Goal: Task Accomplishment & Management: Complete application form

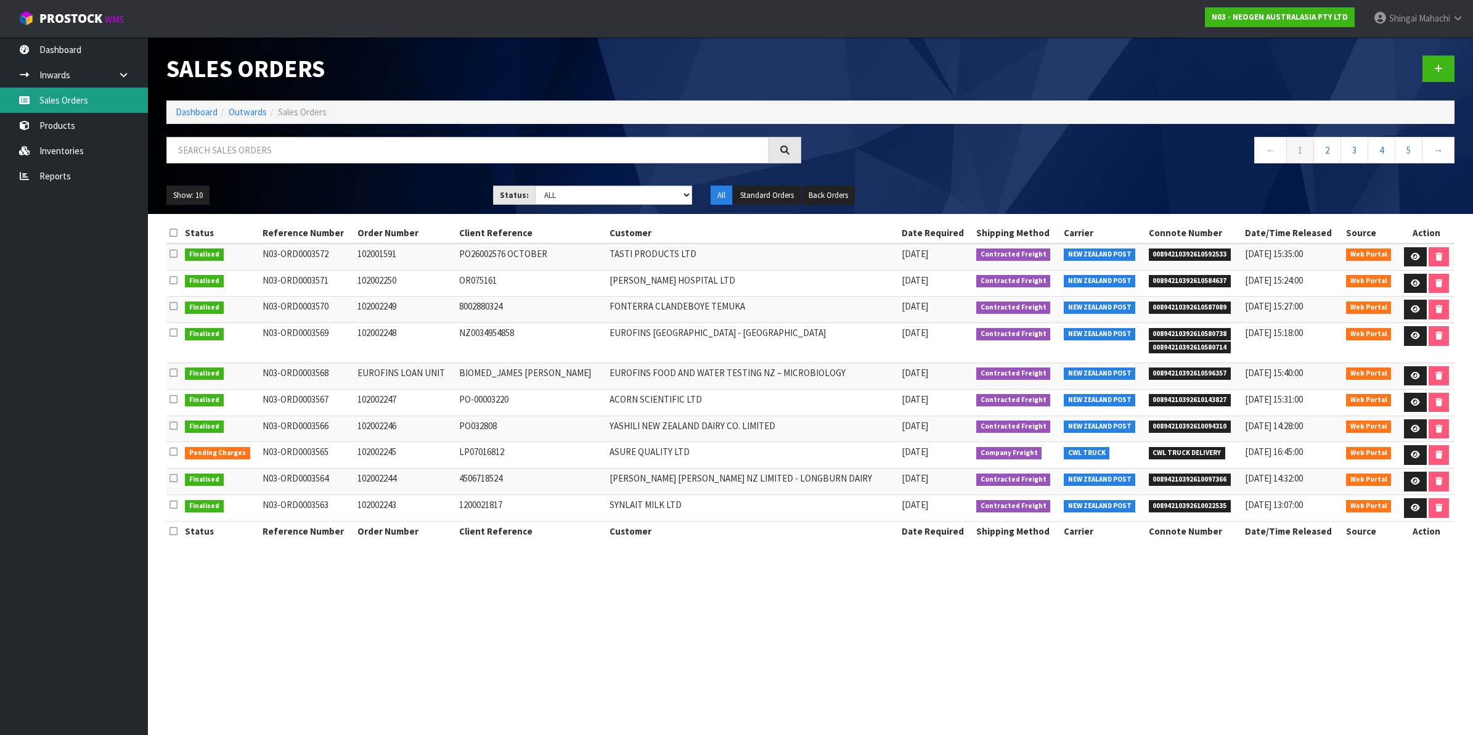
click at [72, 100] on link "Sales Orders" at bounding box center [74, 100] width 148 height 25
click at [187, 149] on input "text" at bounding box center [467, 150] width 603 height 27
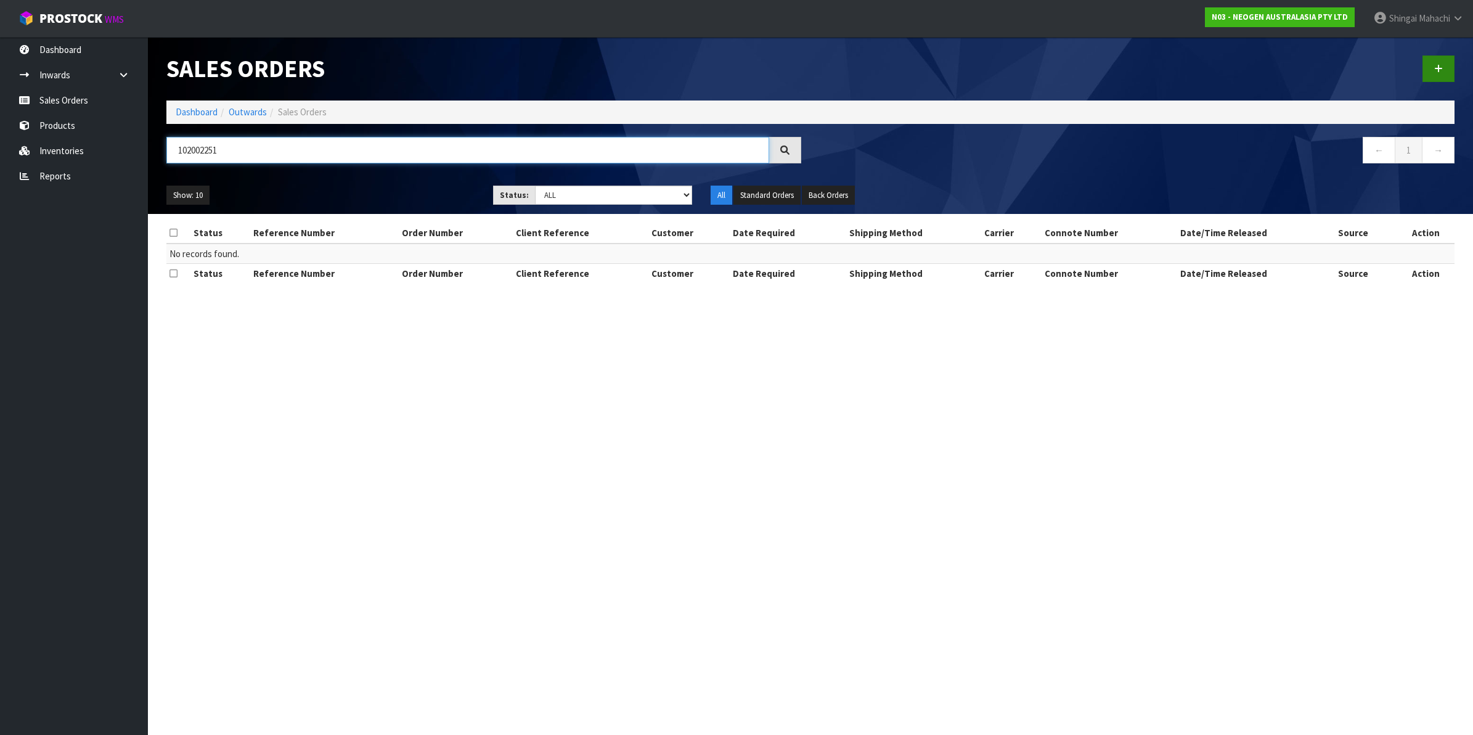
type input "102002251"
click at [1446, 66] on link at bounding box center [1439, 68] width 32 height 27
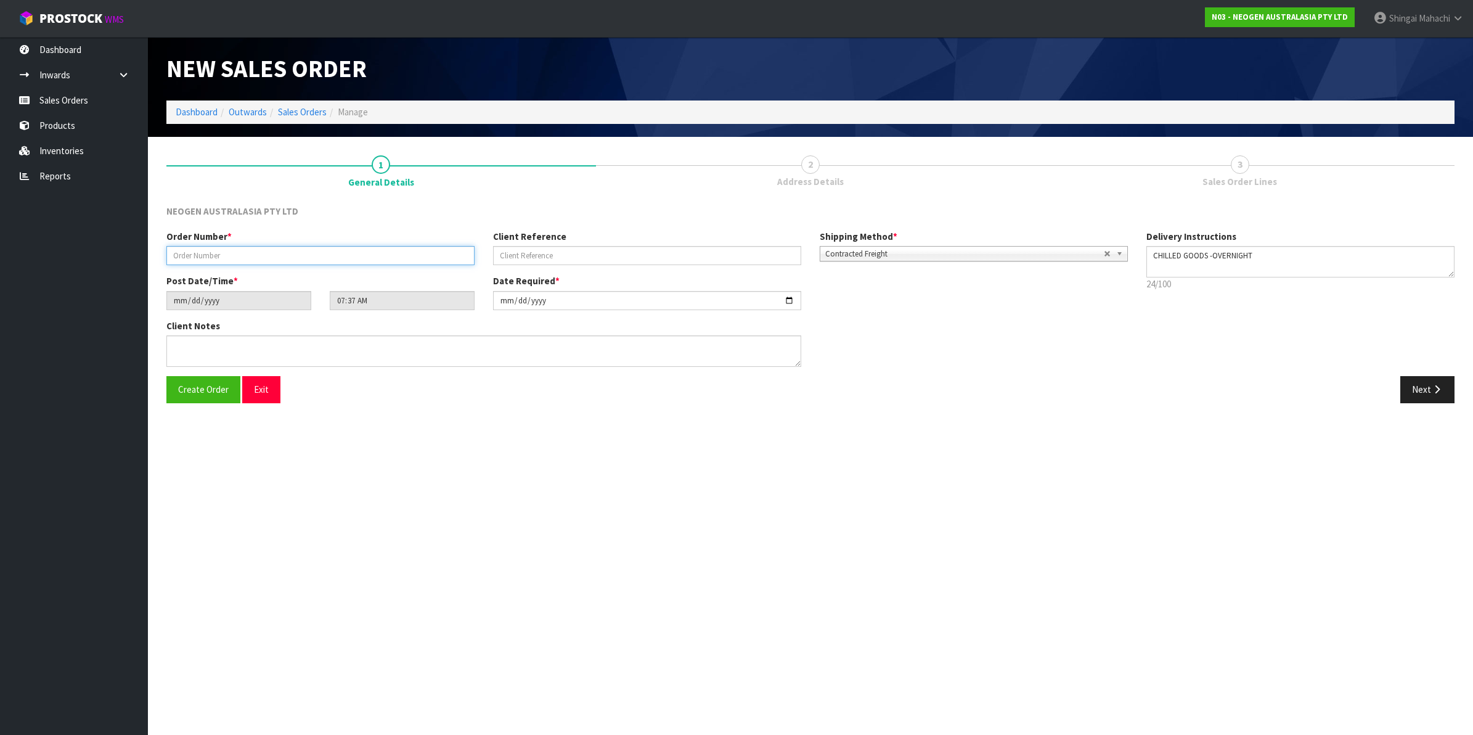
click at [182, 248] on input "text" at bounding box center [320, 255] width 308 height 19
click at [189, 256] on input "text" at bounding box center [320, 255] width 308 height 19
type input "102002251"
click at [572, 251] on input "text" at bounding box center [647, 255] width 308 height 19
click at [502, 254] on input "text" at bounding box center [647, 255] width 308 height 19
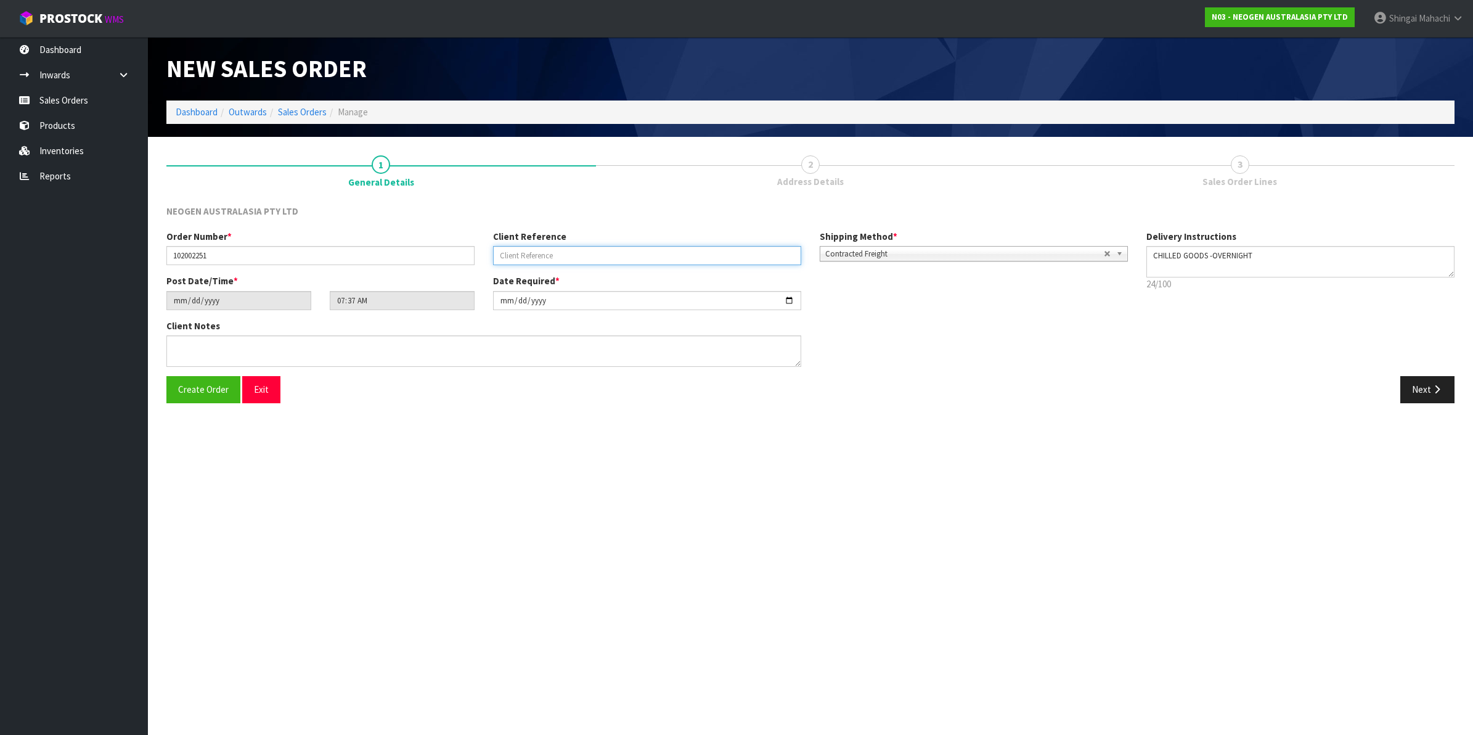
paste input "BP30541631"
type input "BP30541631"
click at [1422, 390] on button "Next" at bounding box center [1428, 389] width 54 height 27
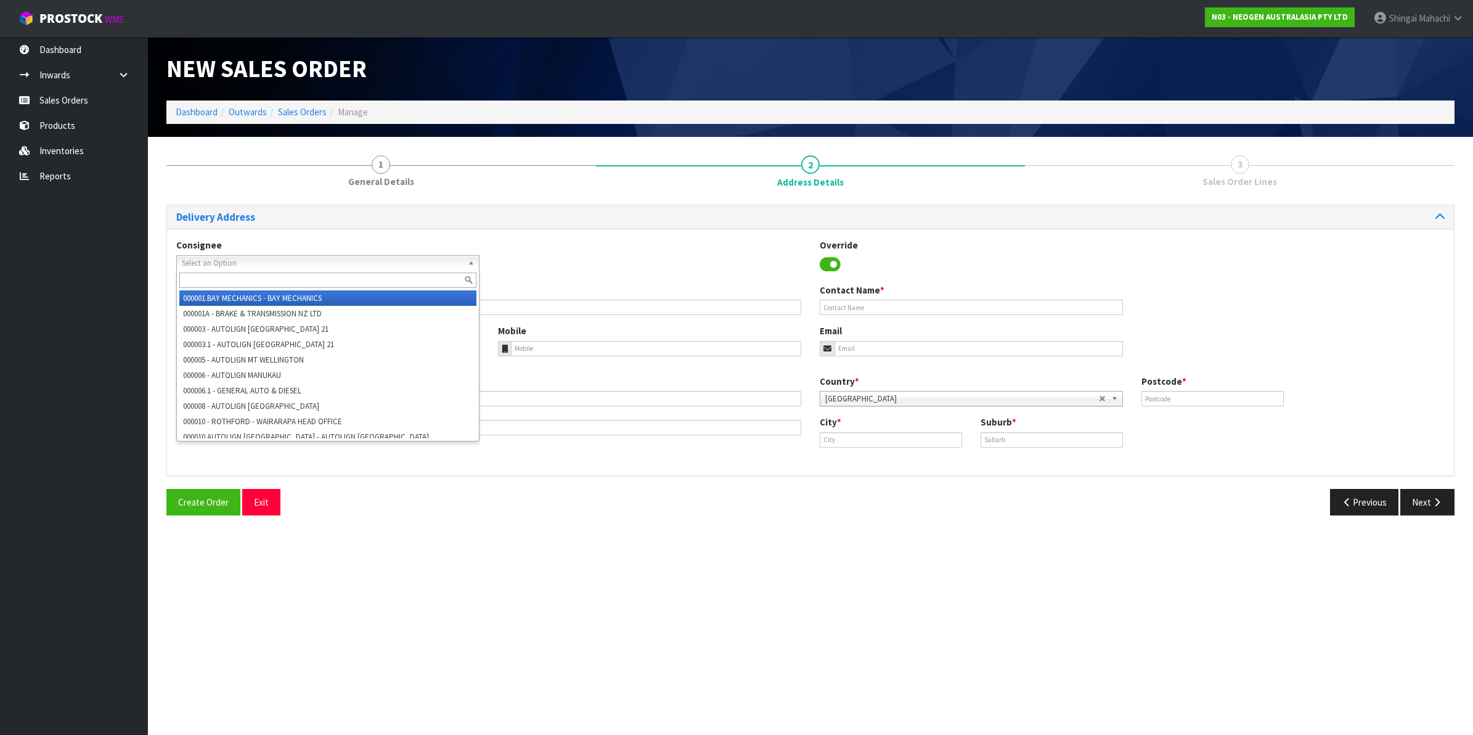
click at [190, 266] on span "Select an Option" at bounding box center [322, 263] width 281 height 15
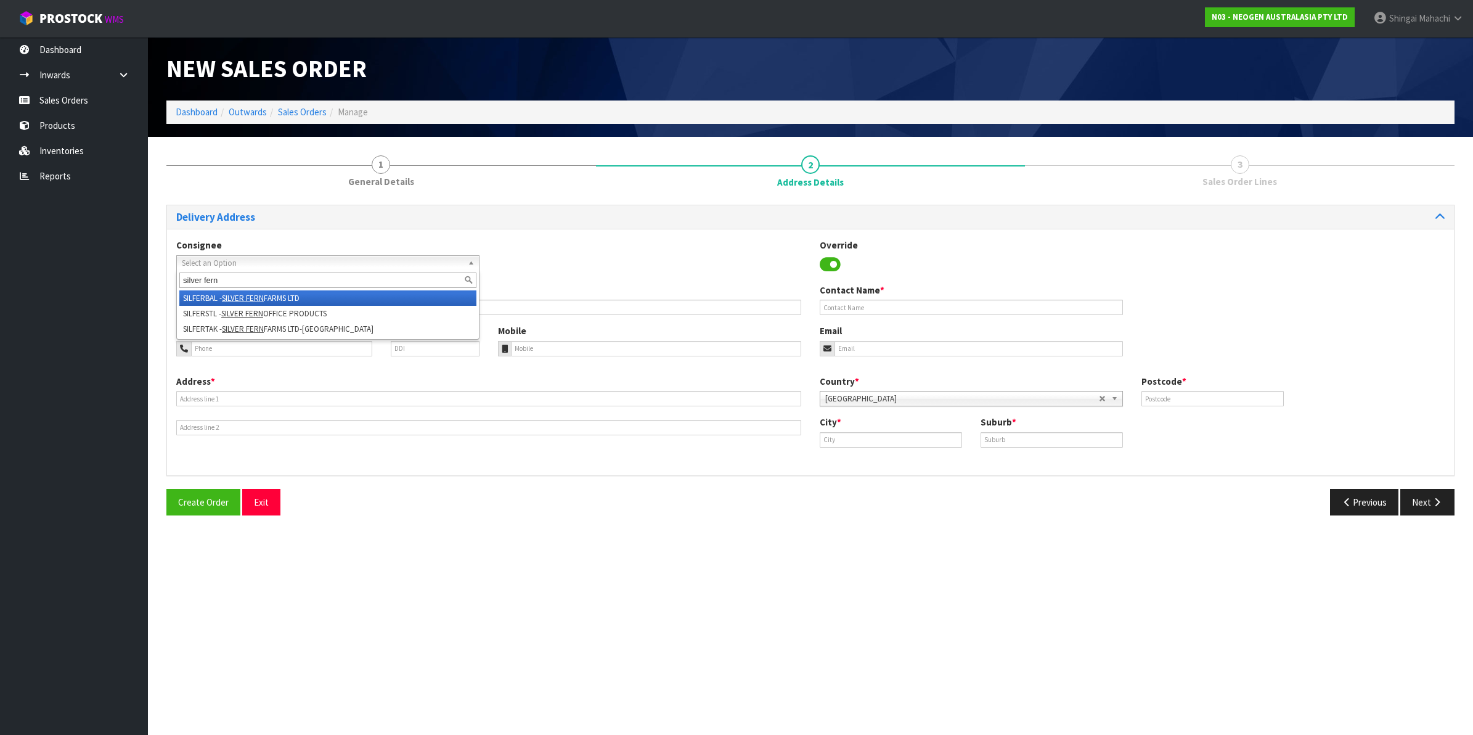
type input "silver fern"
click at [241, 293] on em "SILVER FERN" at bounding box center [243, 298] width 42 height 10
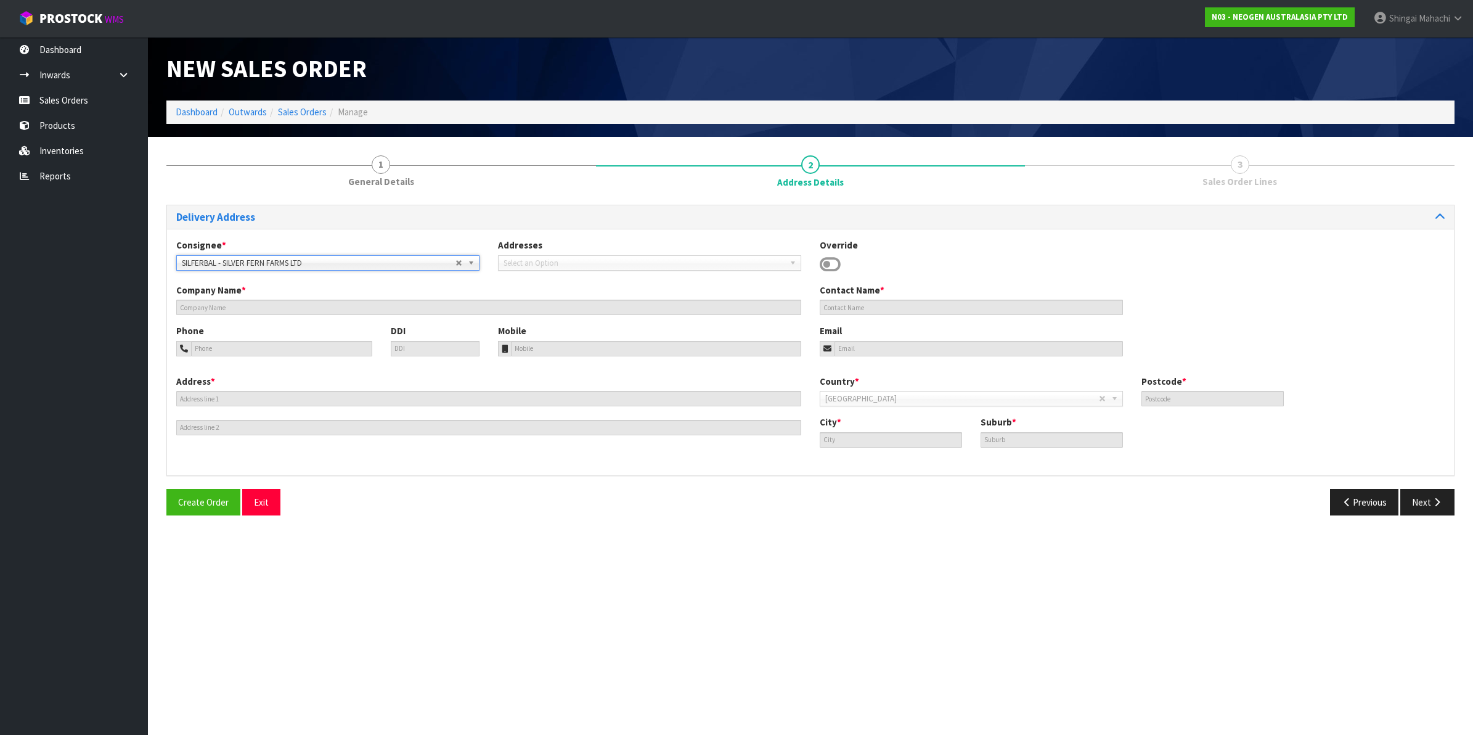
type input "SILVER FERN FARMS LTD"
type input "ATT: LAB"
type input "[STREET_ADDRESS][PERSON_NAME]"
type input "9271"
type input "balclutha"
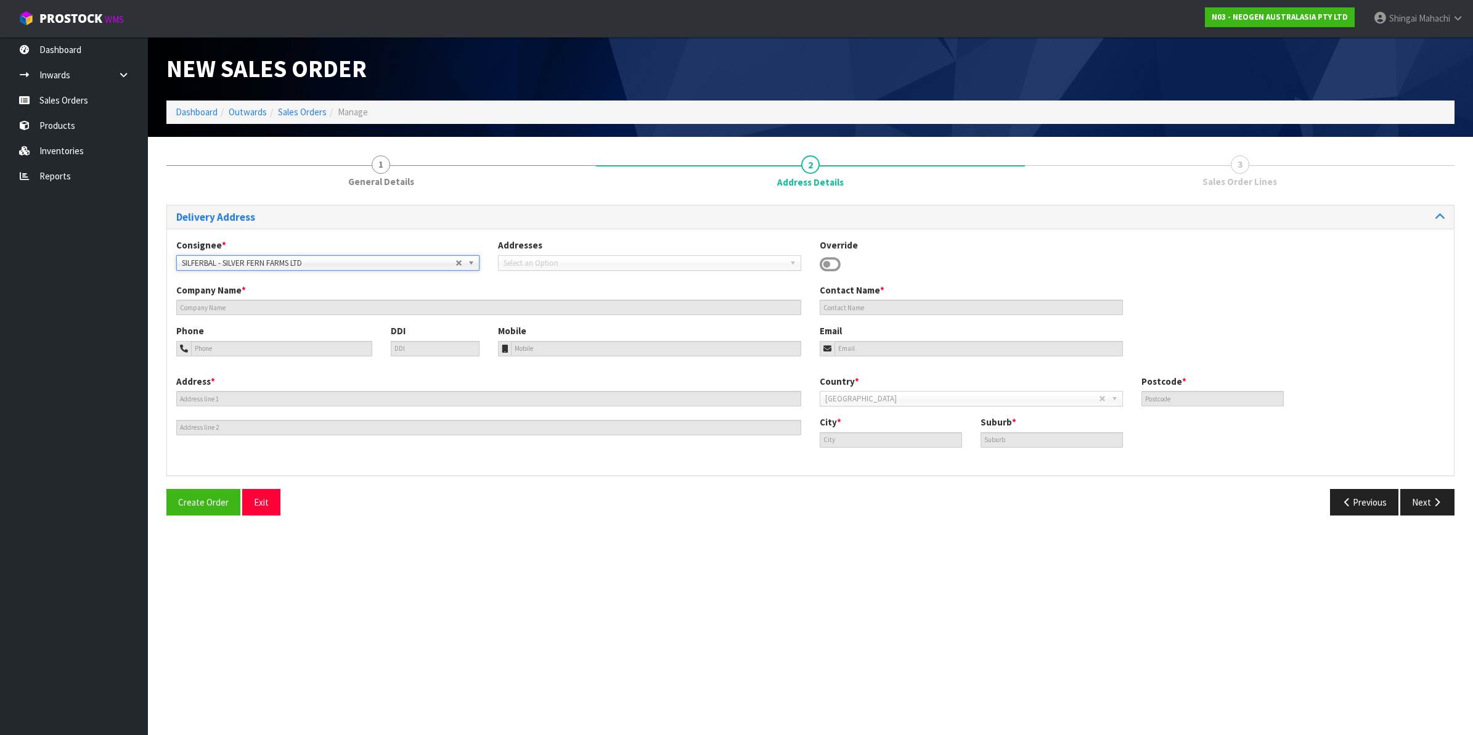
type input "BALCLUTHA"
click at [1425, 504] on button "Next" at bounding box center [1428, 502] width 54 height 27
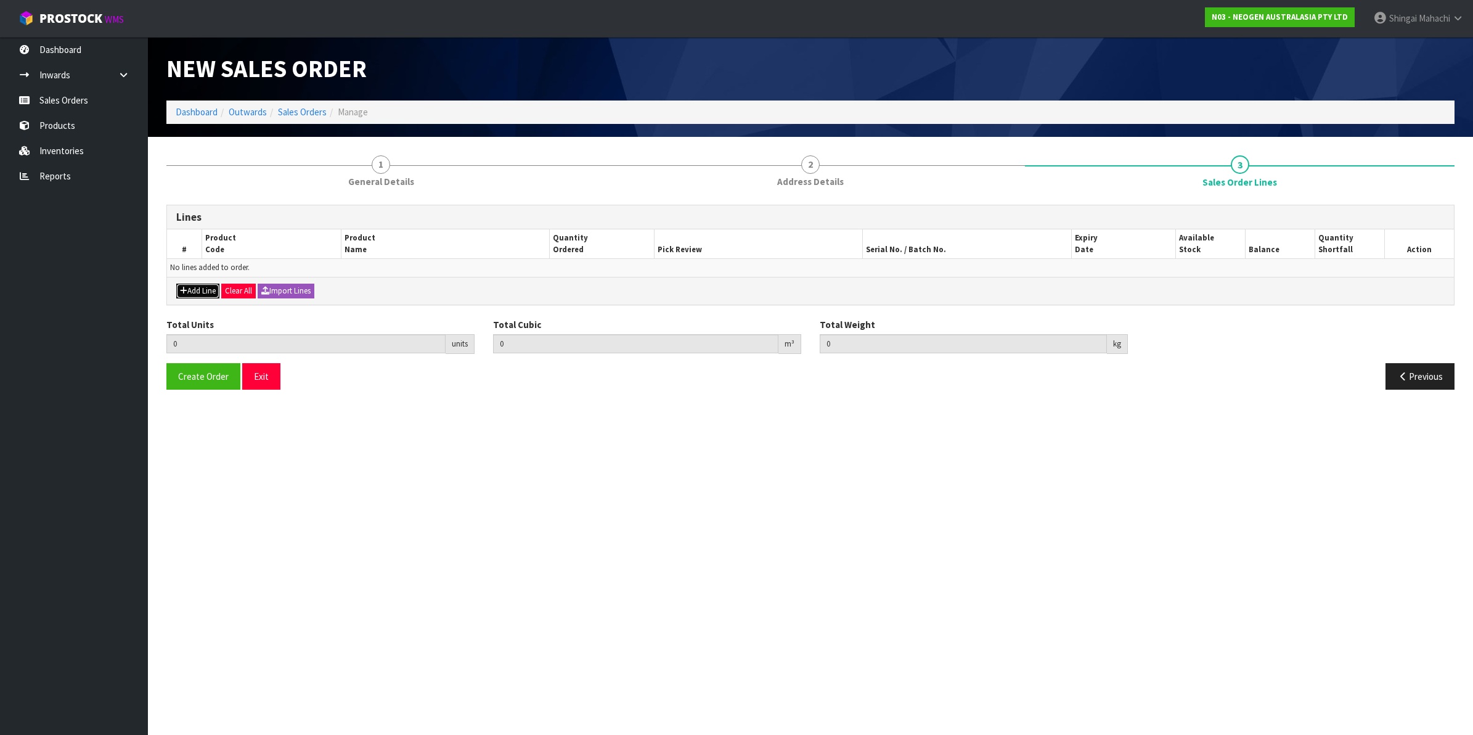
click at [203, 293] on button "Add Line" at bounding box center [197, 291] width 43 height 15
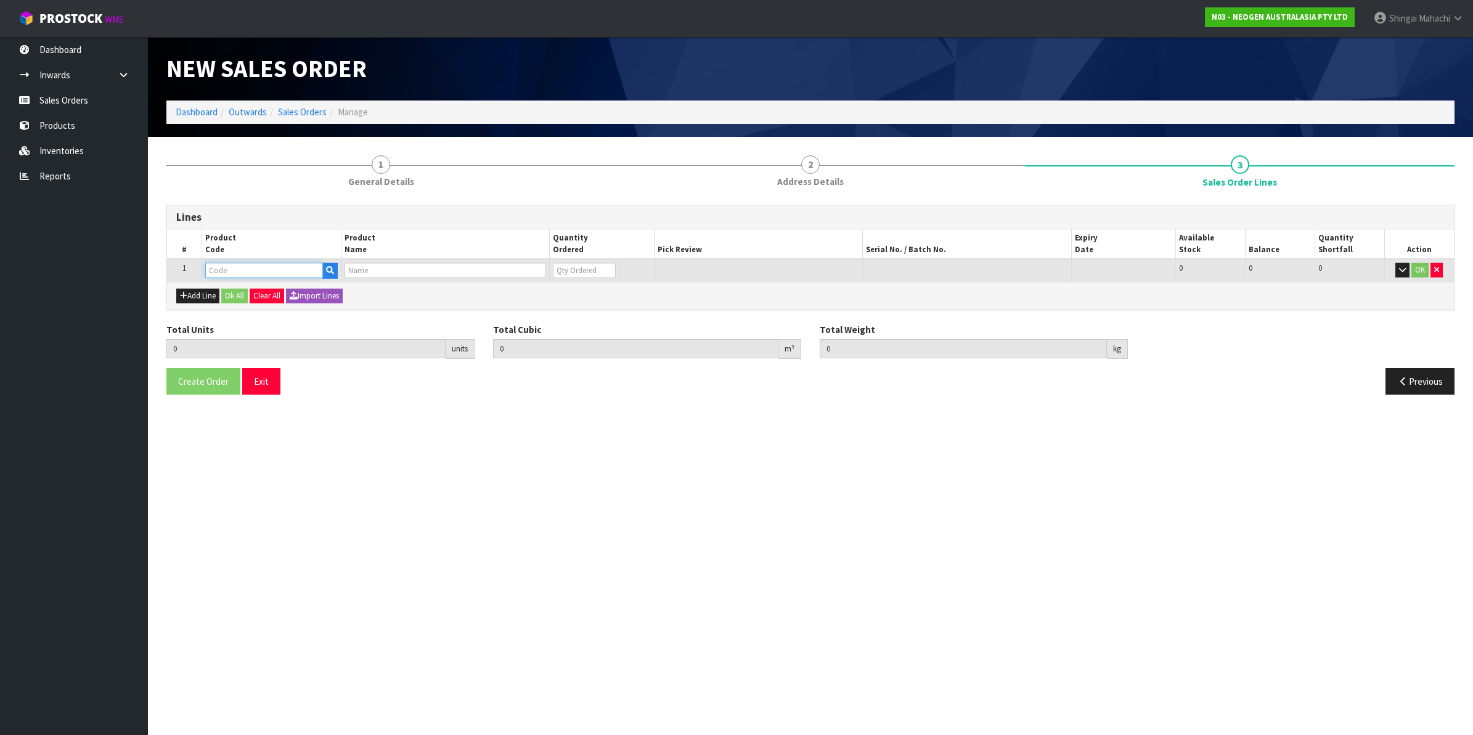
click at [226, 269] on input "text" at bounding box center [264, 270] width 118 height 15
paste input "700002277"
type input "700002277"
type input "0.000000"
type input "0.000"
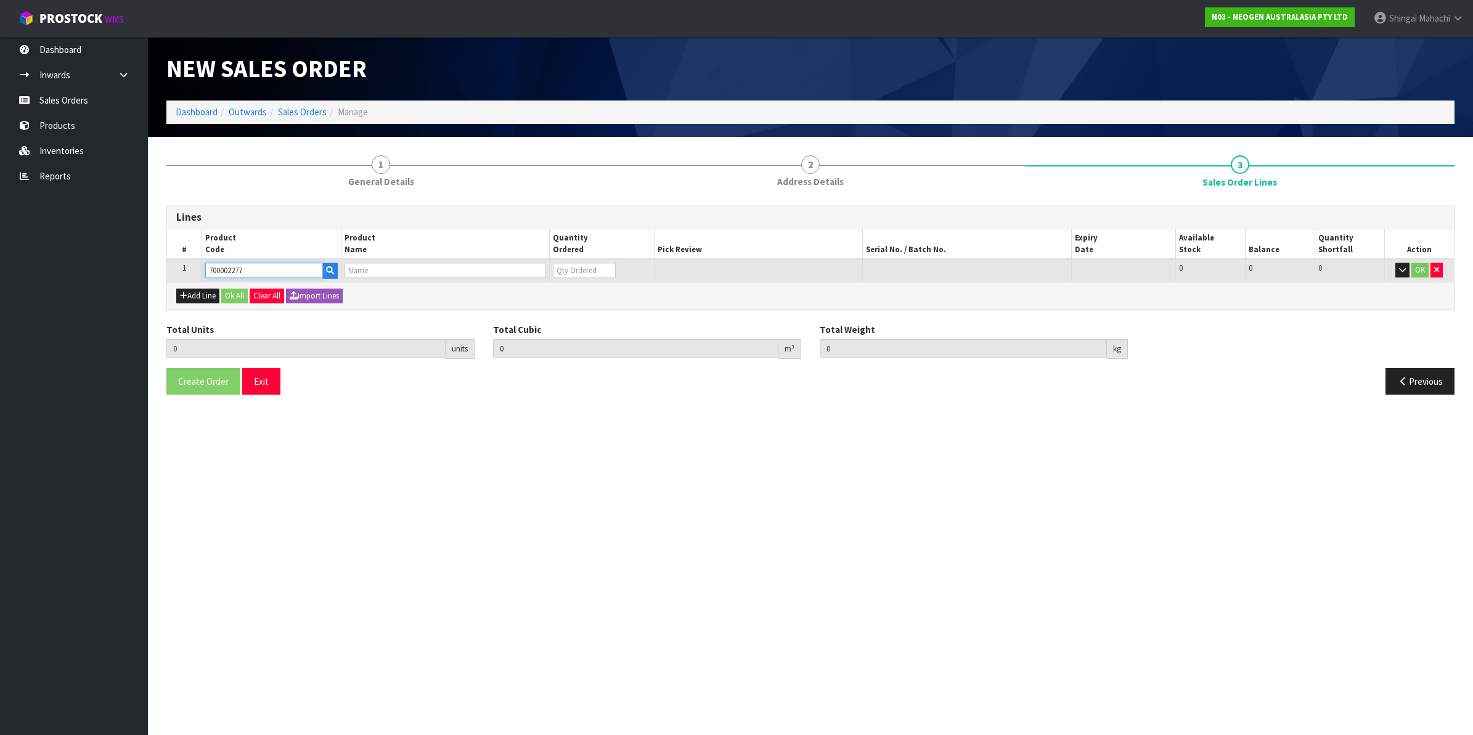
type input "7100126845 - 6414 PETRIFILM ECOLI/COLI CT PLT 500C PL"
type input "0"
type input "700002277"
drag, startPoint x: 565, startPoint y: 267, endPoint x: 507, endPoint y: 287, distance: 61.2
click at [507, 287] on div "Lines # Product Code Product Name Quantity Ordered Pick Review Serial No. / Bat…" at bounding box center [810, 257] width 1288 height 105
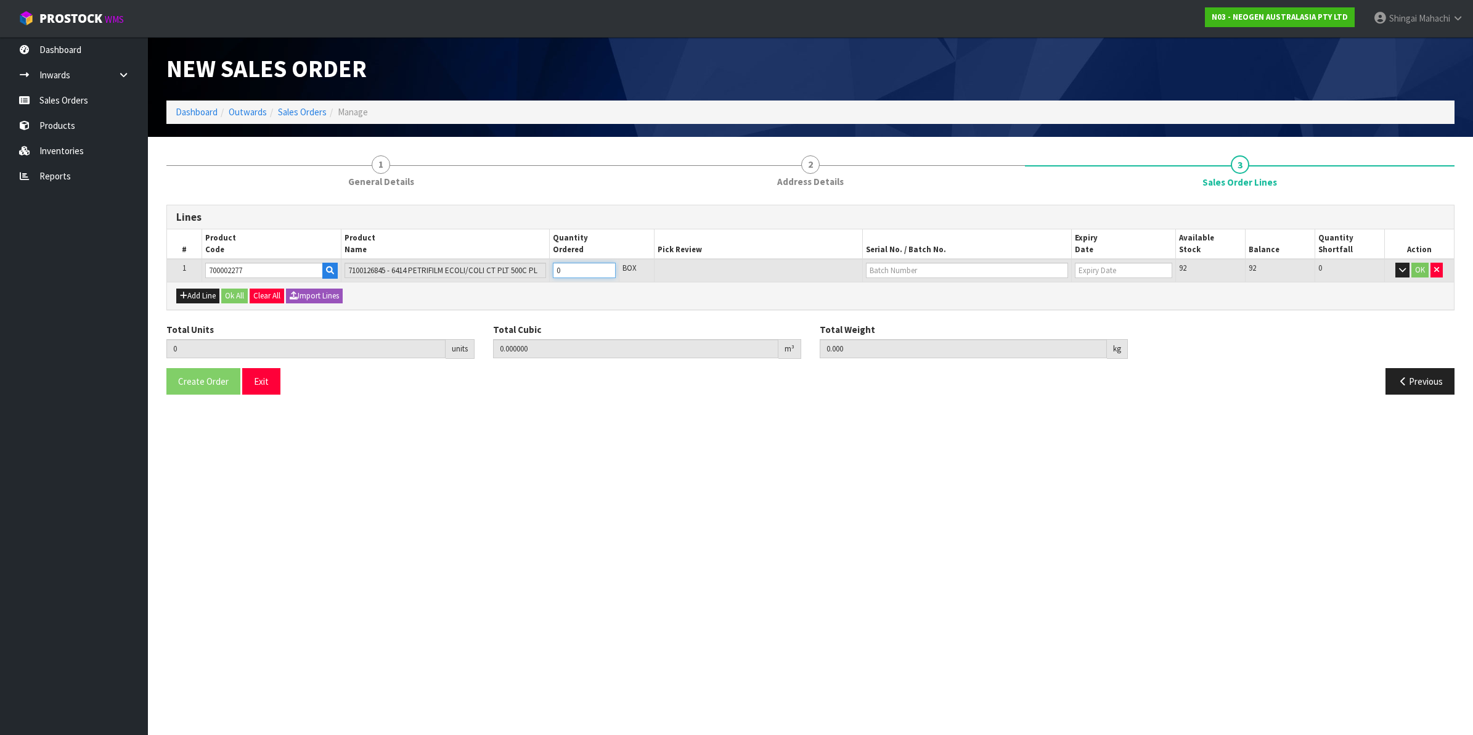
type input "1"
type input "0.0114"
type input "1.7"
type input "1"
click at [886, 272] on input "text" at bounding box center [967, 270] width 202 height 15
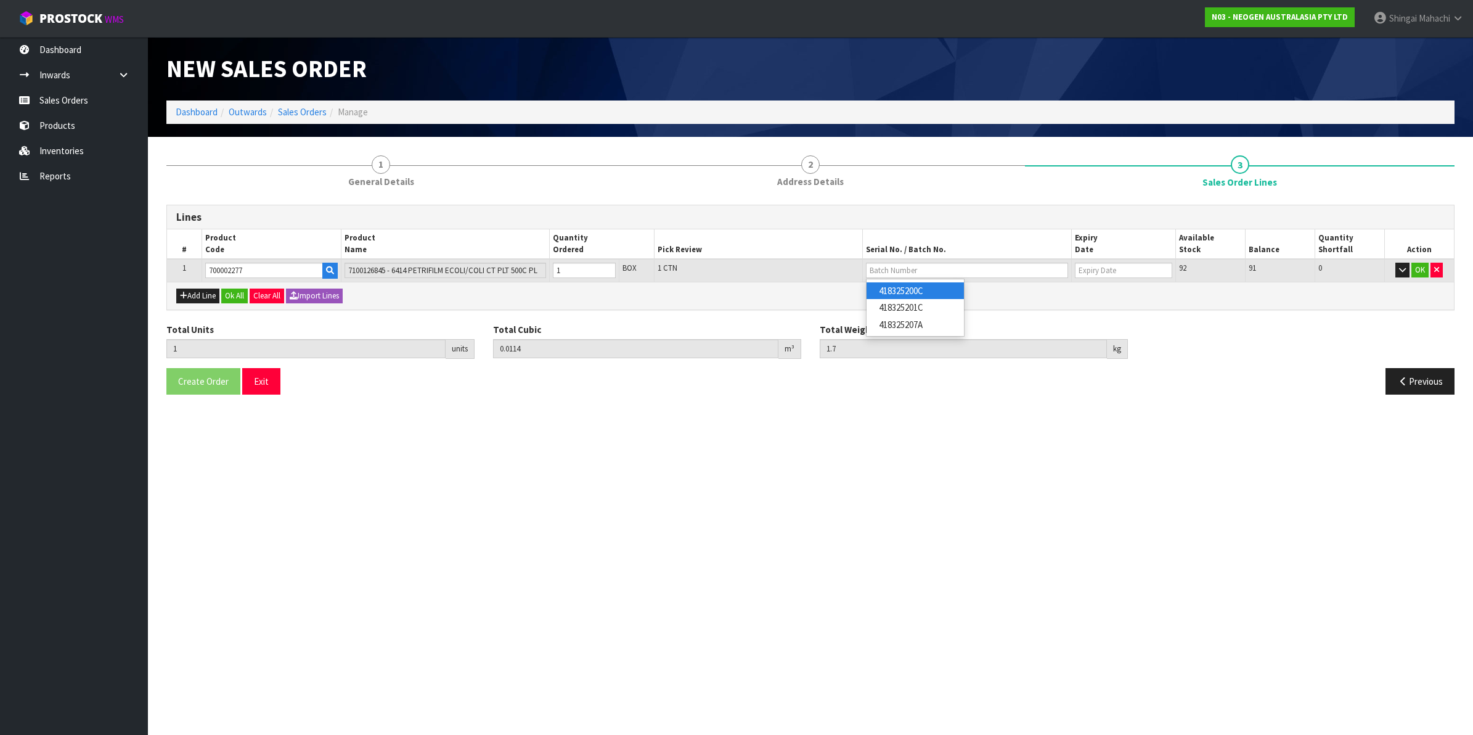
click at [914, 292] on link "418325200C" at bounding box center [915, 290] width 97 height 17
type input "418325200C"
type input "[DATE]"
click at [1418, 271] on button "OK" at bounding box center [1420, 270] width 17 height 15
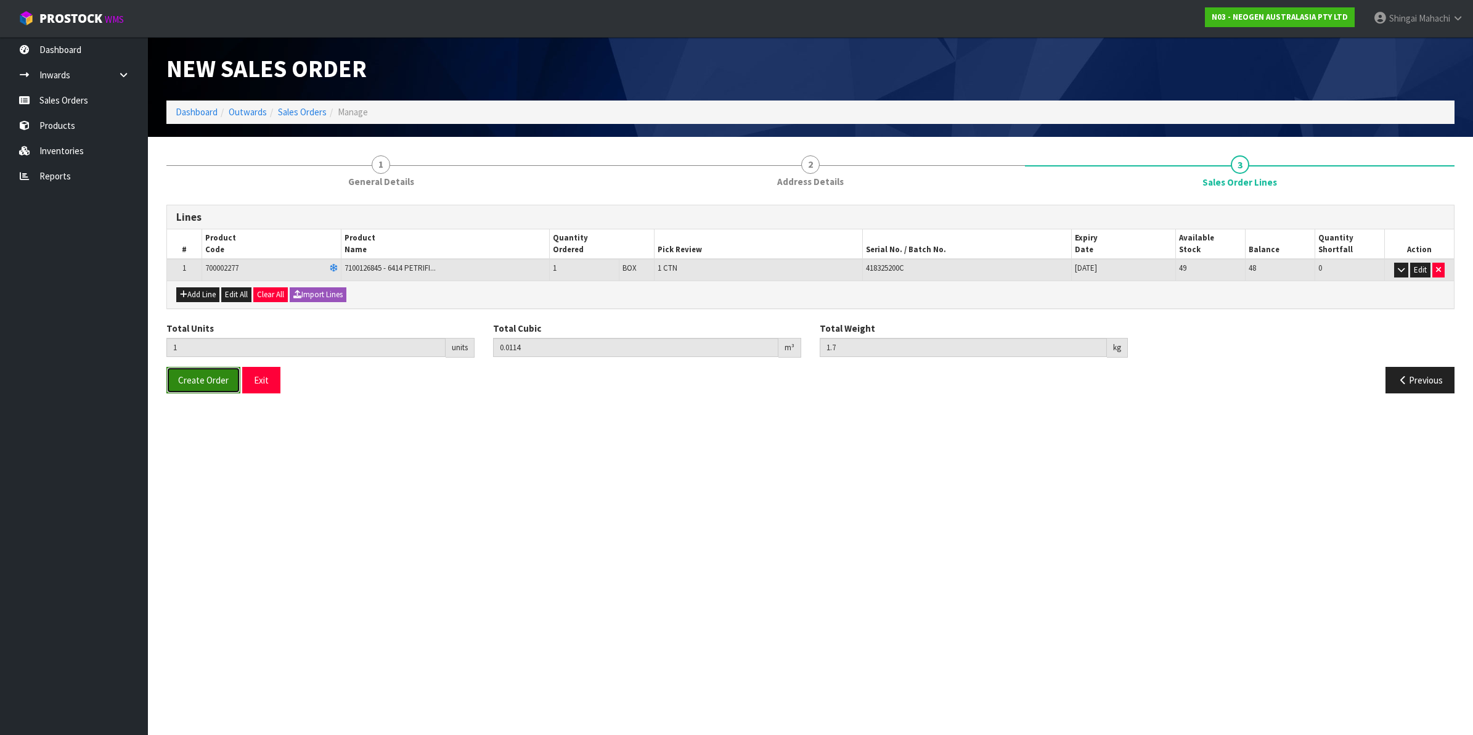
click at [199, 380] on span "Create Order" at bounding box center [203, 380] width 51 height 12
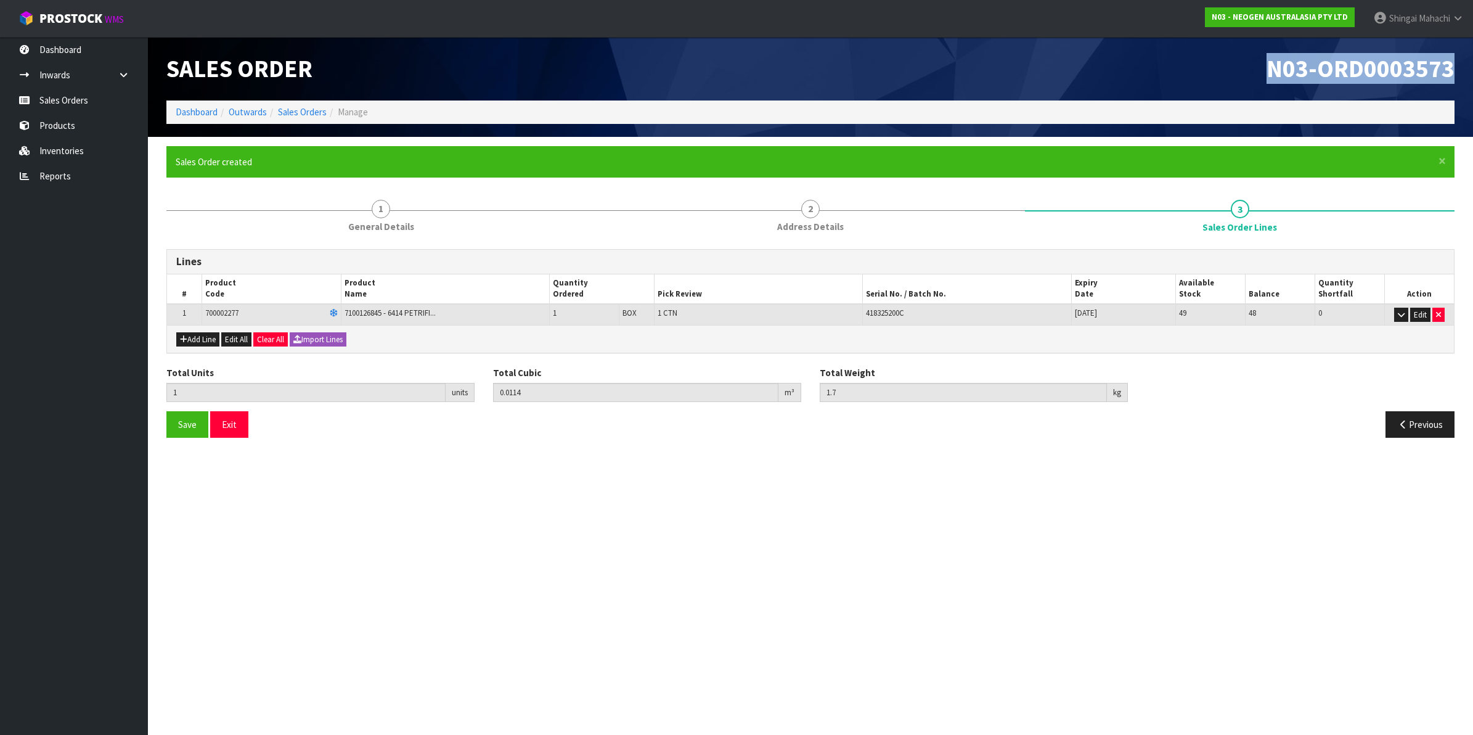
drag, startPoint x: 1259, startPoint y: 65, endPoint x: 1450, endPoint y: 78, distance: 190.9
click at [1450, 78] on h1 "N03-ORD0003573" at bounding box center [1137, 68] width 635 height 27
copy span "N03-ORD0003573"
click at [299, 105] on li "Sales Orders" at bounding box center [297, 111] width 60 height 13
click at [299, 110] on link "Sales Orders" at bounding box center [302, 112] width 49 height 12
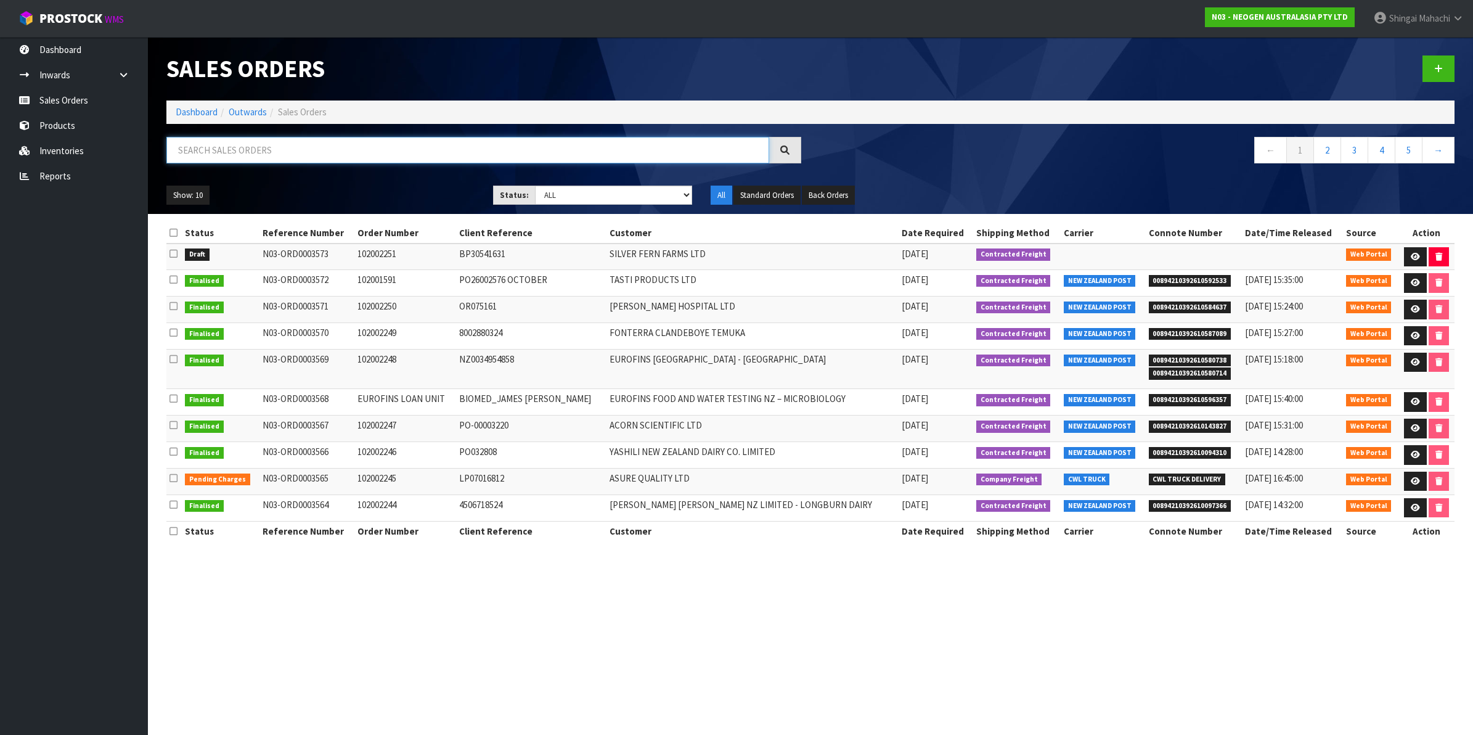
click at [255, 147] on input "text" at bounding box center [467, 150] width 603 height 27
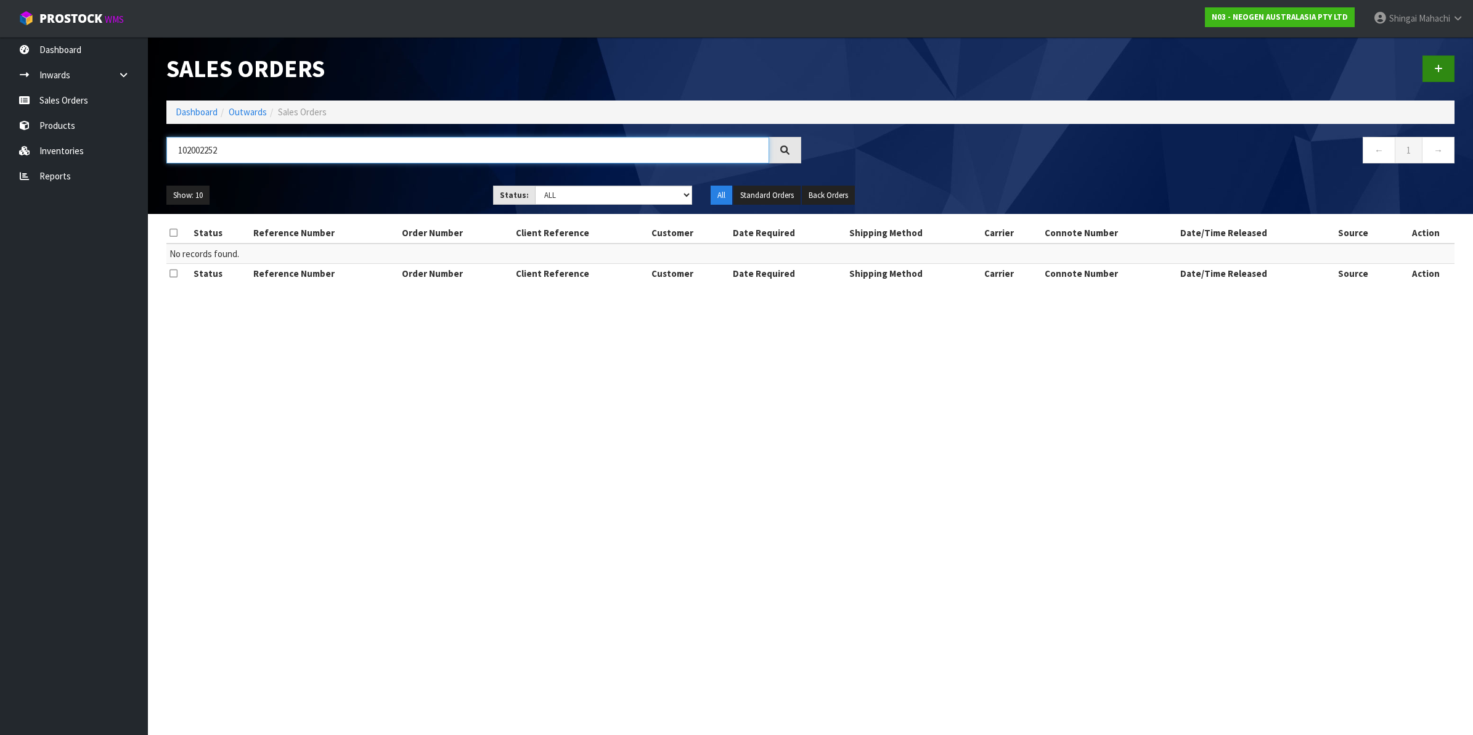
type input "102002252"
click at [1439, 64] on icon at bounding box center [1438, 68] width 9 height 9
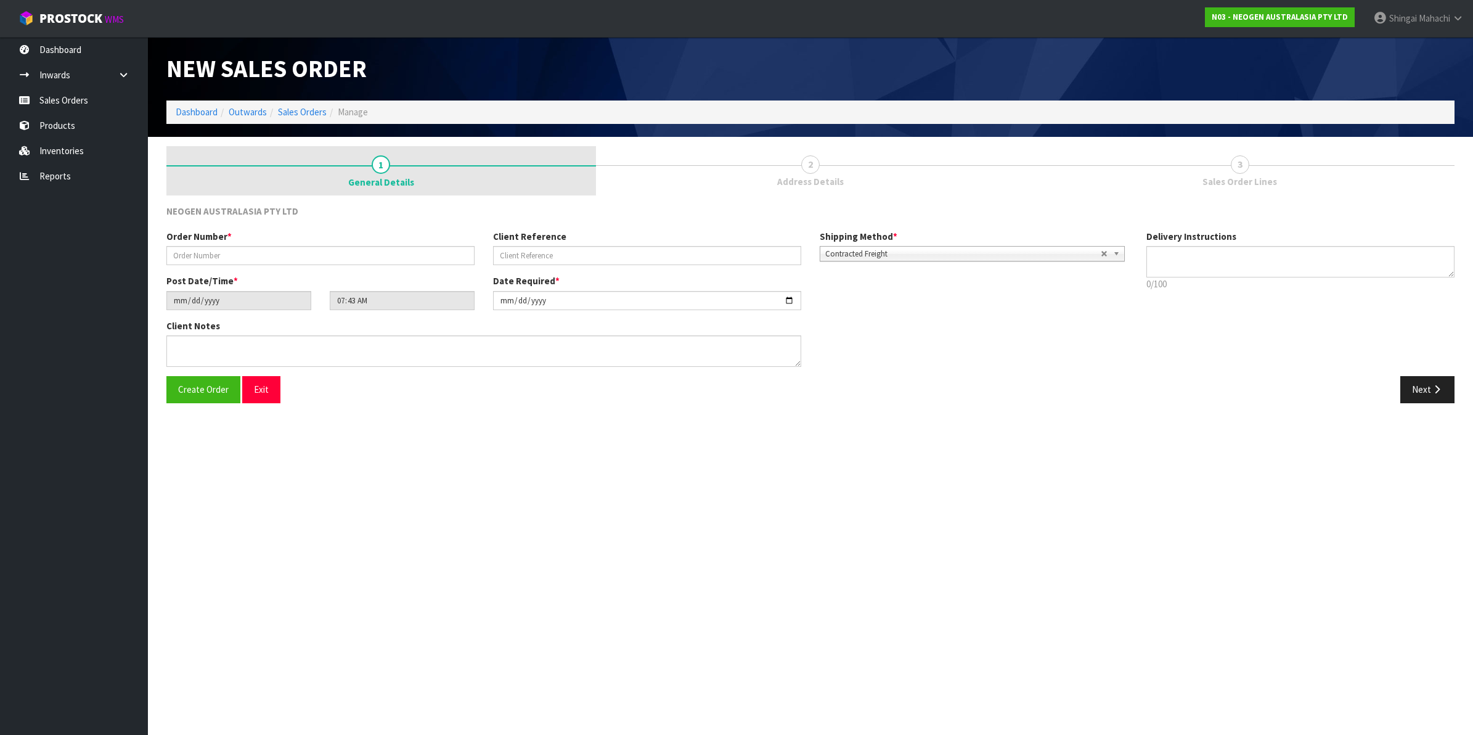
type textarea "CHILLED GOODS -OVERNIGHT"
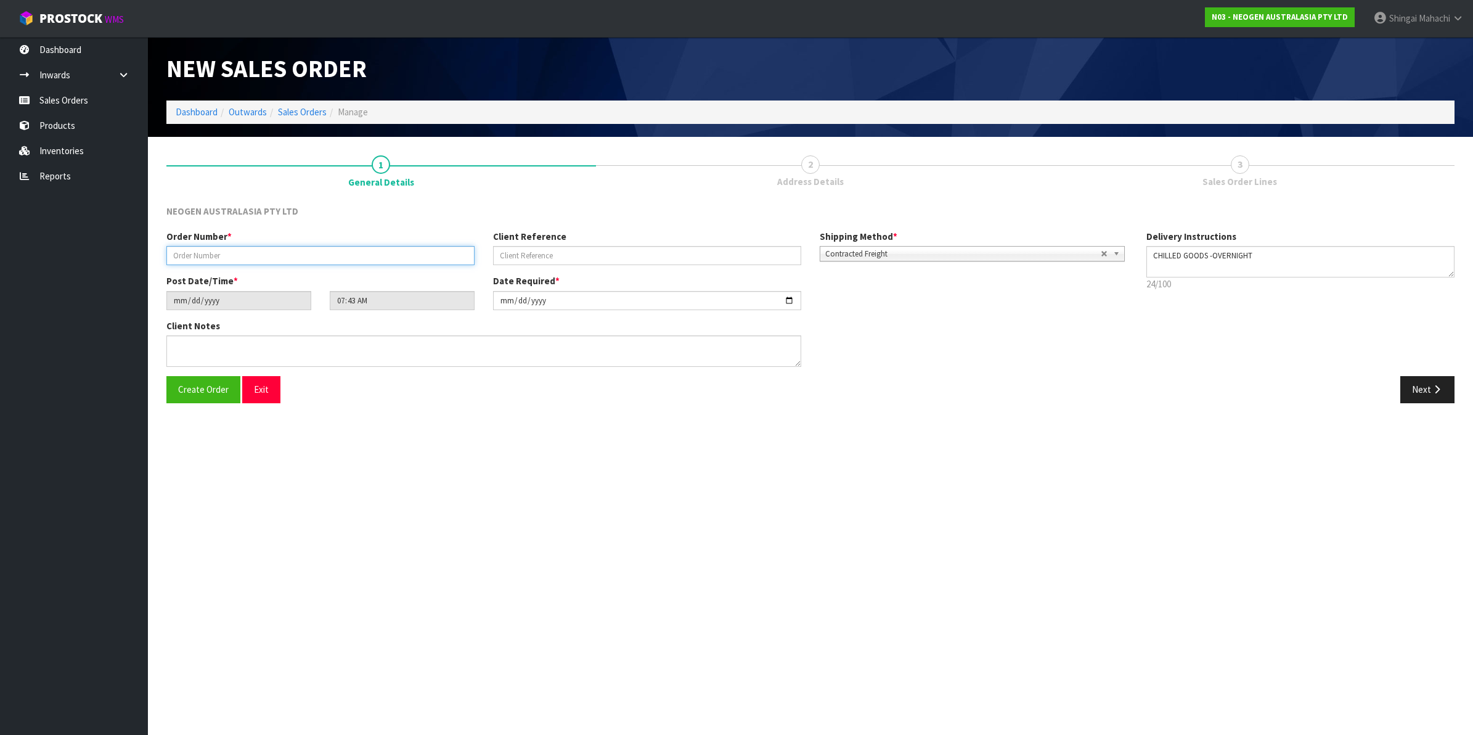
click at [184, 246] on input "text" at bounding box center [320, 255] width 308 height 19
type input "1020002252"
click at [531, 258] on input "text" at bounding box center [647, 255] width 308 height 19
paste input "8002880768"
type input "8002880768"
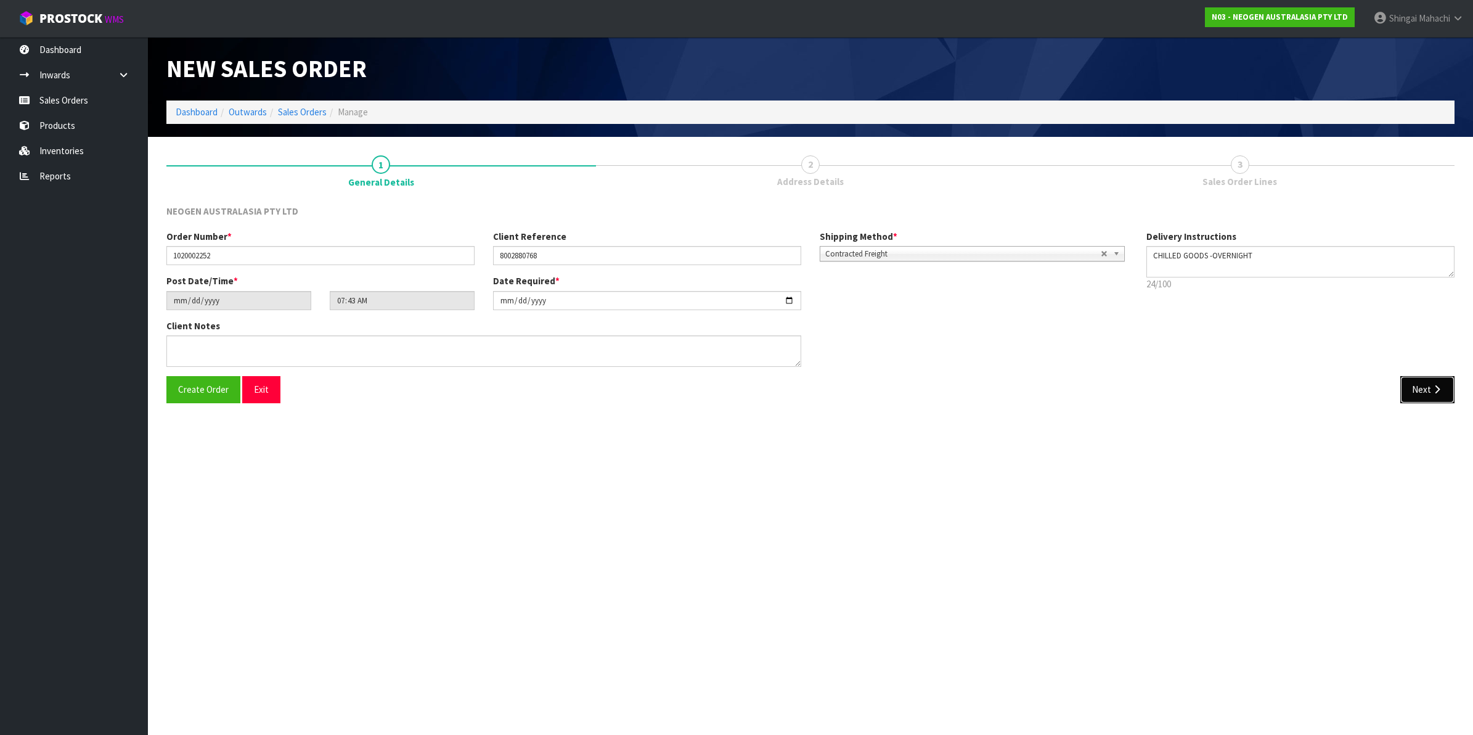
click at [1417, 390] on button "Next" at bounding box center [1428, 389] width 54 height 27
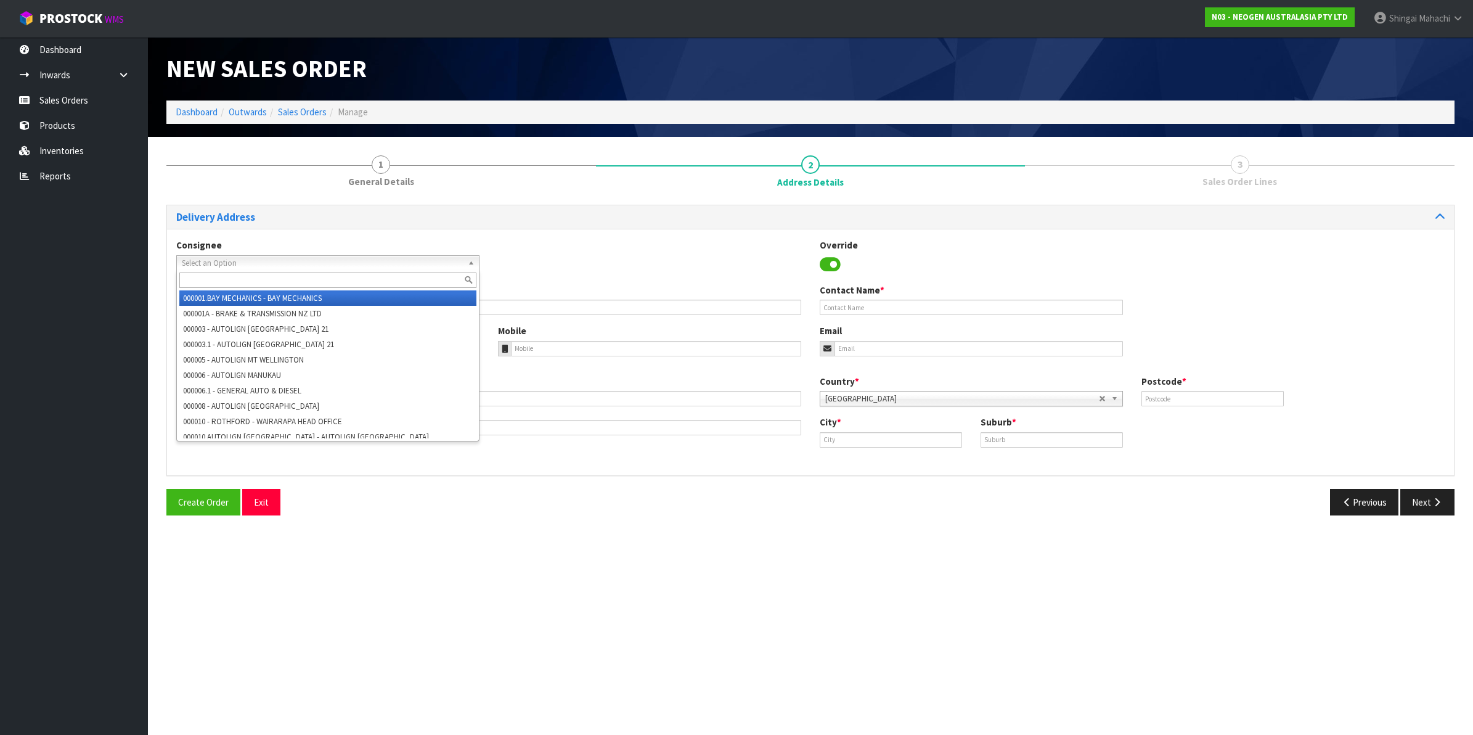
click at [204, 260] on span "Select an Option" at bounding box center [322, 263] width 281 height 15
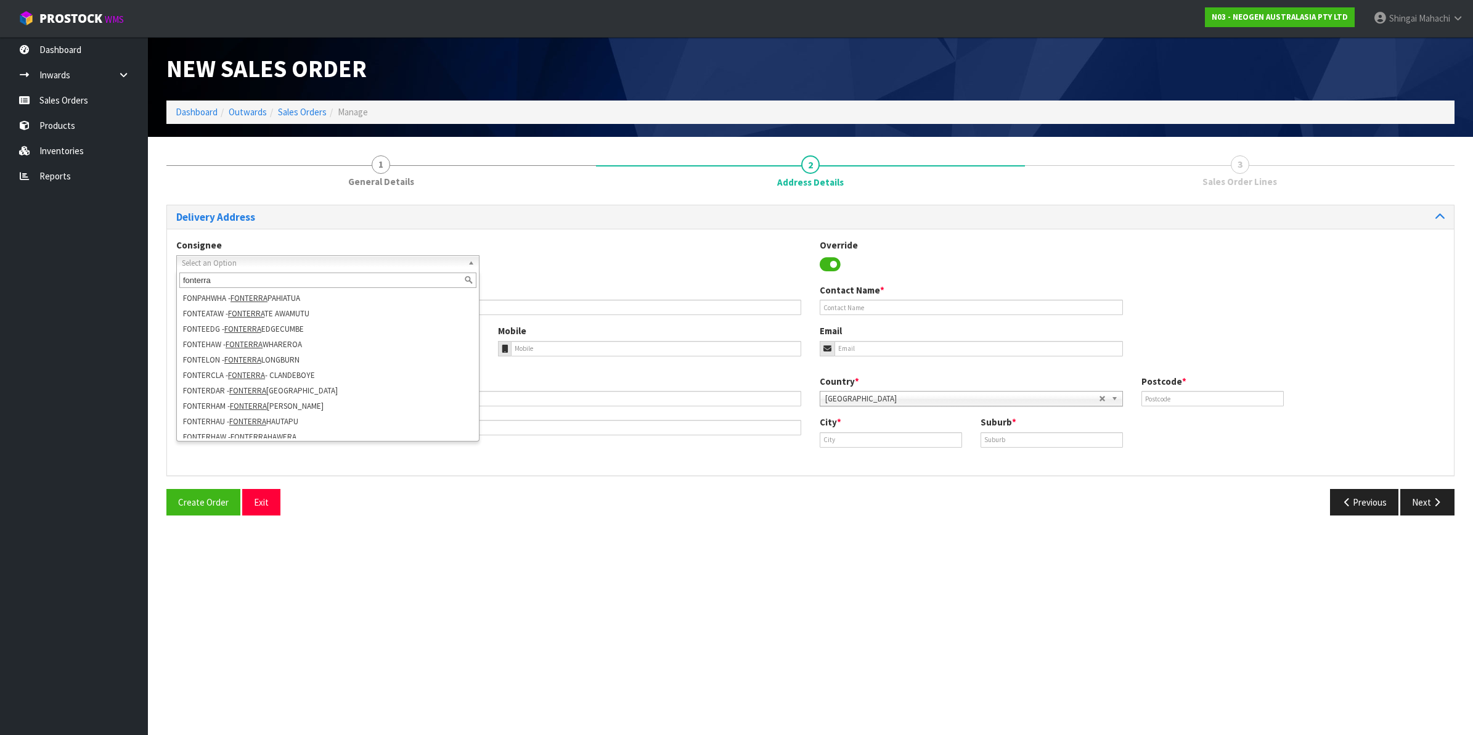
scroll to position [154, 0]
type input "fonterra"
click at [267, 398] on li "[GEOGRAPHIC_DATA] - [GEOGRAPHIC_DATA]" at bounding box center [327, 405] width 297 height 15
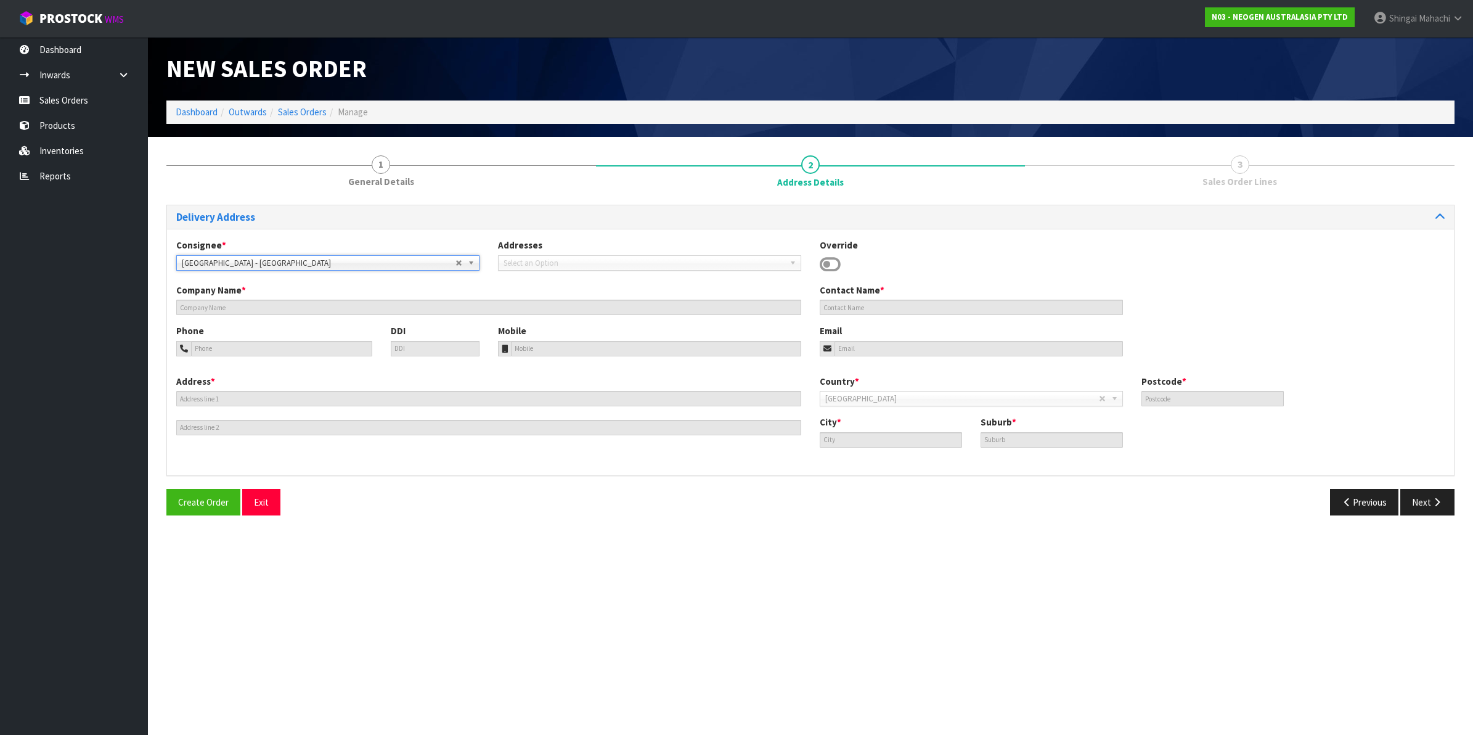
type input "FONTERRA [GEOGRAPHIC_DATA]"
type input "29-33 MAKO MAKO RD"
type input "4410"
type input "[GEOGRAPHIC_DATA]"
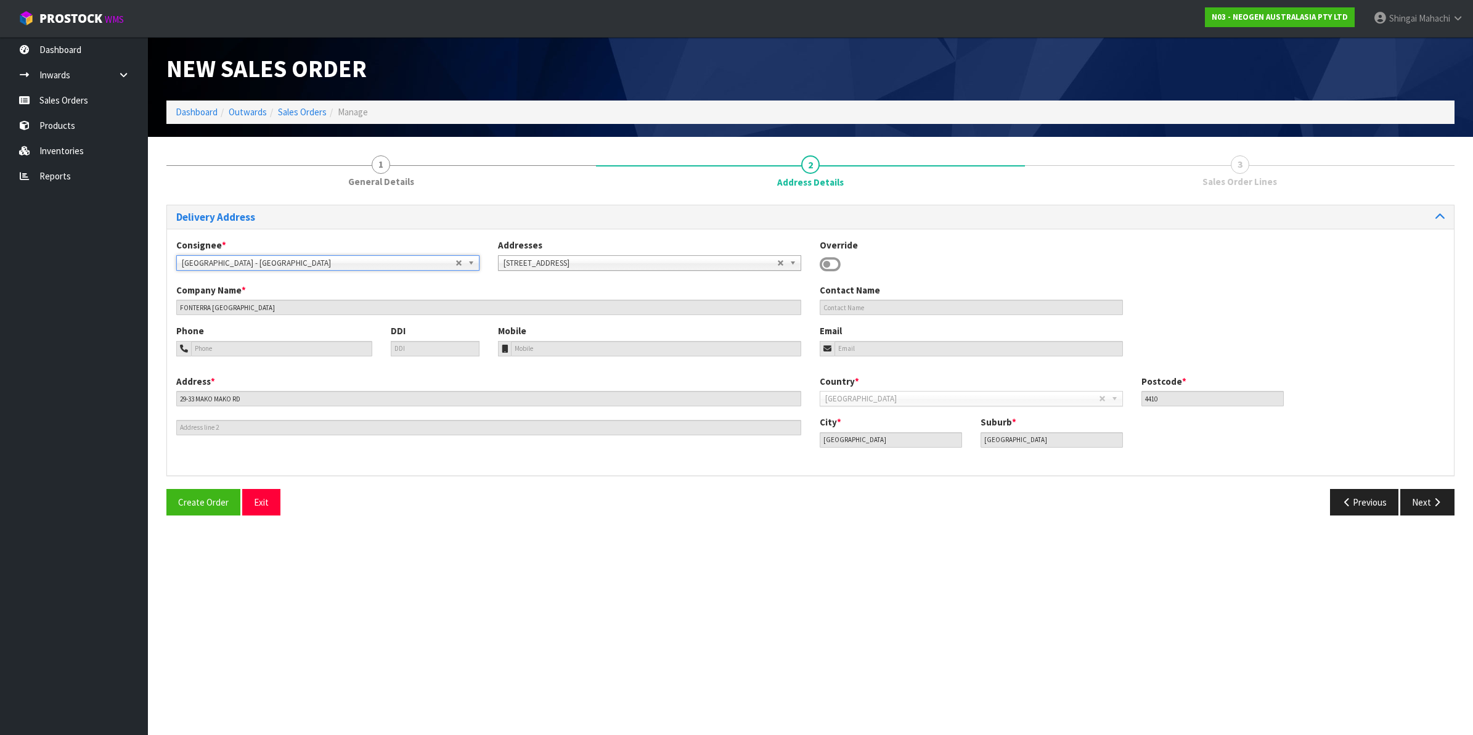
click at [470, 261] on b at bounding box center [473, 263] width 11 height 14
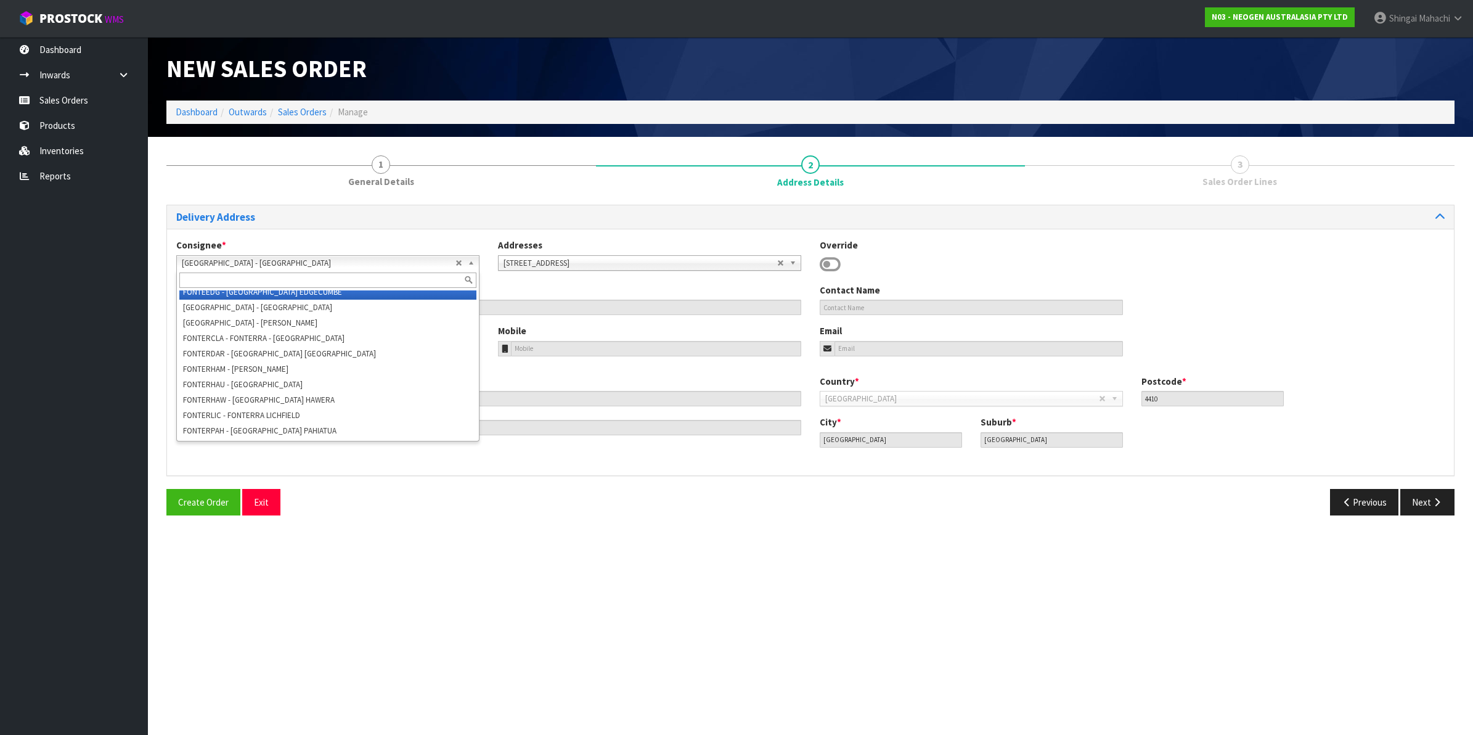
scroll to position [39349, 0]
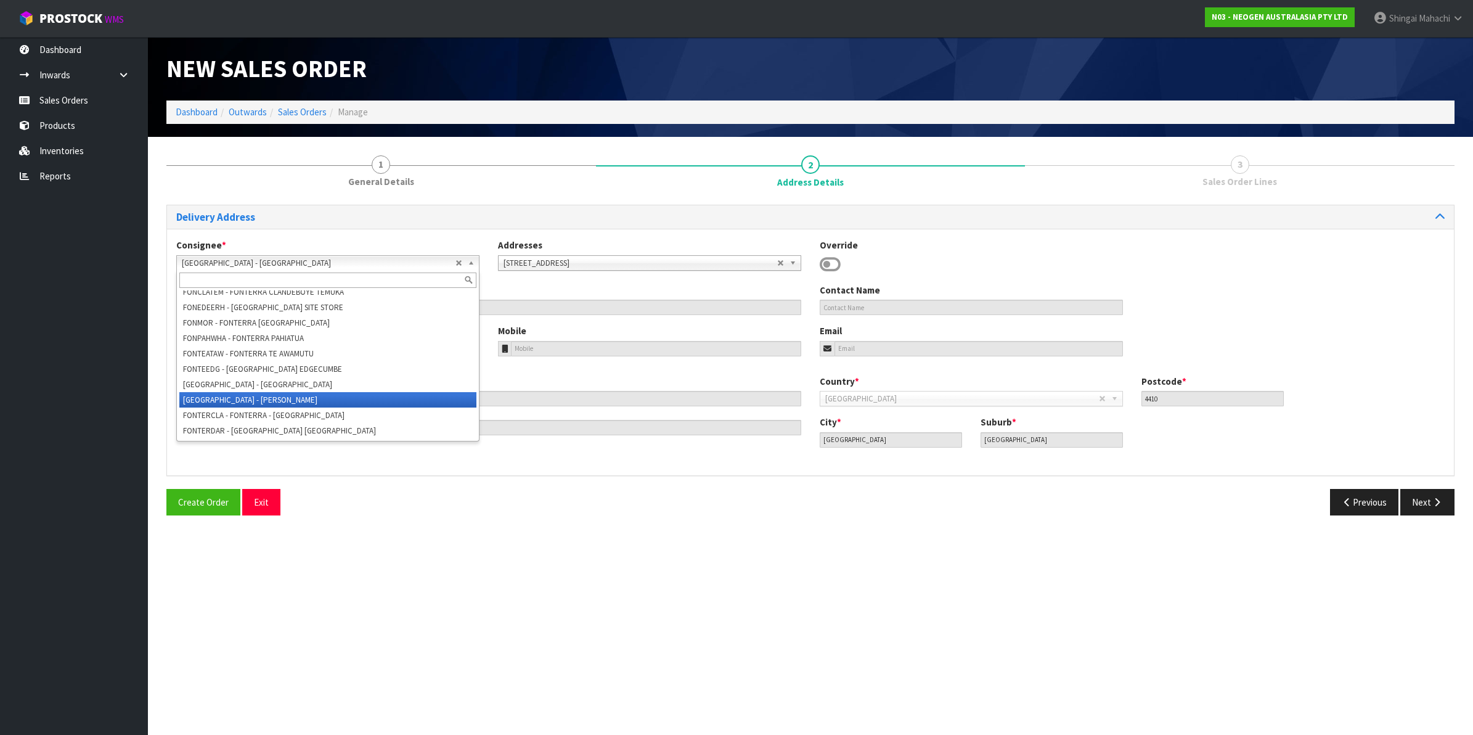
click at [290, 392] on li "[GEOGRAPHIC_DATA] - [PERSON_NAME]" at bounding box center [327, 399] width 297 height 15
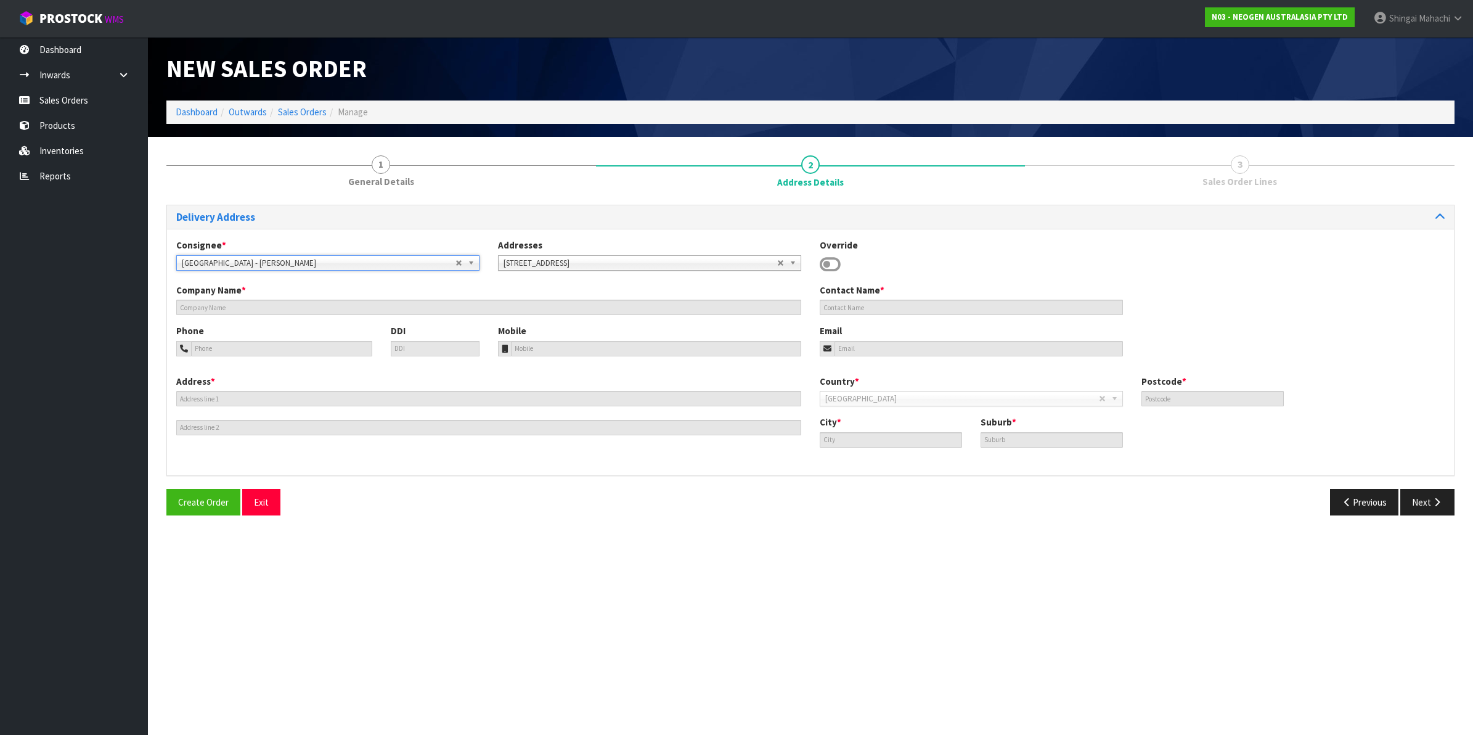
type input "[PERSON_NAME]"
type input "SITE STORE, [STREET_ADDRESS]"
type input "4412"
type input "[GEOGRAPHIC_DATA]"
type input "LONGBURN"
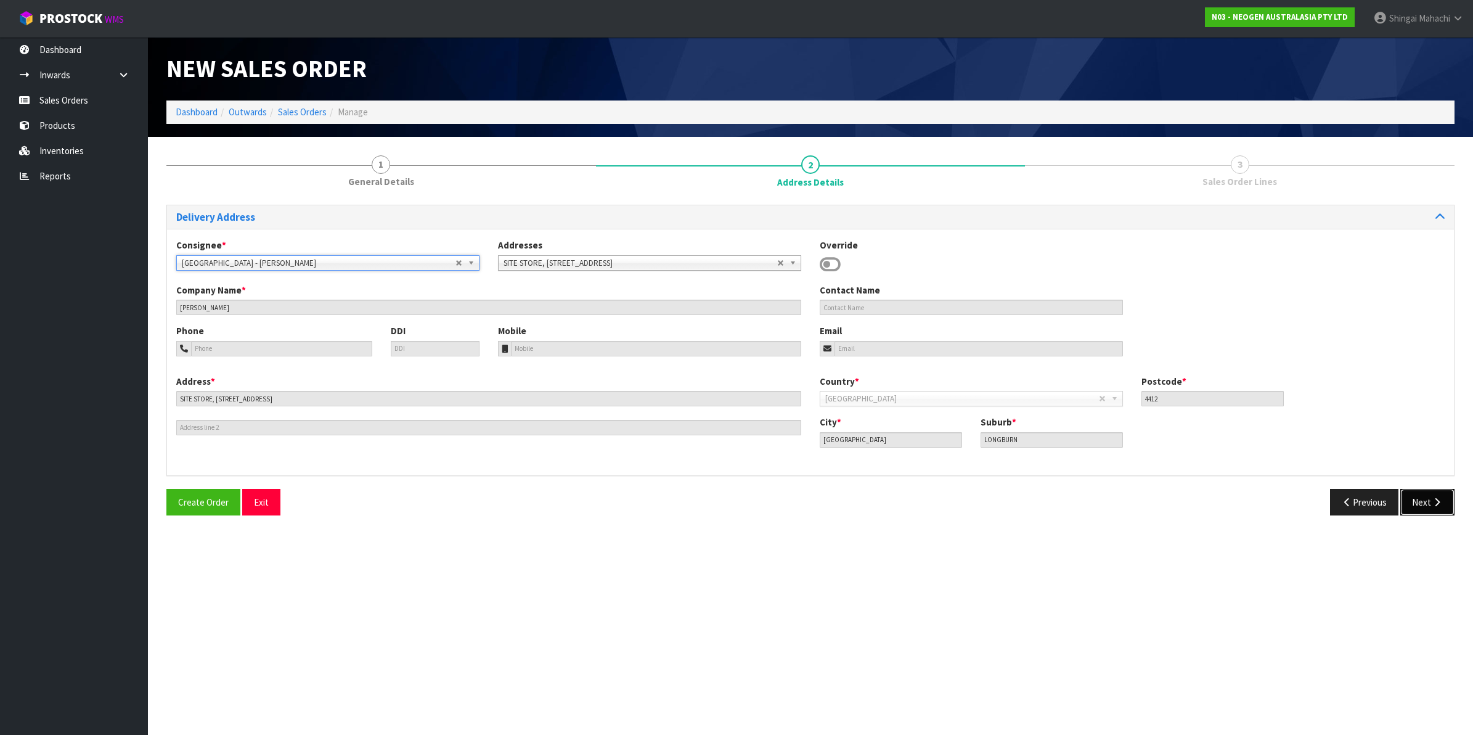
click at [1418, 501] on button "Next" at bounding box center [1428, 502] width 54 height 27
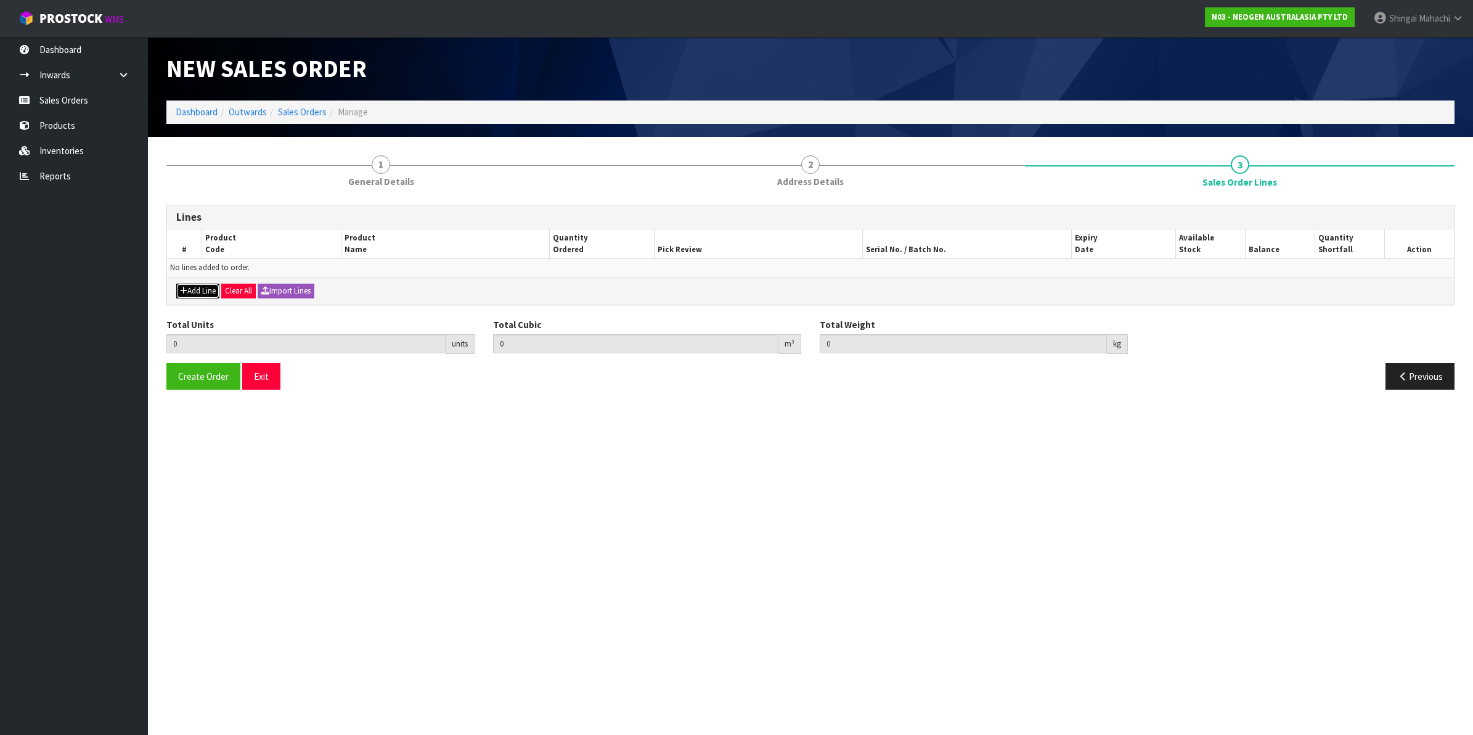
click at [195, 288] on button "Add Line" at bounding box center [197, 291] width 43 height 15
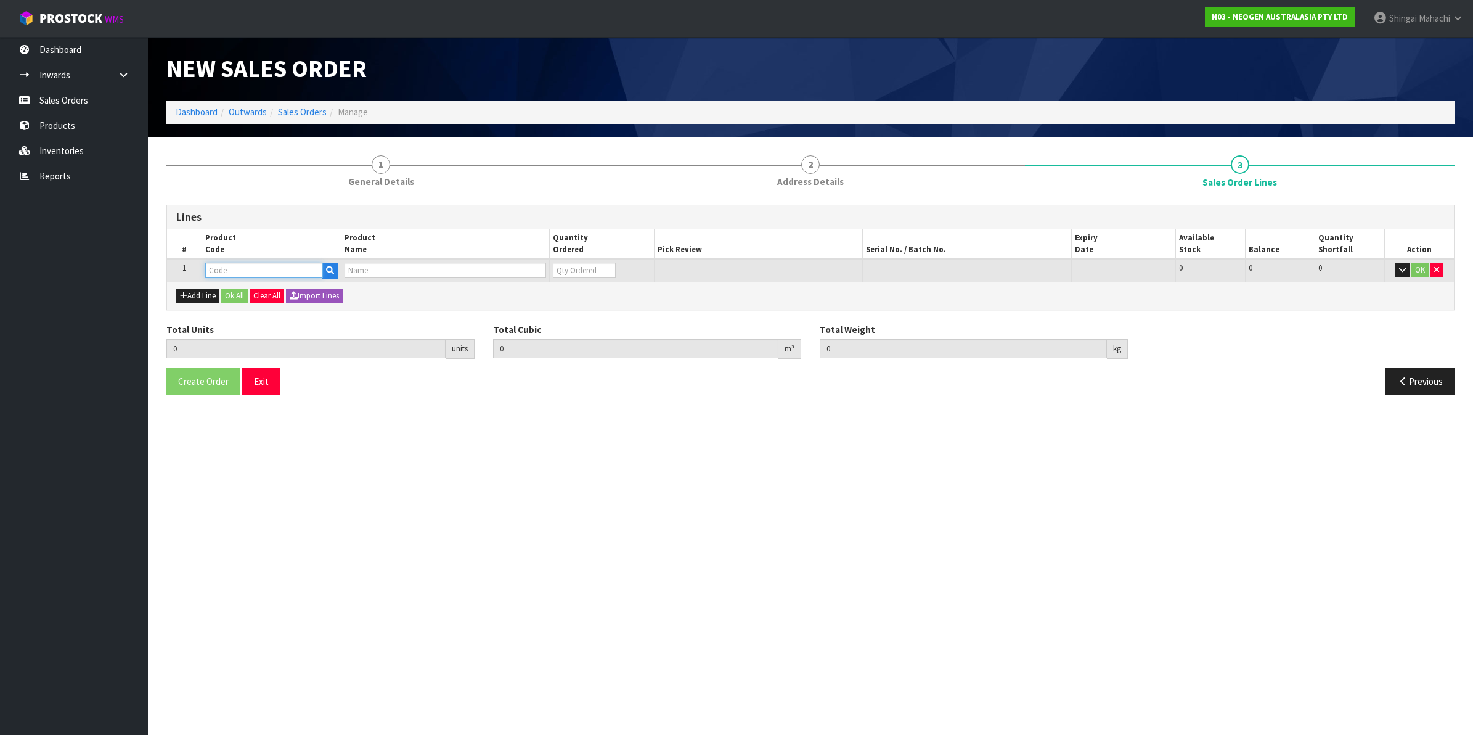
click at [211, 269] on input "text" at bounding box center [264, 270] width 118 height 15
click at [239, 272] on input "text" at bounding box center [264, 270] width 118 height 15
paste input "700002100"
type input "700002100"
type input "0.000000"
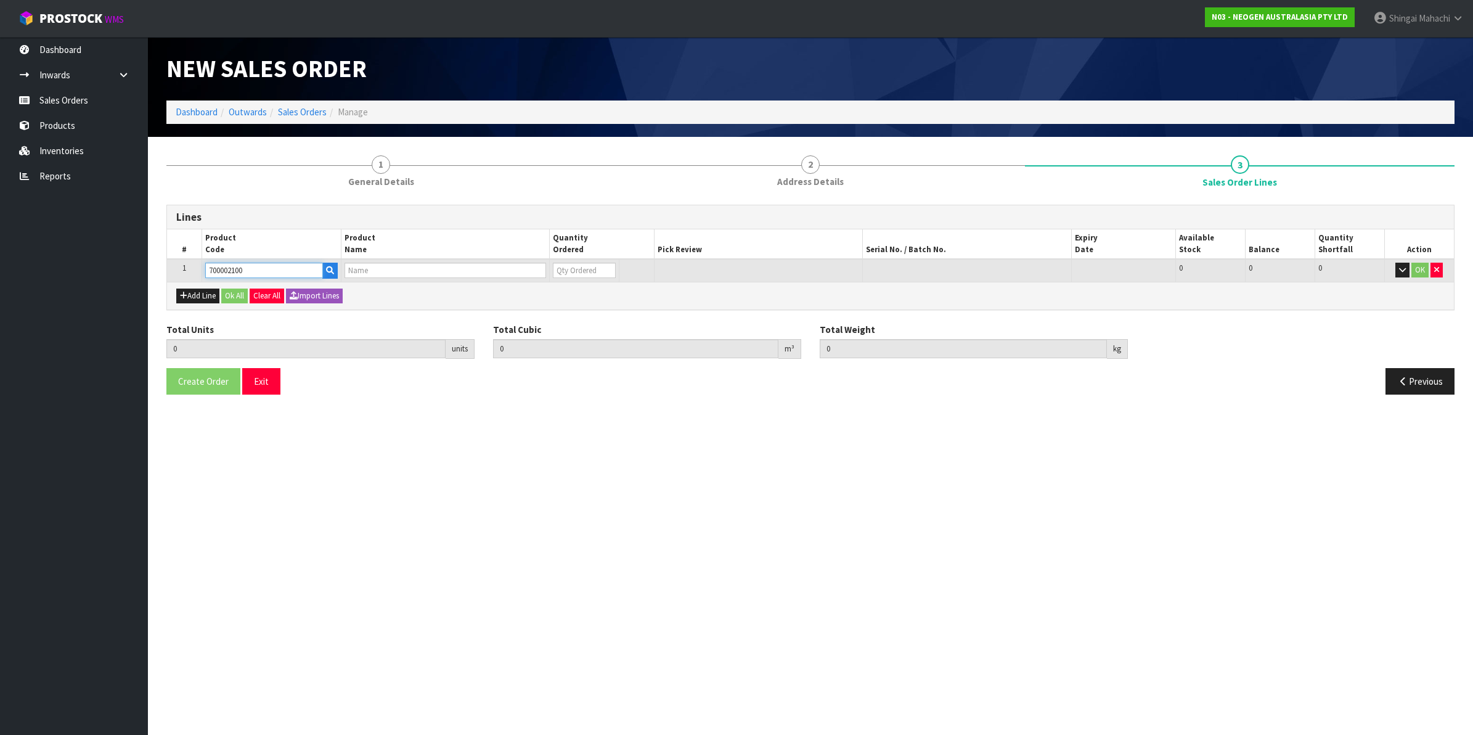
type input "0.000"
type input "7100002659 - AQT200 WATER - TOTAL ATP TEST, 100/CS"
type input "0"
type input "700002100"
click at [512, 267] on tr "1 700002100 7100002659 - AQT200 WATER - TOTAL ATP TEST, 100/CS 0 BOX 16 16 0 OK" at bounding box center [810, 270] width 1287 height 23
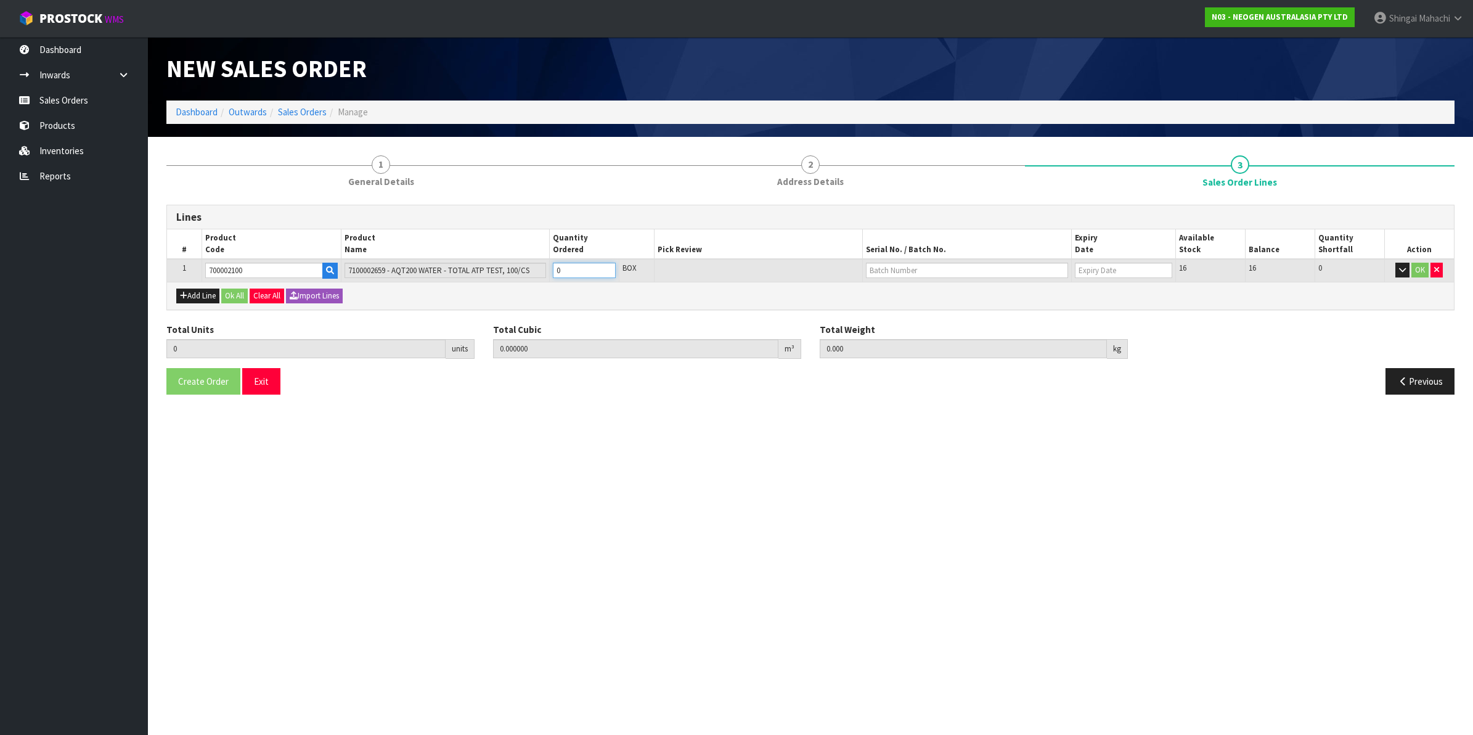
type input "1"
type input "0.00504"
type input "1"
click at [914, 269] on input "text" at bounding box center [967, 270] width 202 height 15
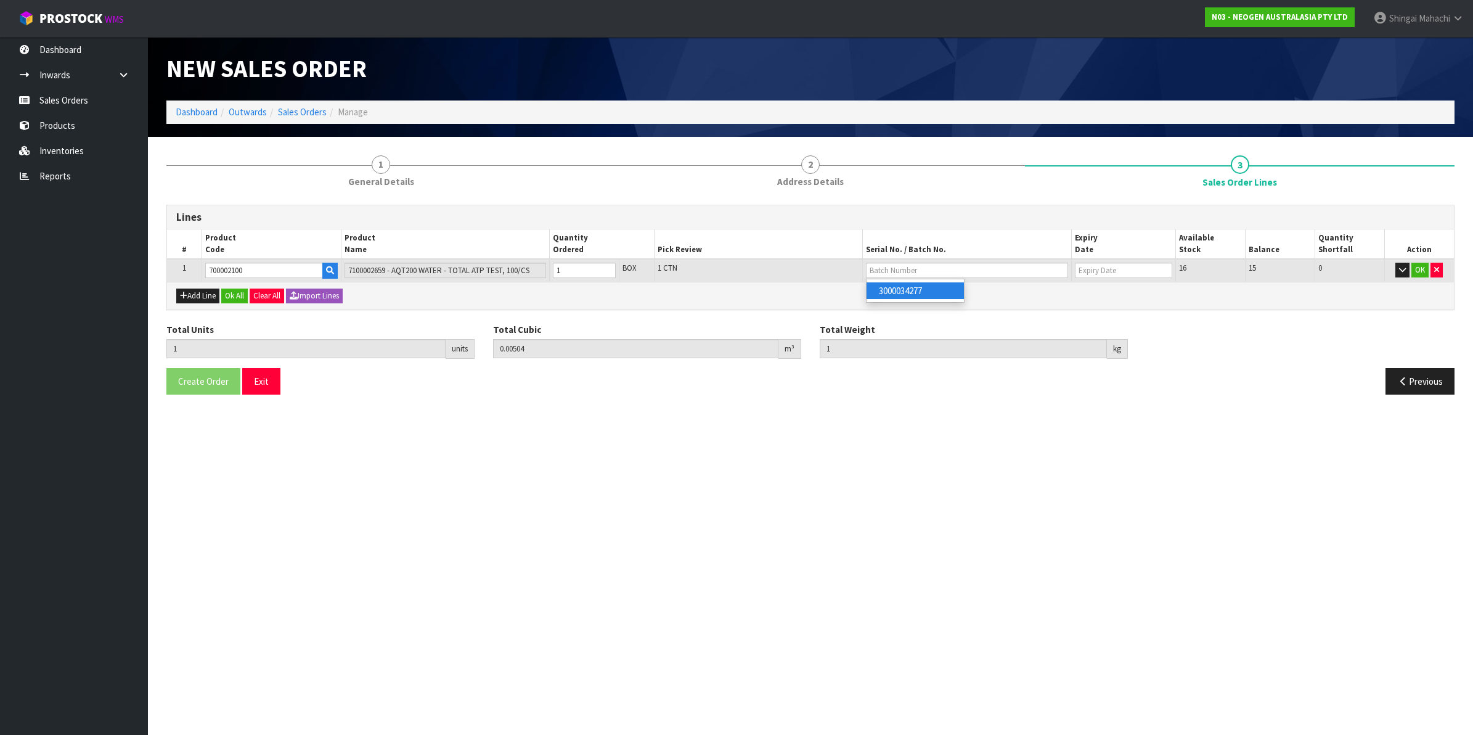
click at [913, 293] on link "3000034277" at bounding box center [915, 290] width 97 height 17
type input "3000034277"
type input "[DATE]"
click at [1420, 272] on button "OK" at bounding box center [1420, 270] width 17 height 15
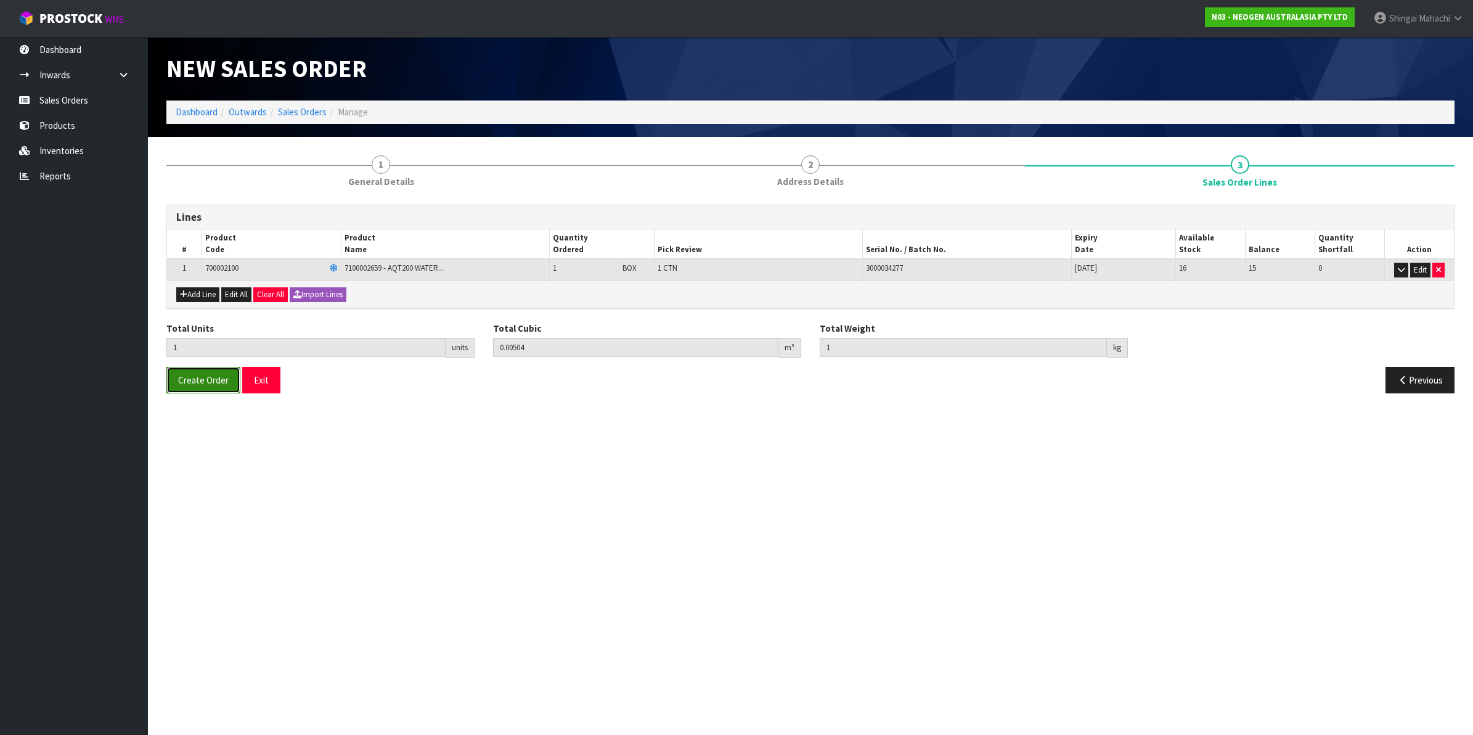
click at [201, 387] on button "Create Order" at bounding box center [203, 380] width 74 height 27
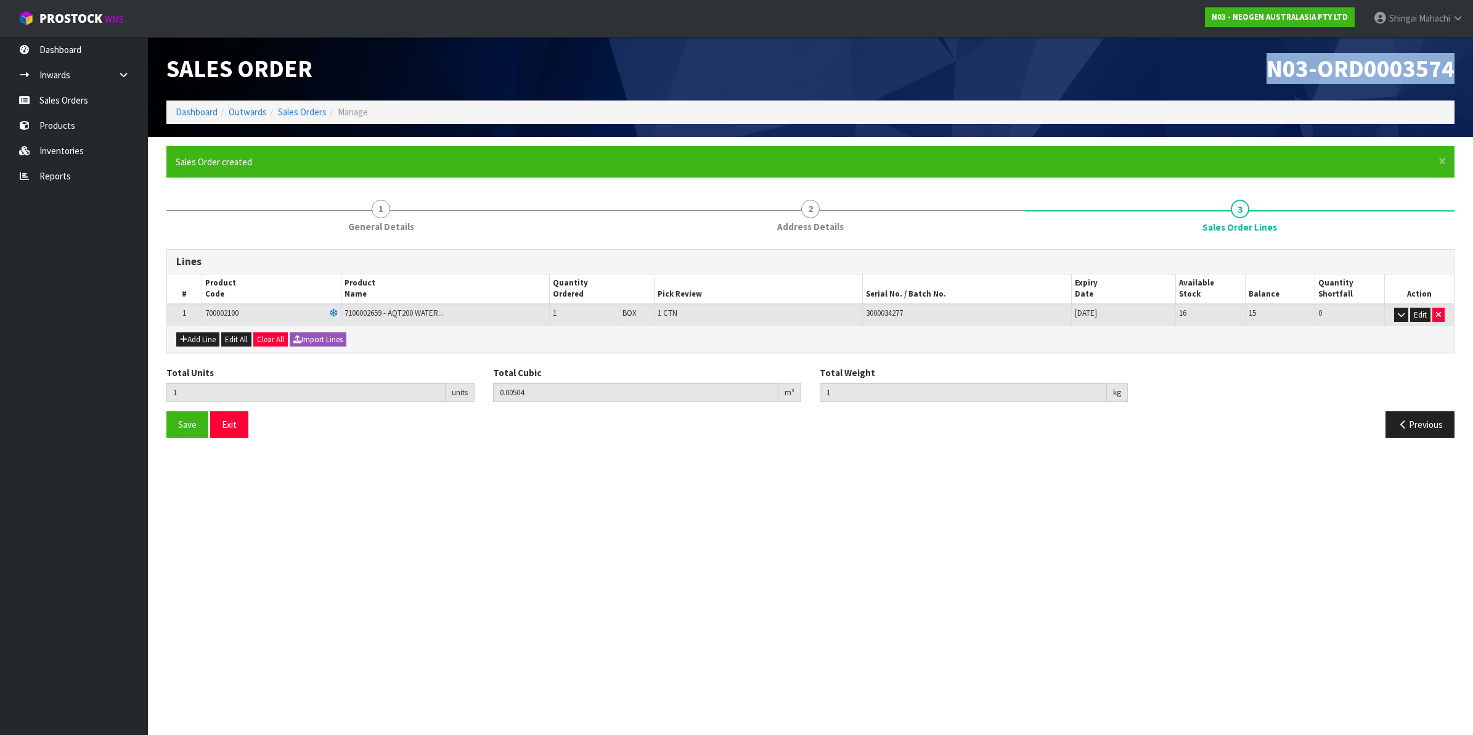
drag, startPoint x: 1264, startPoint y: 68, endPoint x: 1463, endPoint y: 83, distance: 199.0
click at [1463, 83] on div "N03-ORD0003574" at bounding box center [1137, 68] width 653 height 63
click at [311, 114] on link "Sales Orders" at bounding box center [302, 112] width 49 height 12
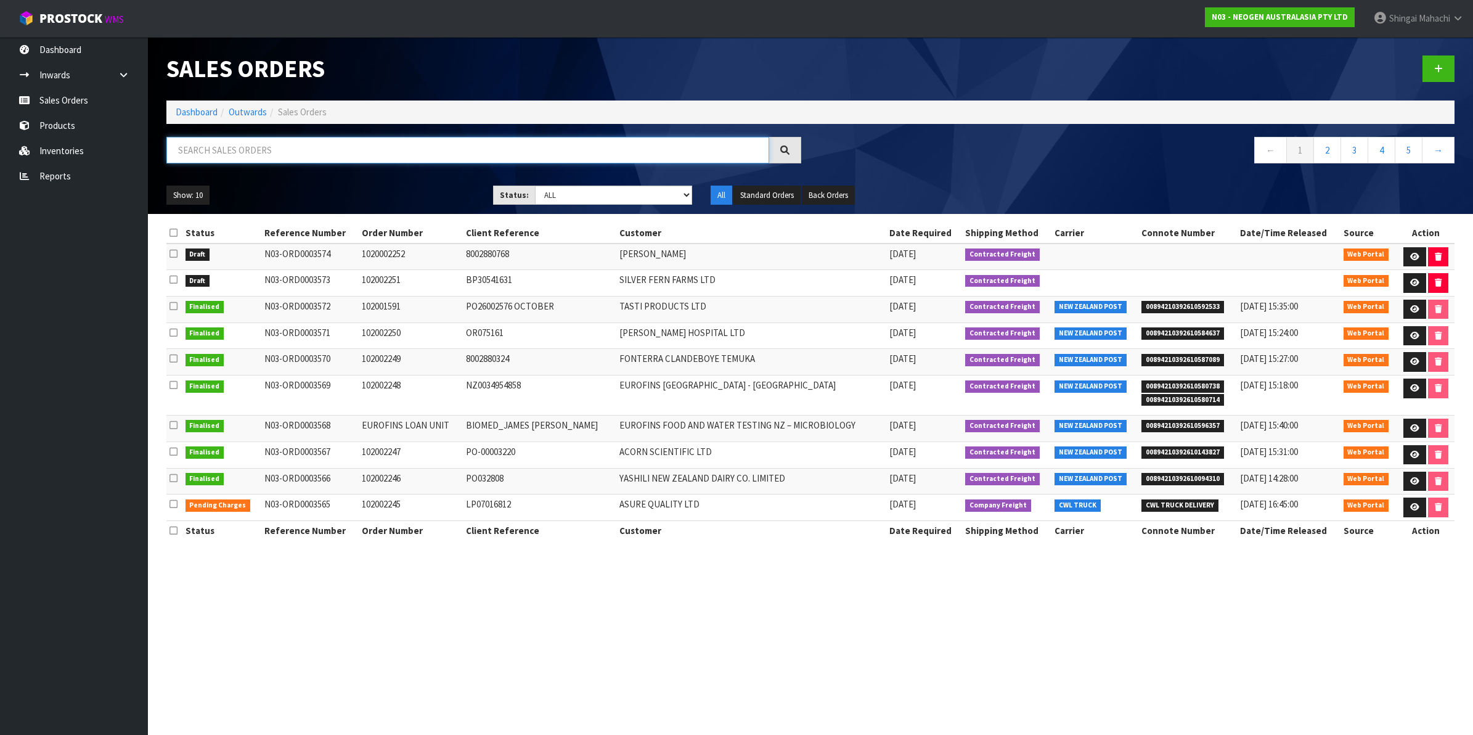
click at [269, 149] on input "text" at bounding box center [467, 150] width 603 height 27
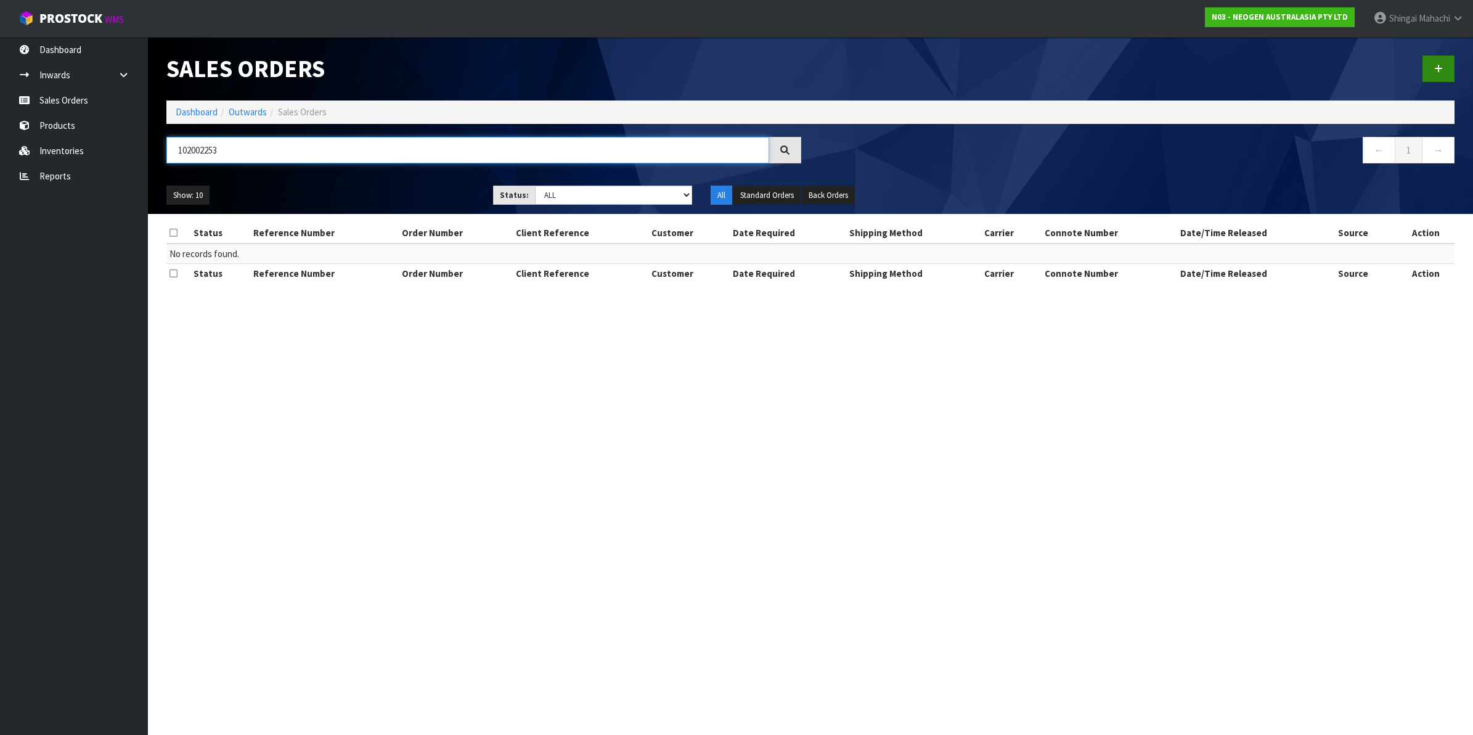
type input "102002253"
click at [1437, 64] on icon at bounding box center [1438, 68] width 9 height 9
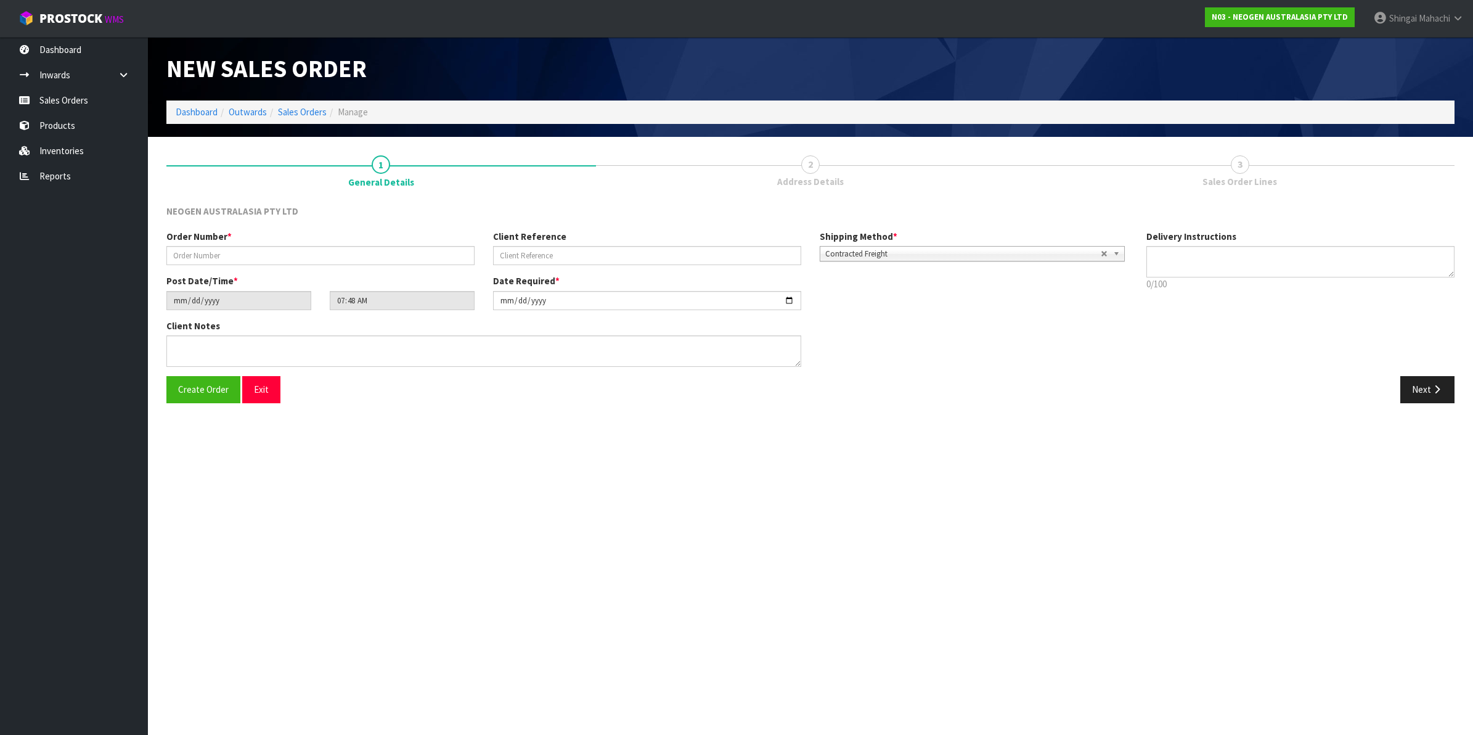
type textarea "CHILLED GOODS -OVERNIGHT"
click at [214, 247] on input "text" at bounding box center [320, 255] width 308 height 19
type input "102002253"
click at [531, 256] on input "text" at bounding box center [647, 255] width 308 height 19
paste input "8002880804"
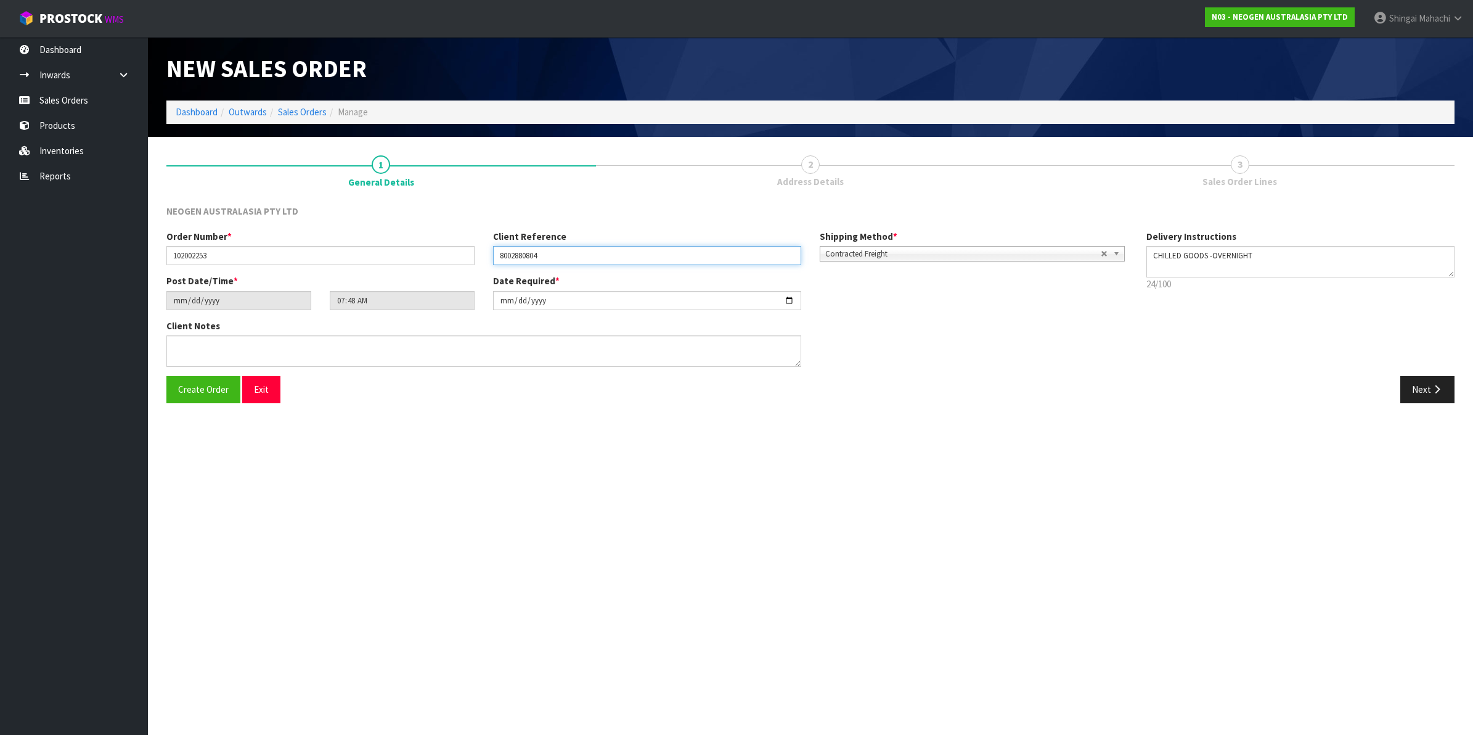
type input "8002880804"
drag, startPoint x: 1421, startPoint y: 390, endPoint x: 1287, endPoint y: 354, distance: 139.1
click at [1421, 390] on button "Next" at bounding box center [1428, 389] width 54 height 27
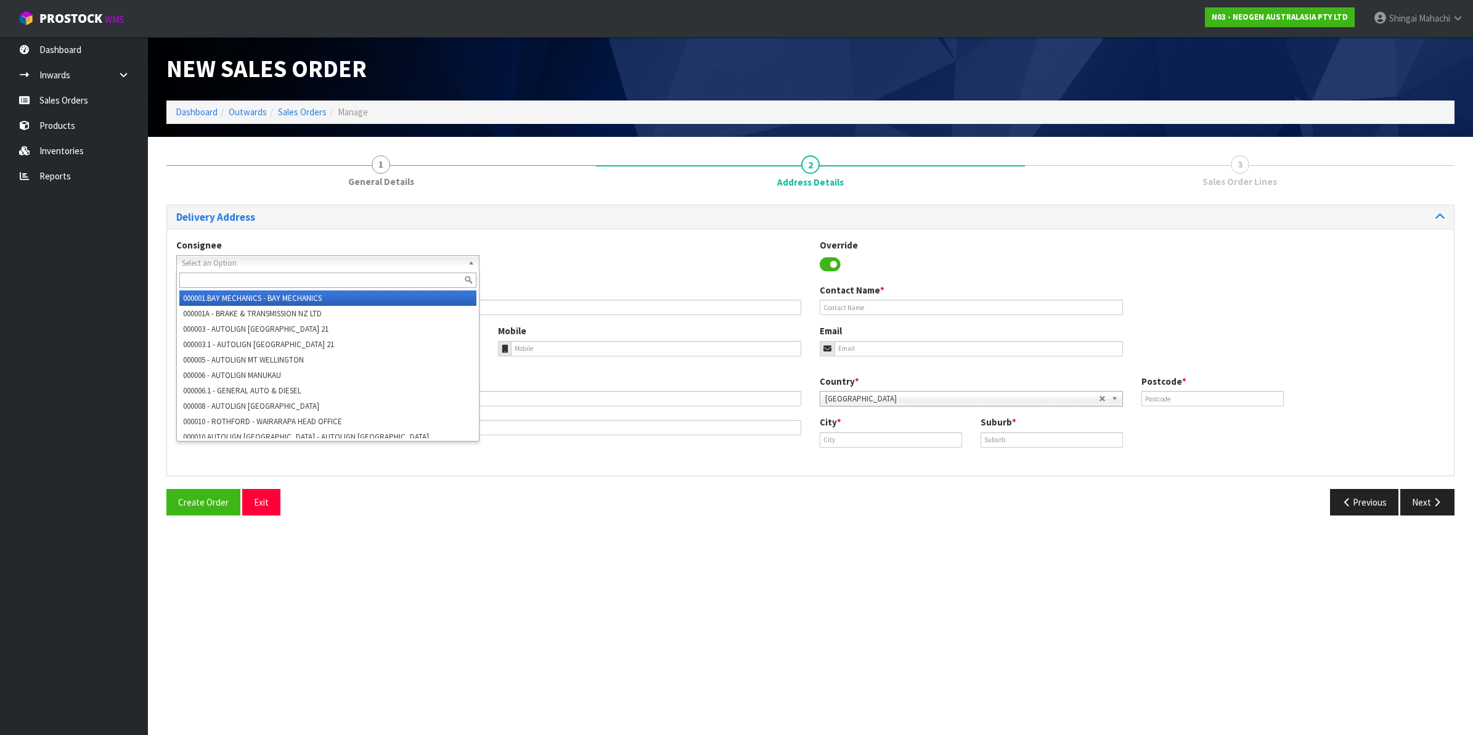
click at [207, 261] on span "Select an Option" at bounding box center [322, 263] width 281 height 15
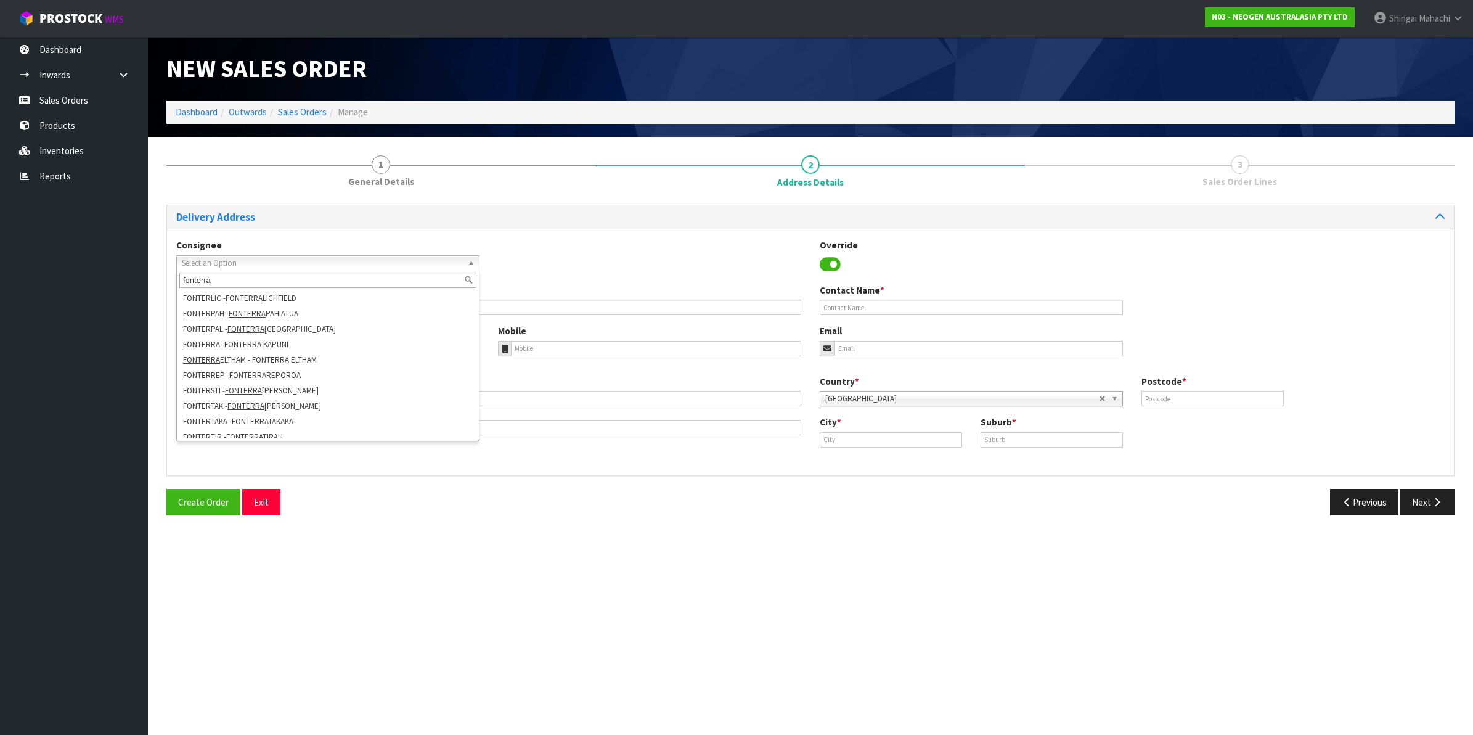
scroll to position [308, 0]
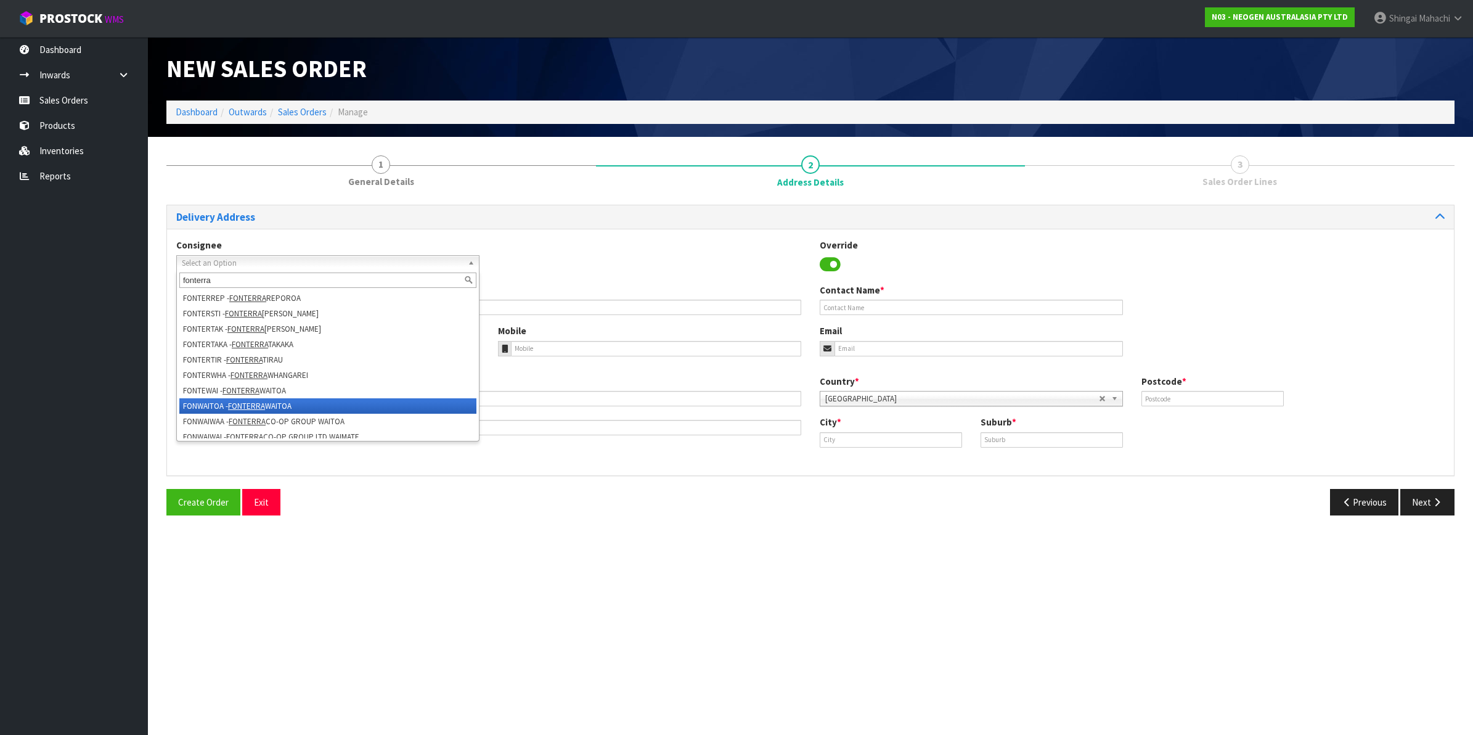
type input "fonterra"
click at [247, 401] on em "FONTERRA" at bounding box center [246, 406] width 37 height 10
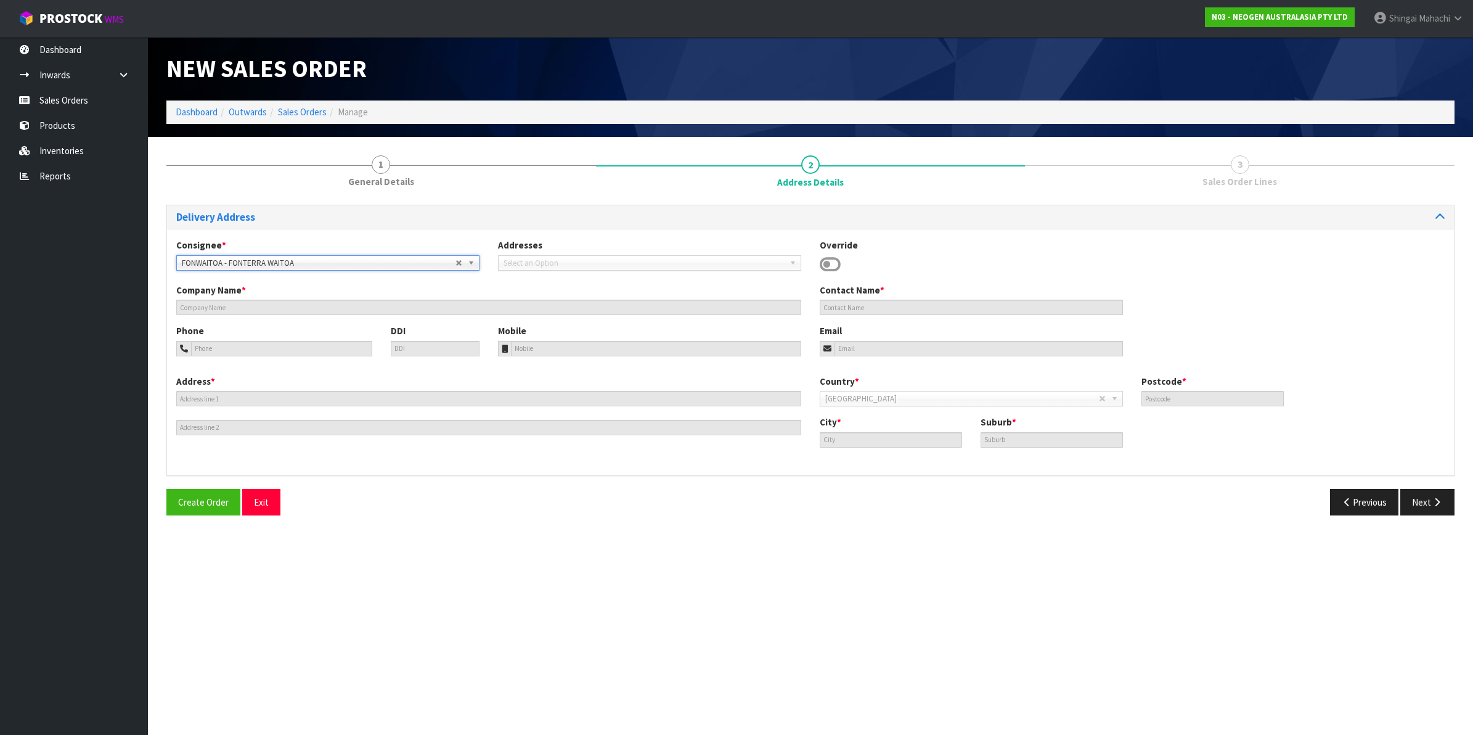
type input "FONTERRA WAITOA"
type input "CORNER NO. 1 ROAD & STATE HIGHWAY 26"
type input "3380"
type input "WAITOA"
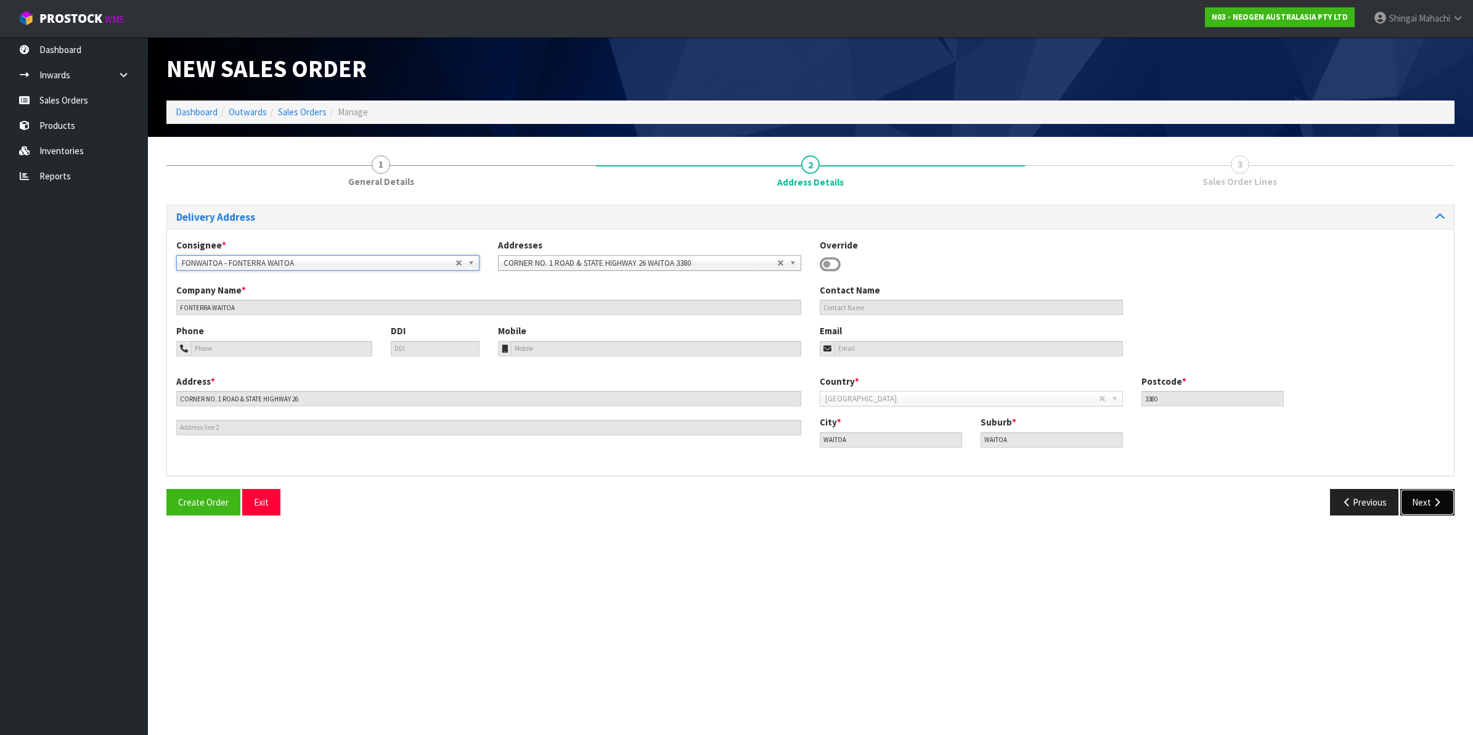
click at [1435, 497] on icon "button" at bounding box center [1437, 501] width 12 height 9
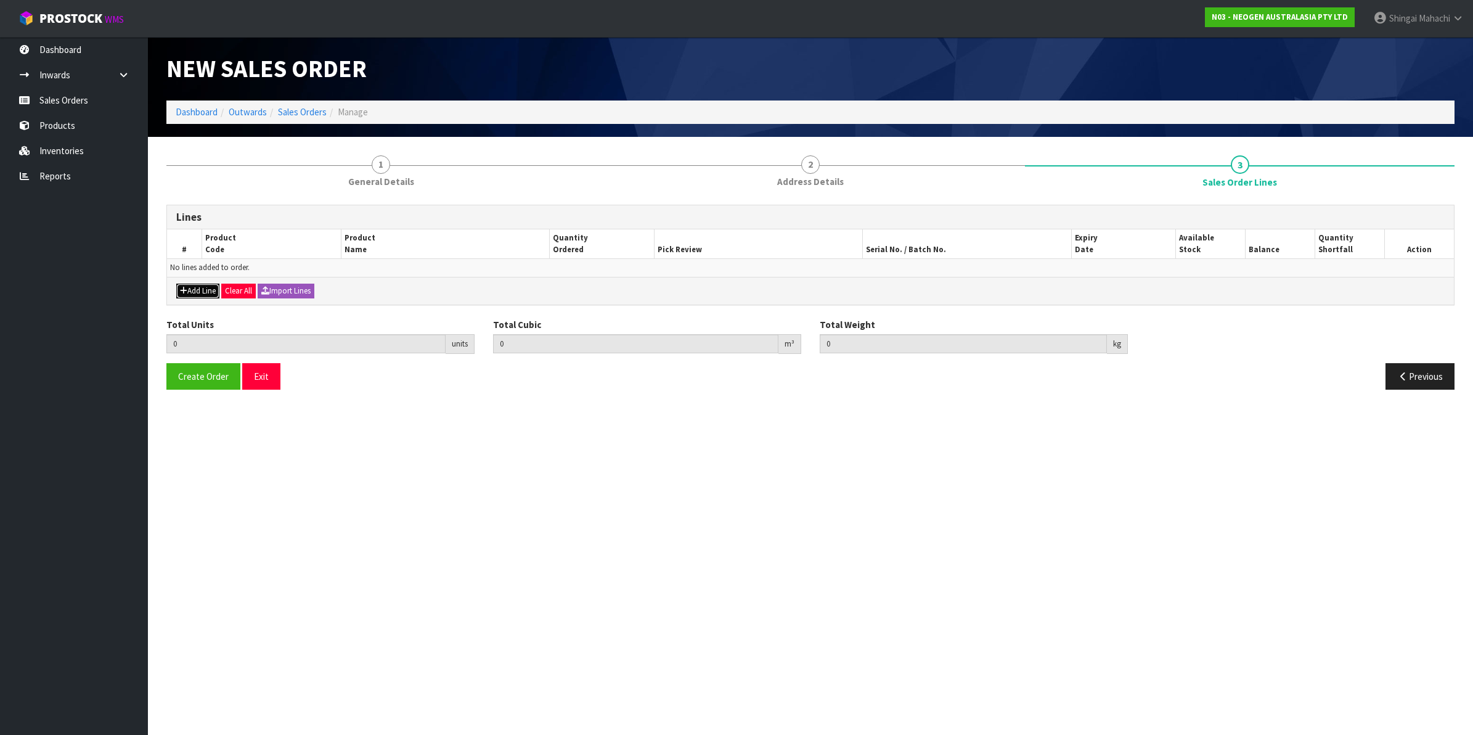
click at [205, 287] on button "Add Line" at bounding box center [197, 291] width 43 height 15
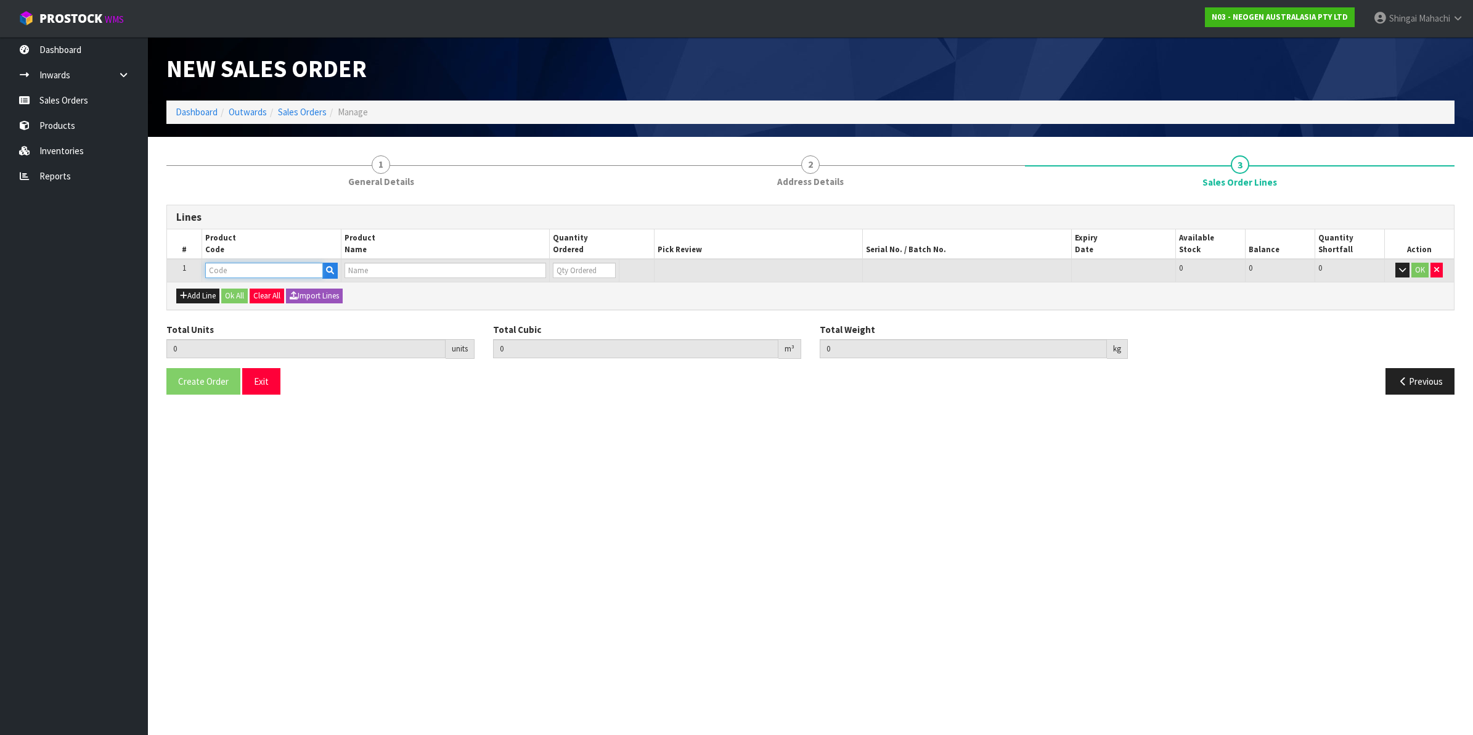
click at [213, 272] on input "text" at bounding box center [264, 270] width 118 height 15
paste input "700002207"
type input "700002207"
type input "0.000000"
type input "0.000"
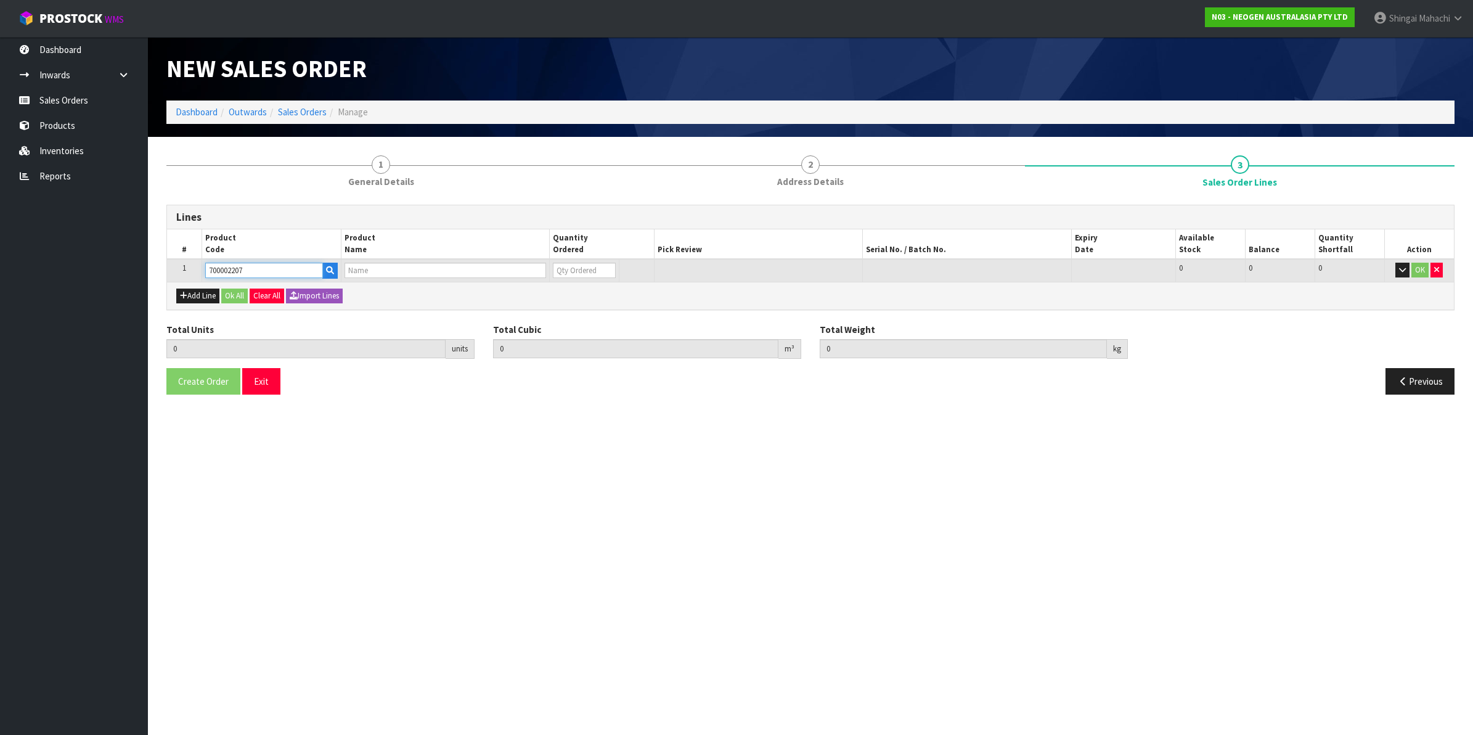
type input "7100067519 - UXL100 CLEAN-TRACE SURF ATP 100EA/PK"
type input "0"
type input "700002207"
click at [541, 276] on tr "1 700002207 7100067519 - UXL100 CLEAN-TRACE SURF ATP 100EA/PK 0 BOX 447 447 0 OK" at bounding box center [810, 270] width 1287 height 23
type input "2"
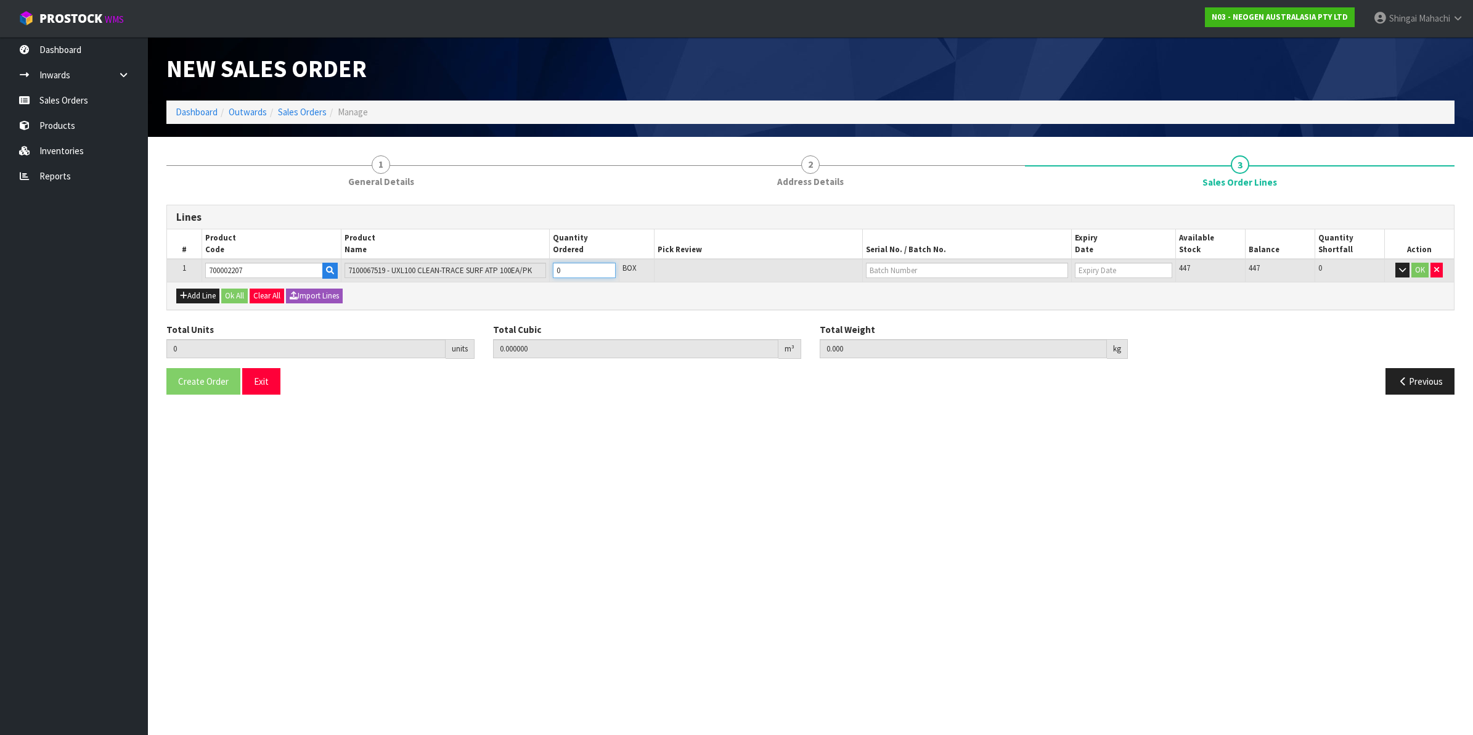
type input "0.012992"
type input "1.92"
type input "2"
click at [896, 265] on input "text" at bounding box center [967, 270] width 202 height 15
click at [917, 290] on link "3000033491" at bounding box center [915, 290] width 97 height 17
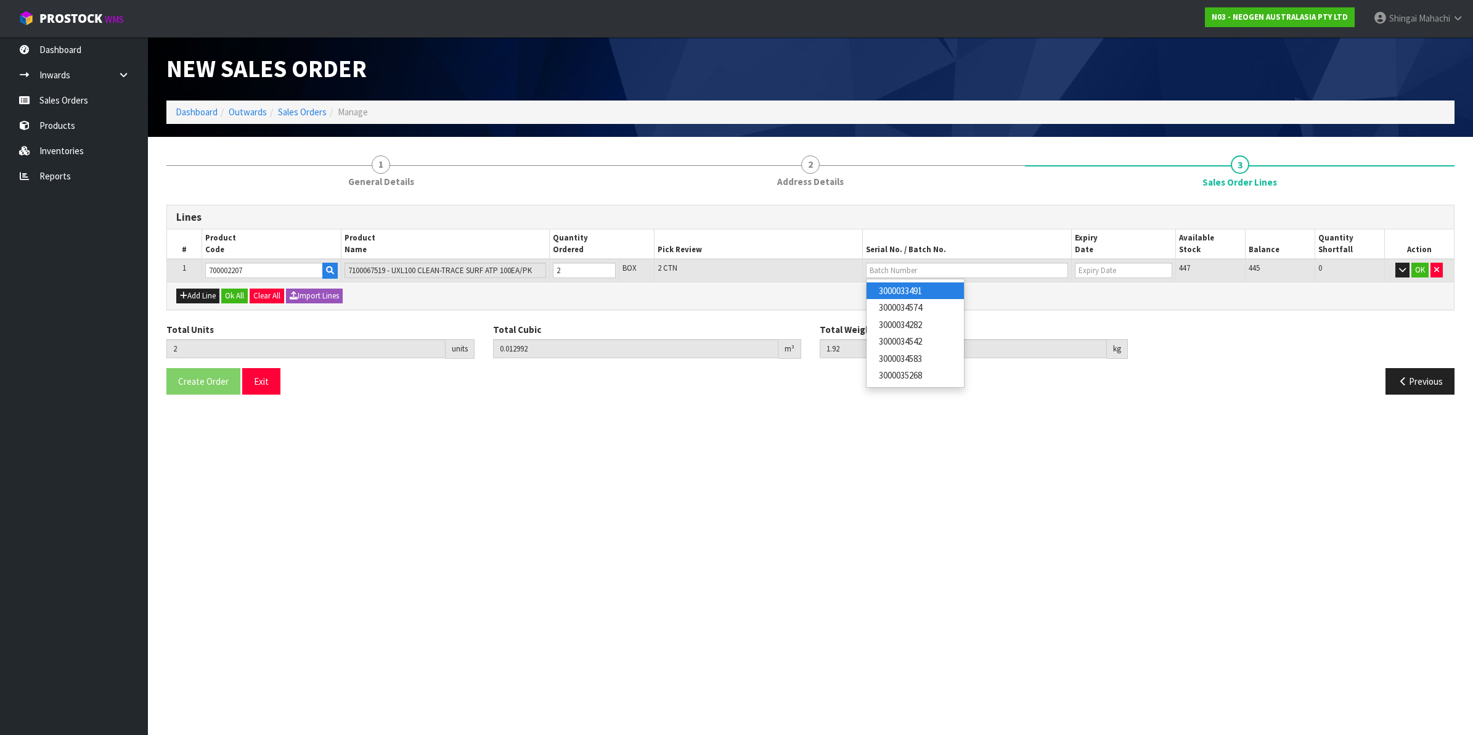
type input "3000033491"
type input "[DATE]"
click at [1416, 268] on button "OK" at bounding box center [1420, 270] width 17 height 15
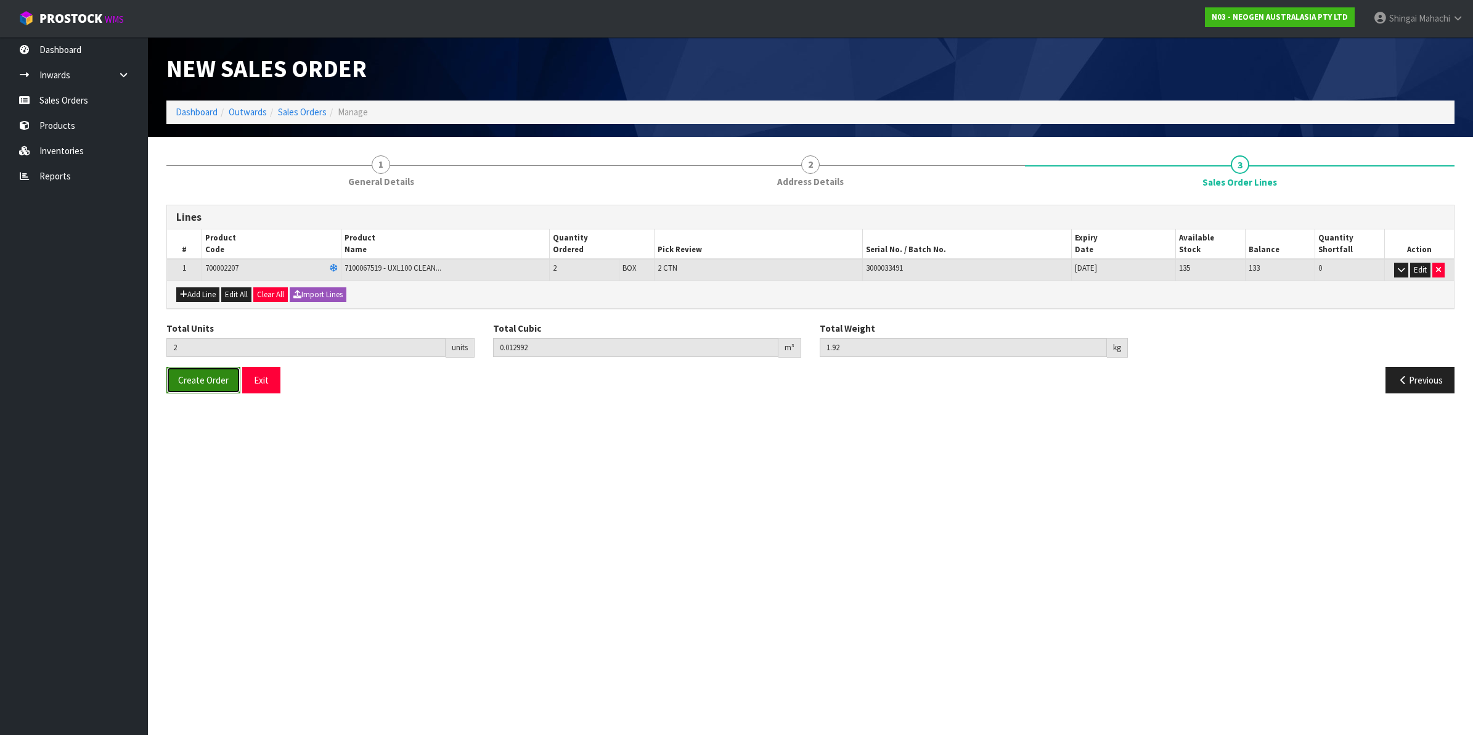
click at [211, 380] on span "Create Order" at bounding box center [203, 380] width 51 height 12
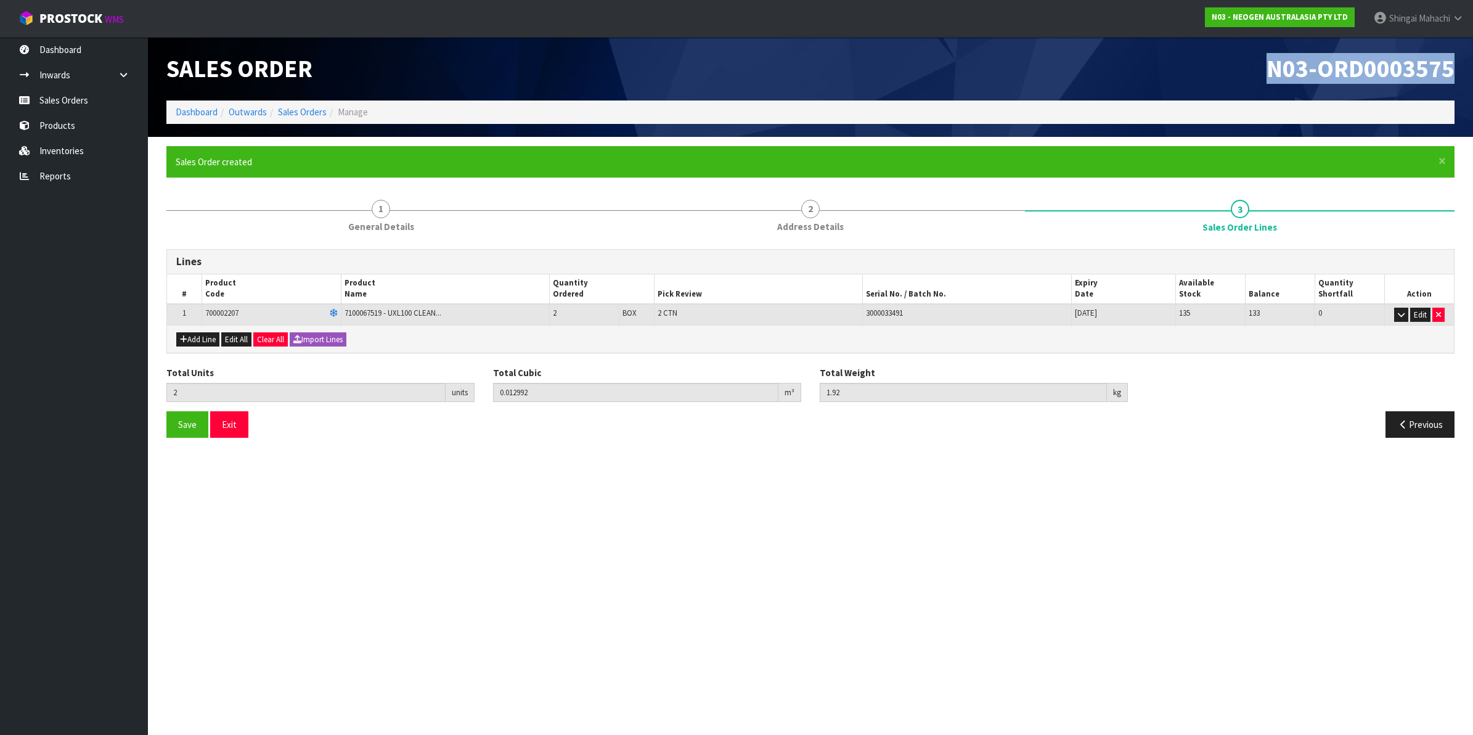
drag, startPoint x: 1266, startPoint y: 68, endPoint x: 1458, endPoint y: 71, distance: 192.3
click at [1458, 71] on div "N03-ORD0003575" at bounding box center [1137, 68] width 653 height 63
copy span "N03-ORD0003575"
click at [41, 100] on link "Sales Orders" at bounding box center [74, 100] width 148 height 25
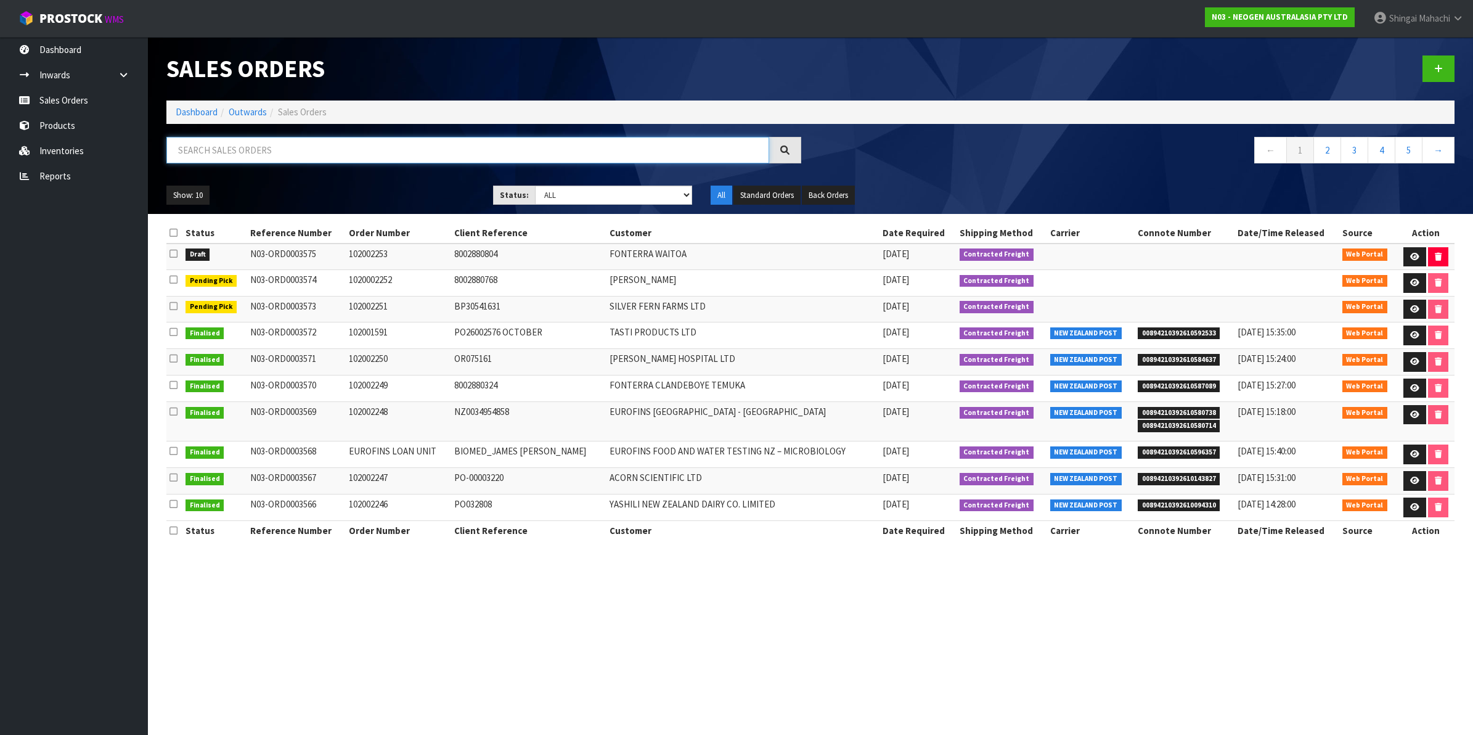
click at [238, 149] on input "text" at bounding box center [467, 150] width 603 height 27
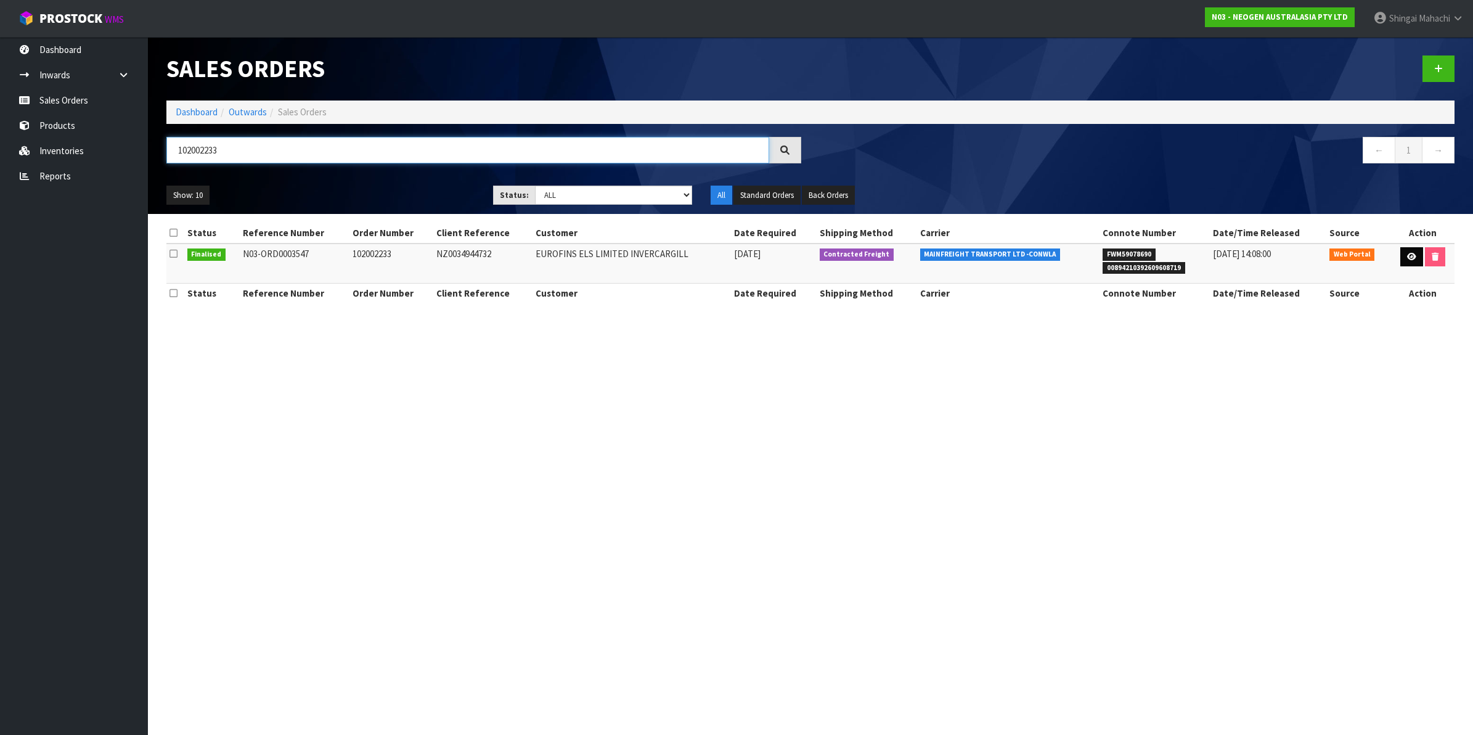
type input "102002233"
click at [1407, 256] on icon at bounding box center [1411, 257] width 9 height 8
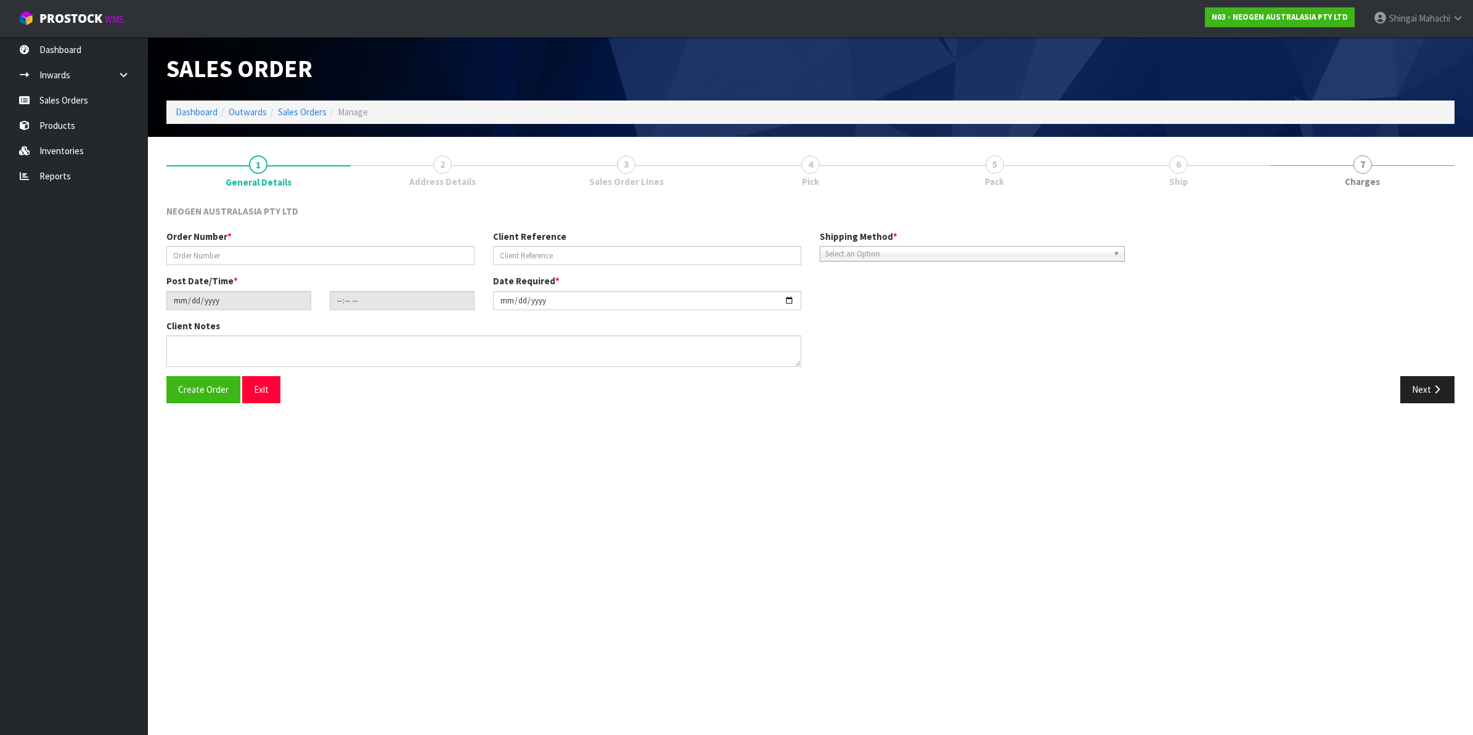
type input "102002233"
type input "NZ0034944732"
type input "[DATE]"
type input "10:31:00.000"
type input "[DATE]"
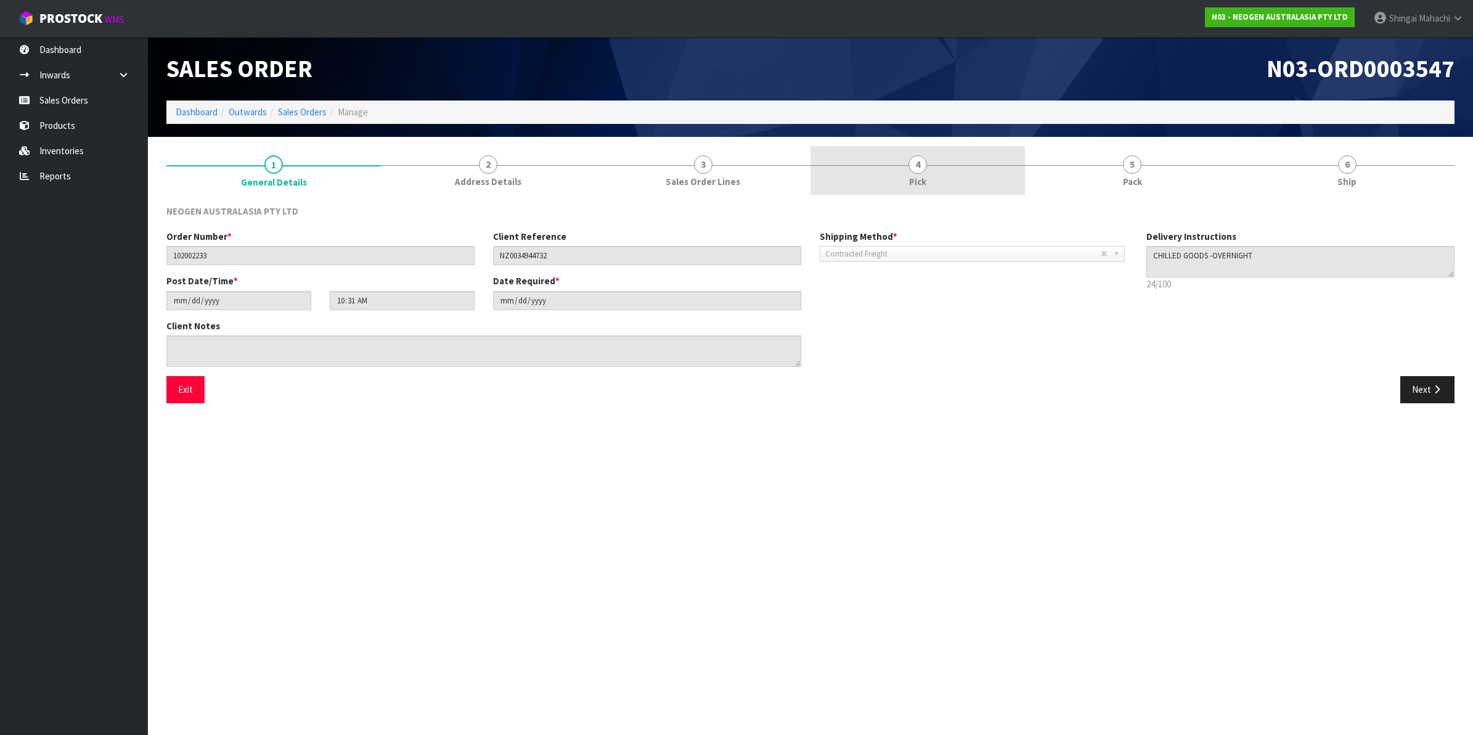
click at [922, 161] on span "4" at bounding box center [918, 164] width 18 height 18
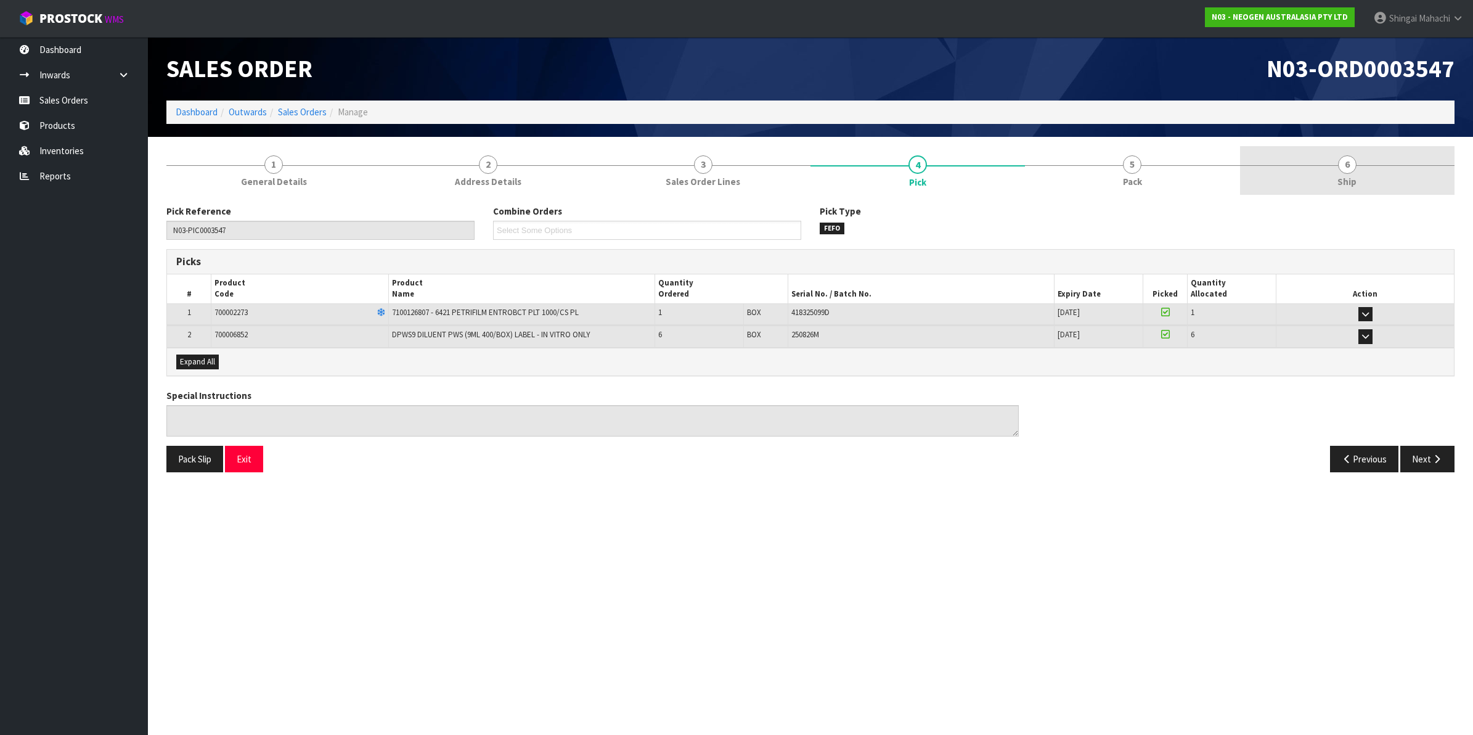
click at [1341, 160] on span "6" at bounding box center [1347, 164] width 18 height 18
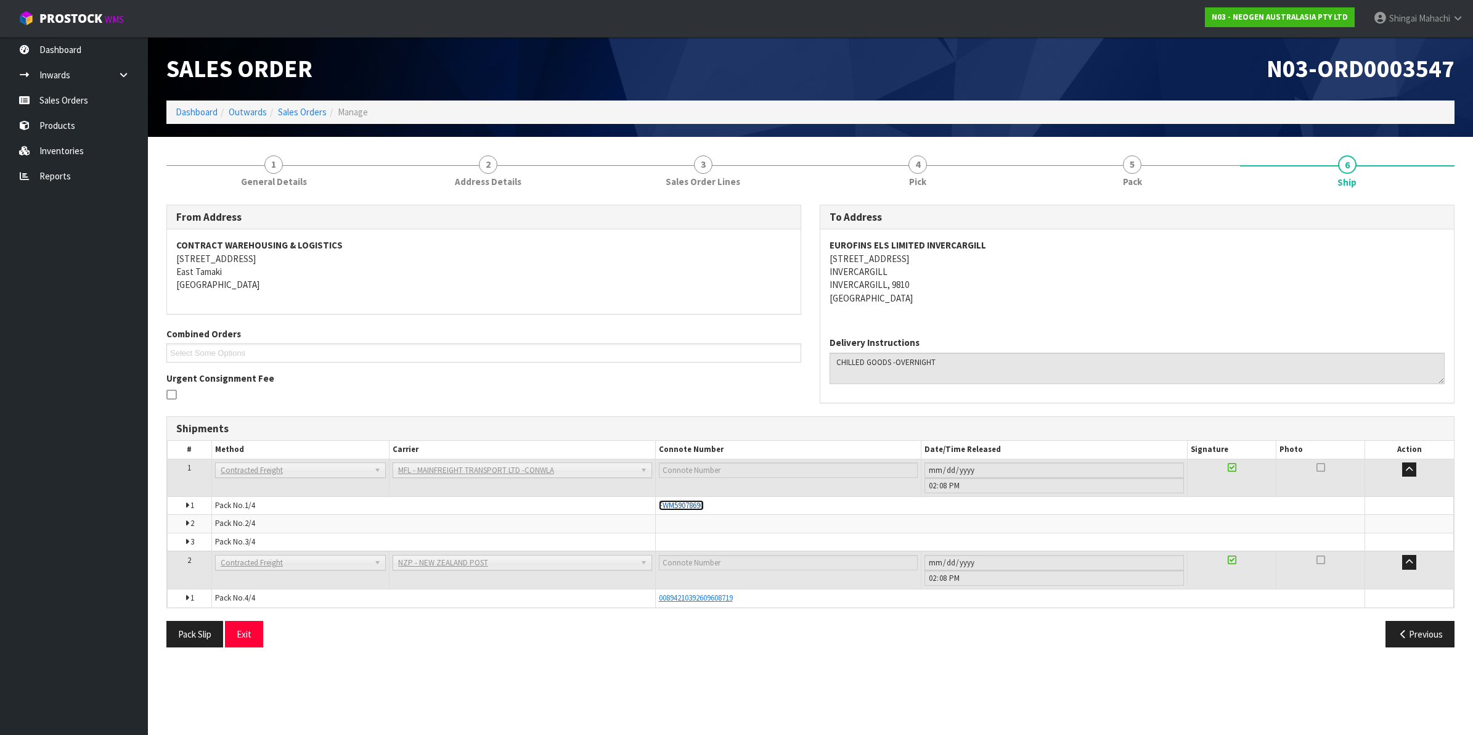
click at [681, 505] on span "FWM59078690" at bounding box center [681, 505] width 45 height 10
drag, startPoint x: 1267, startPoint y: 67, endPoint x: 1456, endPoint y: 65, distance: 188.6
click at [1456, 65] on div "N03-ORD0003547" at bounding box center [1137, 68] width 653 height 63
copy span "N03-ORD0003547"
click at [308, 107] on link "Sales Orders" at bounding box center [302, 112] width 49 height 12
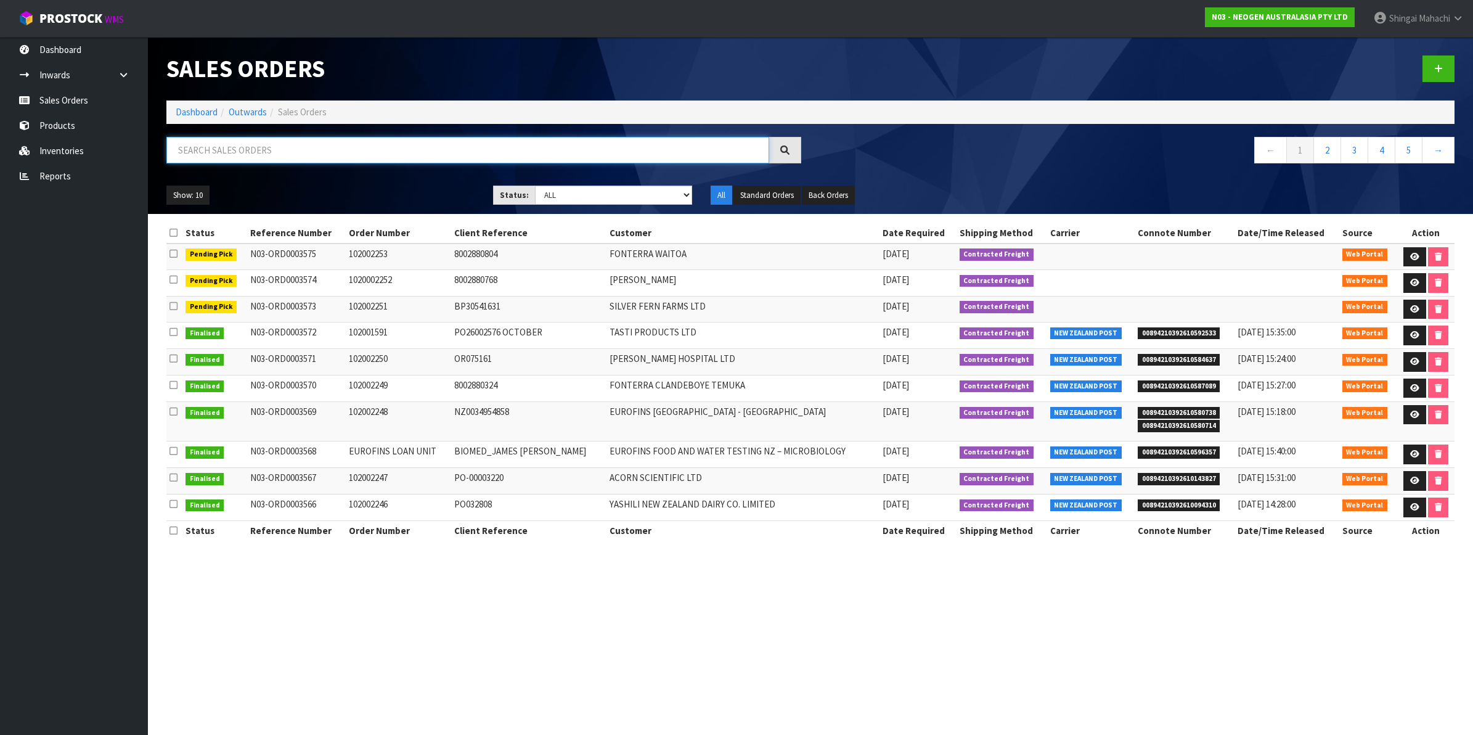
click at [258, 152] on input "text" at bounding box center [467, 150] width 603 height 27
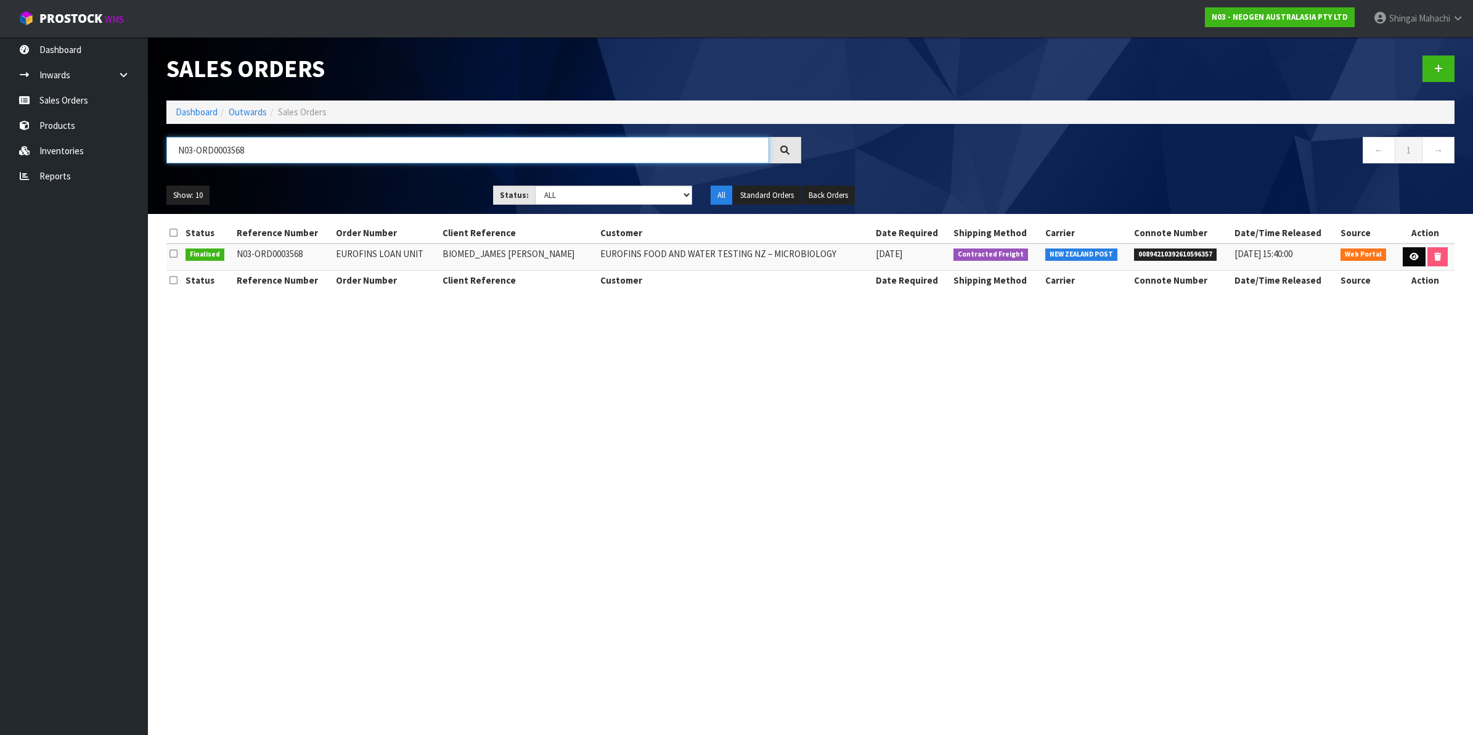
type input "N03-ORD0003568"
click at [1412, 253] on icon at bounding box center [1414, 257] width 9 height 8
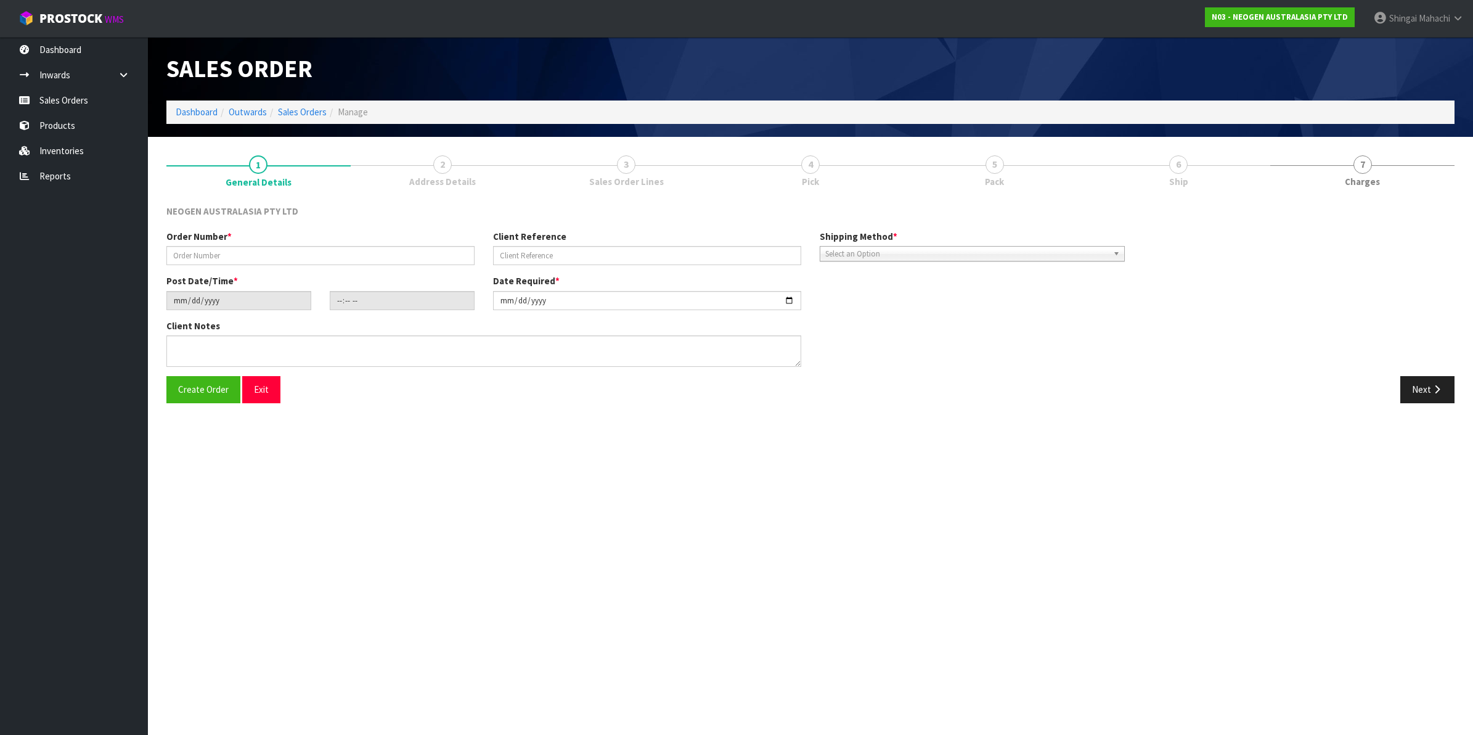
type input "EUROFINS LOAN UNIT"
type input "BIOMED_JAMES [PERSON_NAME]"
type input "[DATE]"
type input "14:56:00.000"
type input "[DATE]"
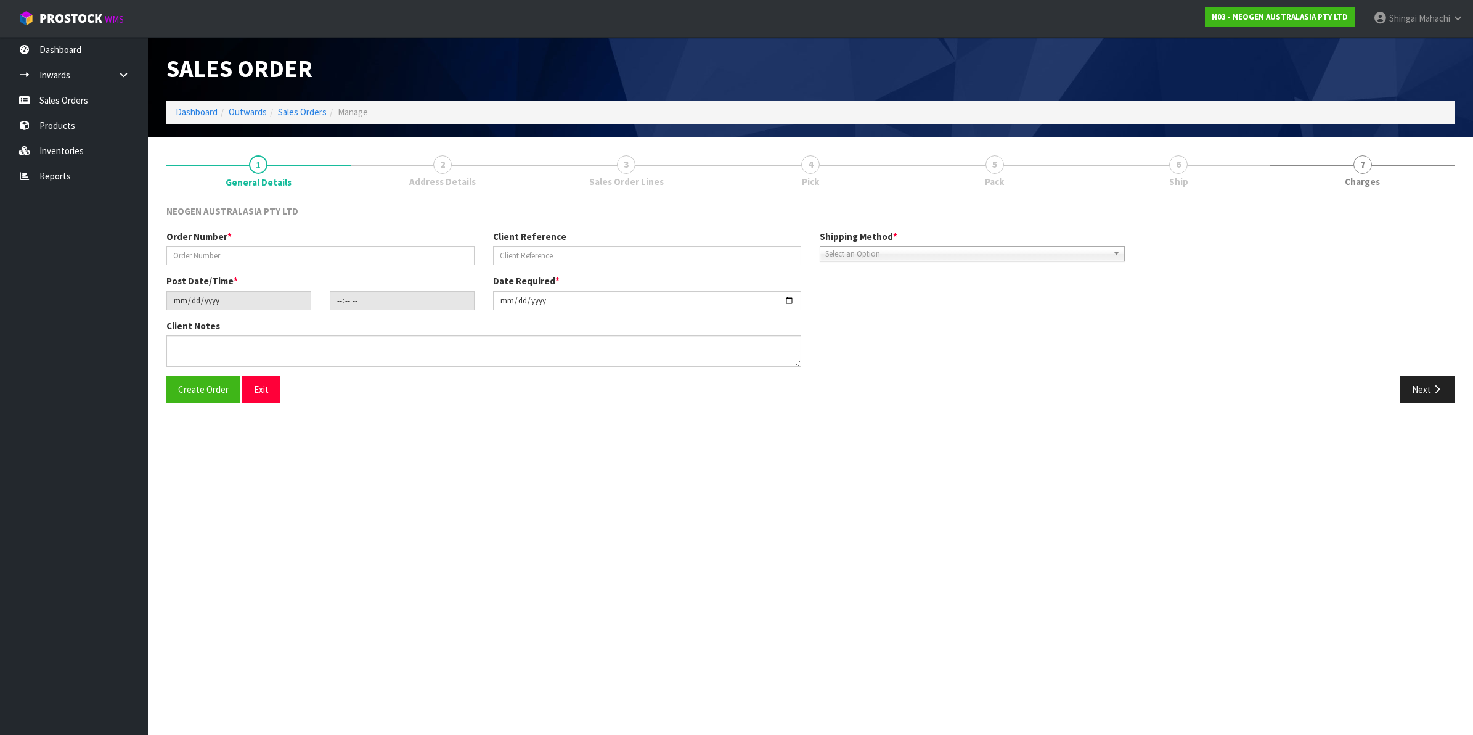
type textarea "ATTN: [PERSON_NAME] SAGVEKAR_LOAN UNIT TO EUROFINS_ THROUGH BIOMEDICAL WAREHOUS…"
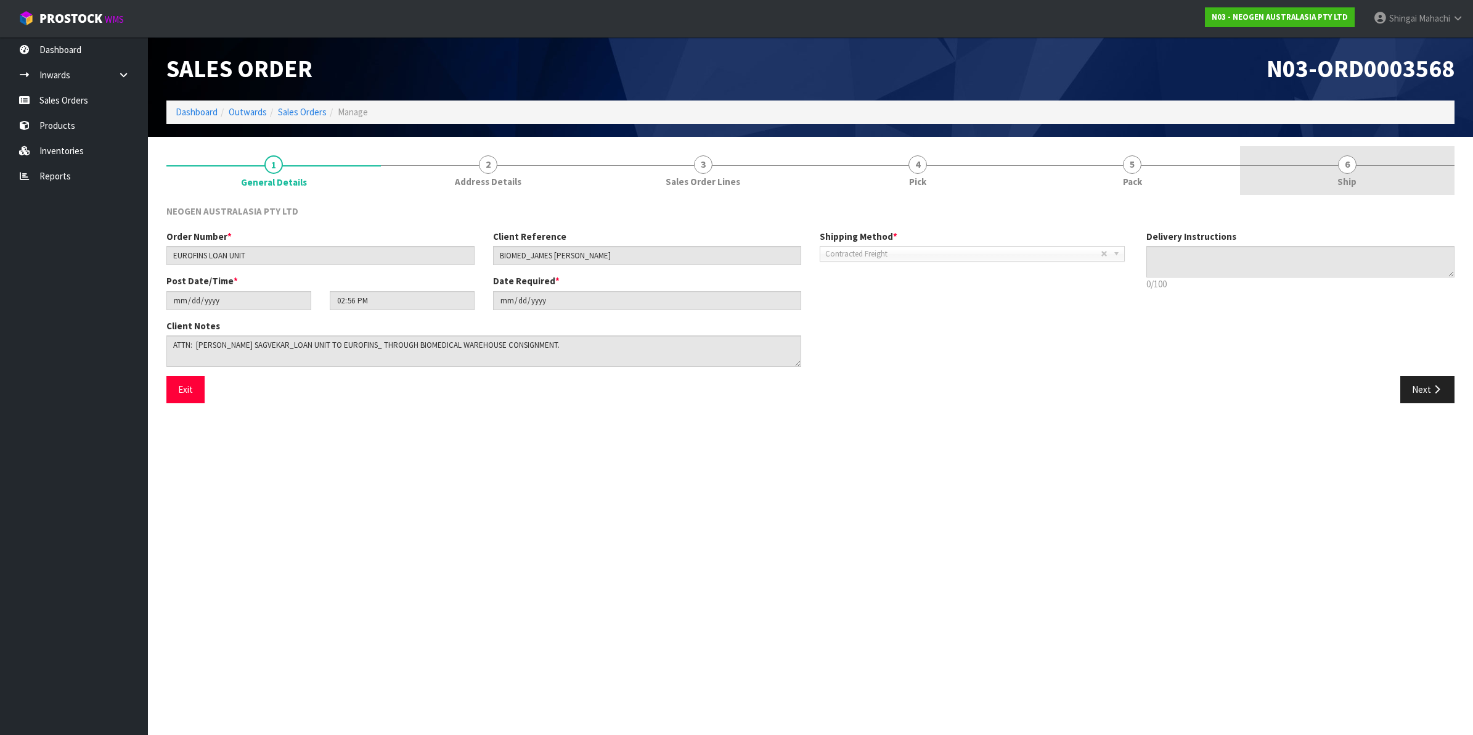
click at [1344, 161] on span "6" at bounding box center [1347, 164] width 18 height 18
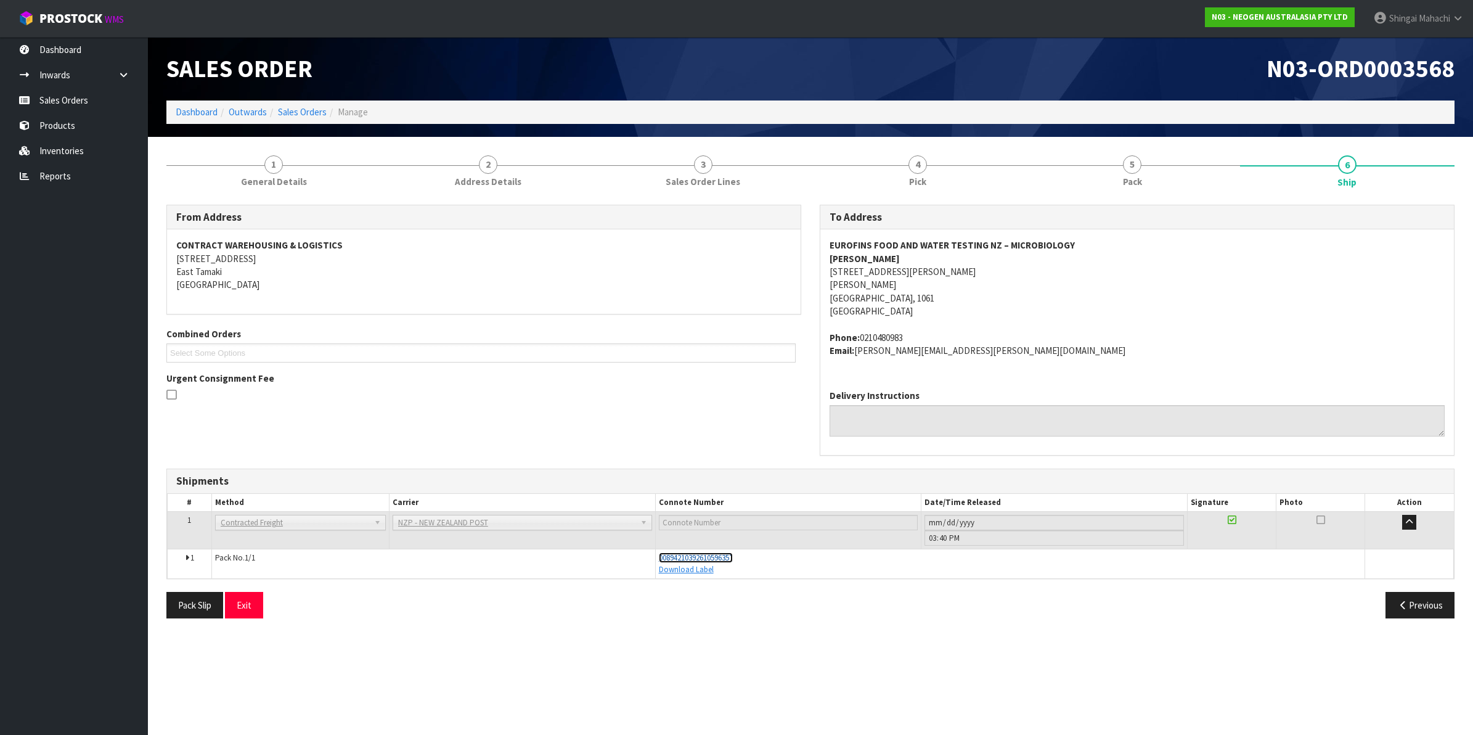
click at [692, 556] on span "00894210392610596357" at bounding box center [696, 557] width 74 height 10
click at [57, 94] on link "Sales Orders" at bounding box center [74, 100] width 148 height 25
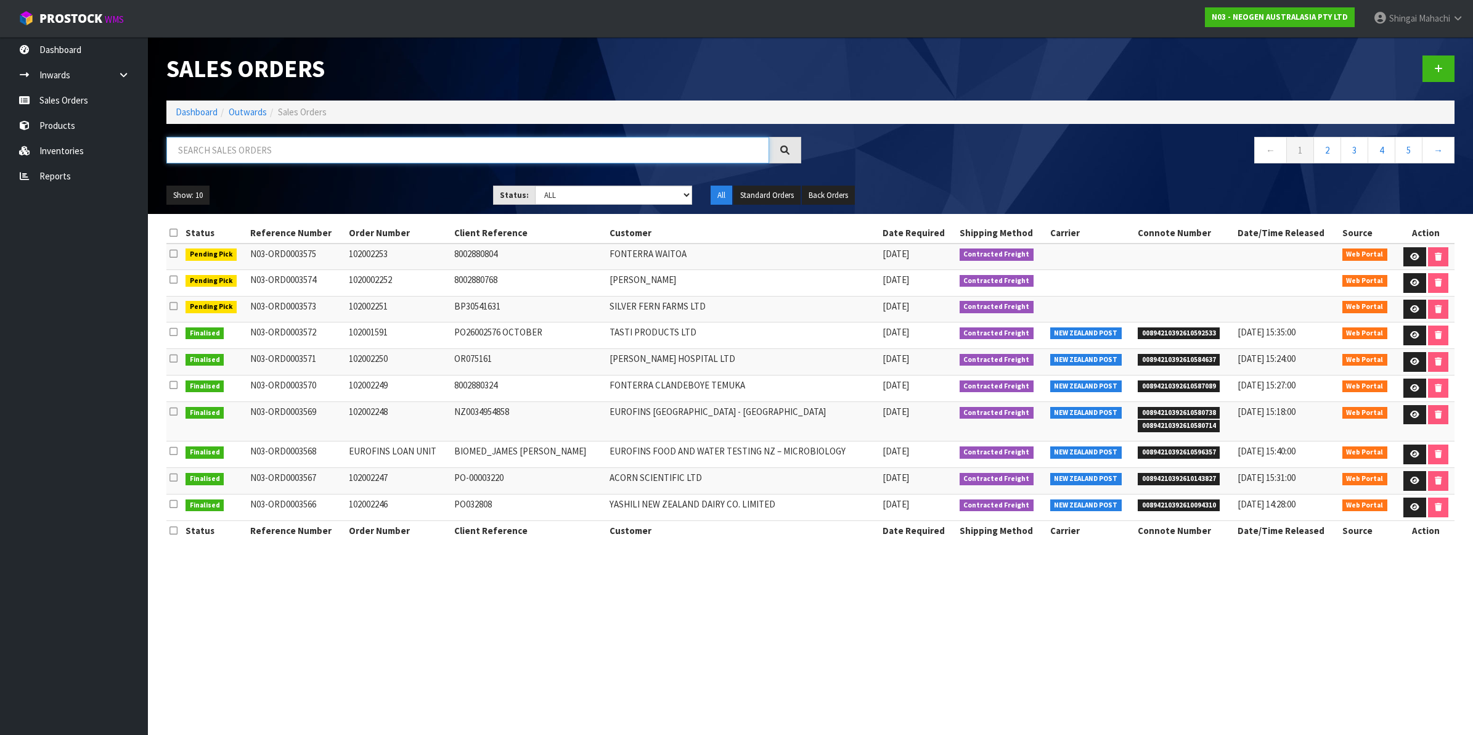
click at [261, 152] on input "text" at bounding box center [467, 150] width 603 height 27
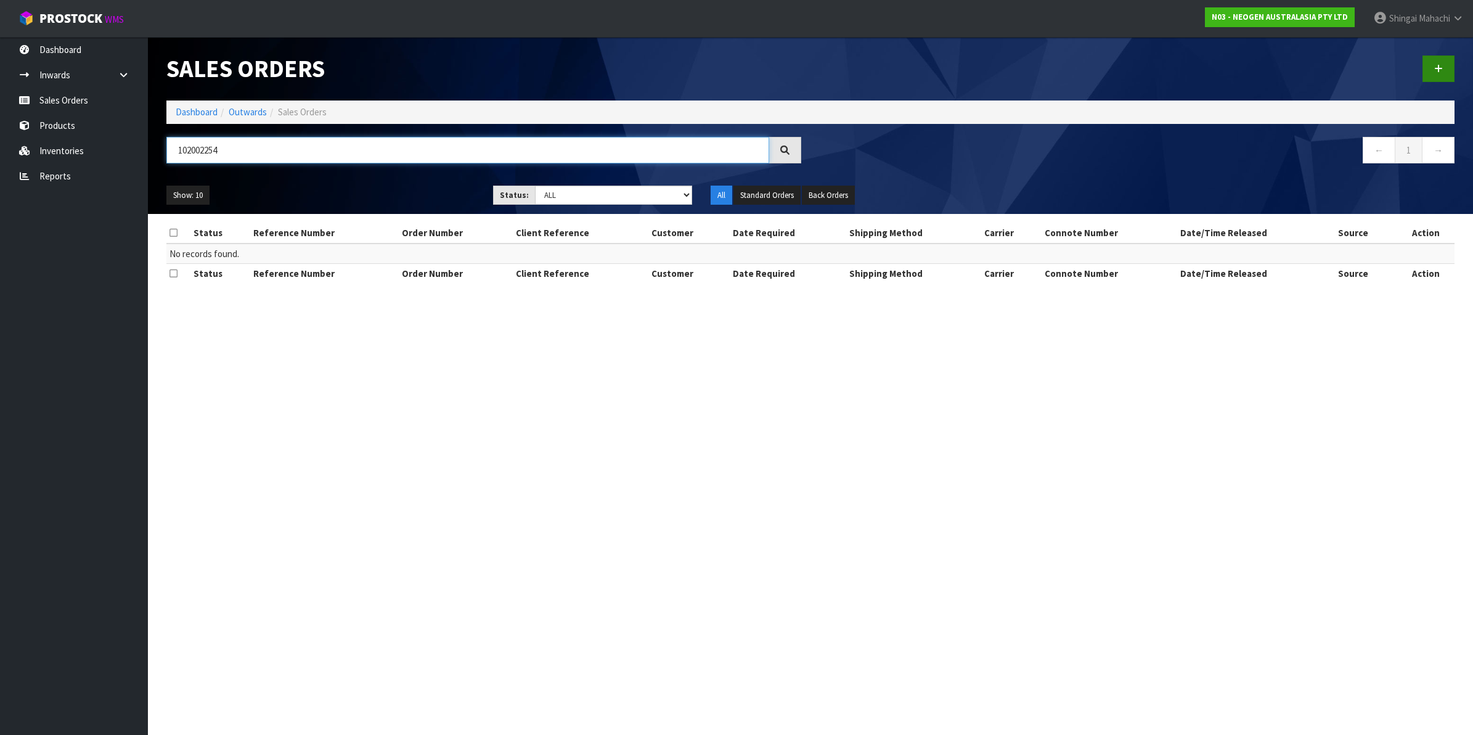
type input "102002254"
click at [1434, 66] on icon at bounding box center [1438, 68] width 9 height 9
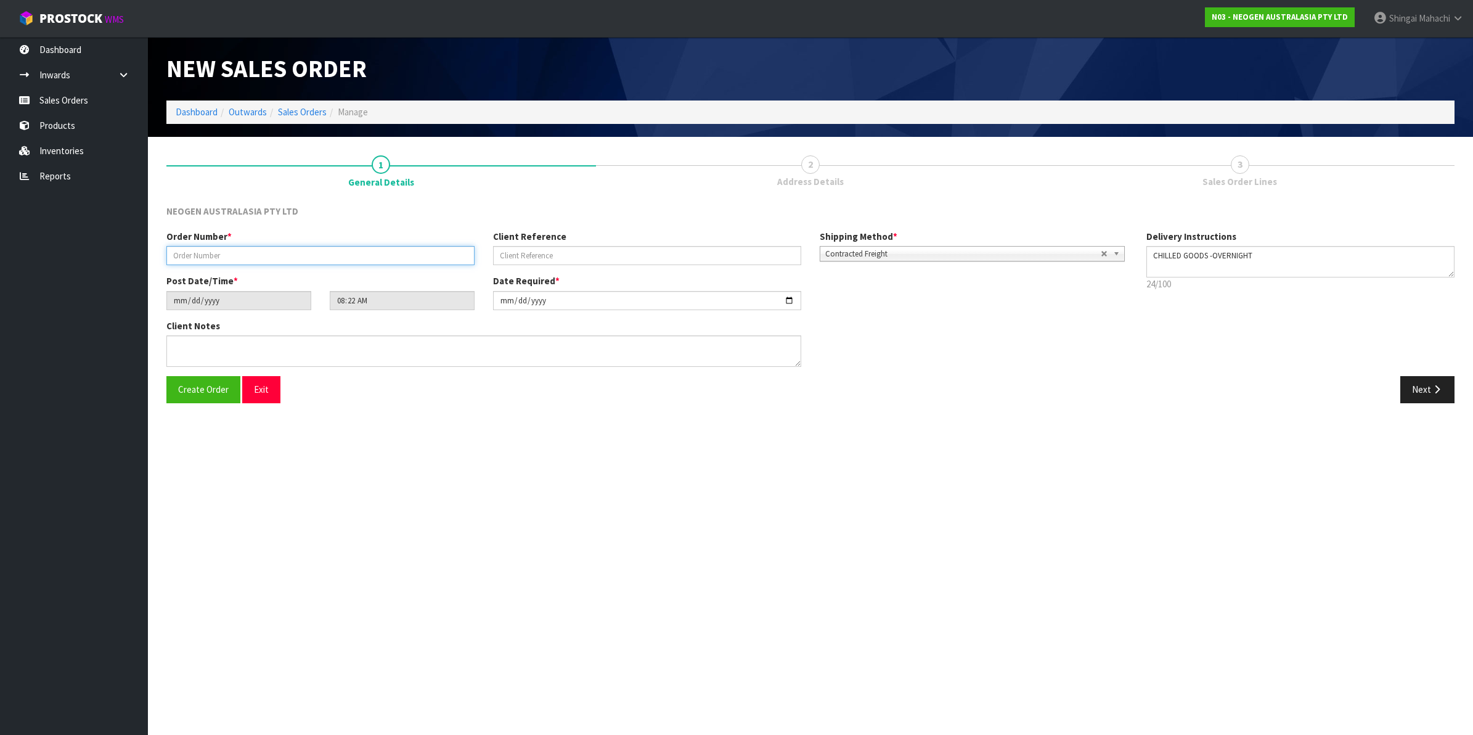
click at [208, 255] on input "text" at bounding box center [320, 255] width 308 height 19
click at [304, 112] on link "Sales Orders" at bounding box center [302, 112] width 49 height 12
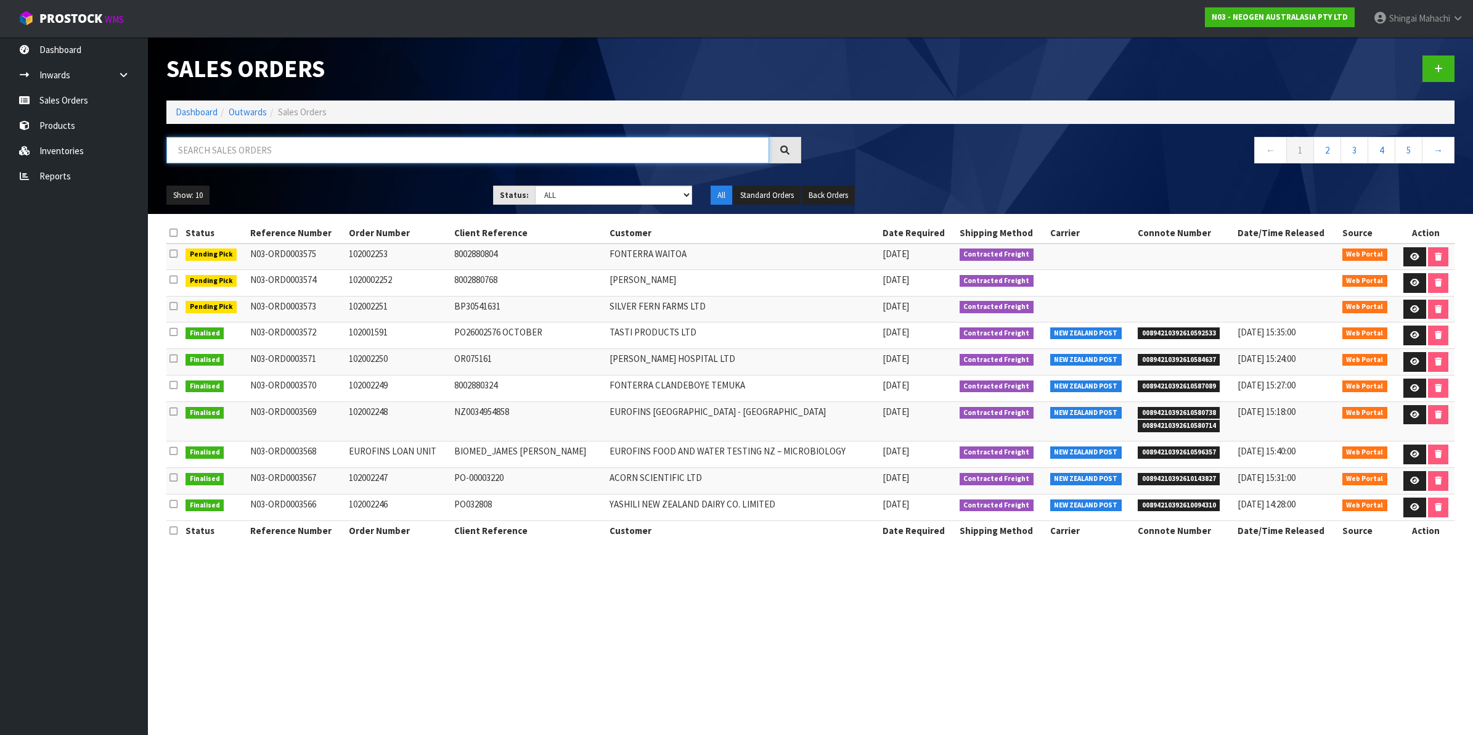
click at [228, 156] on input "text" at bounding box center [467, 150] width 603 height 27
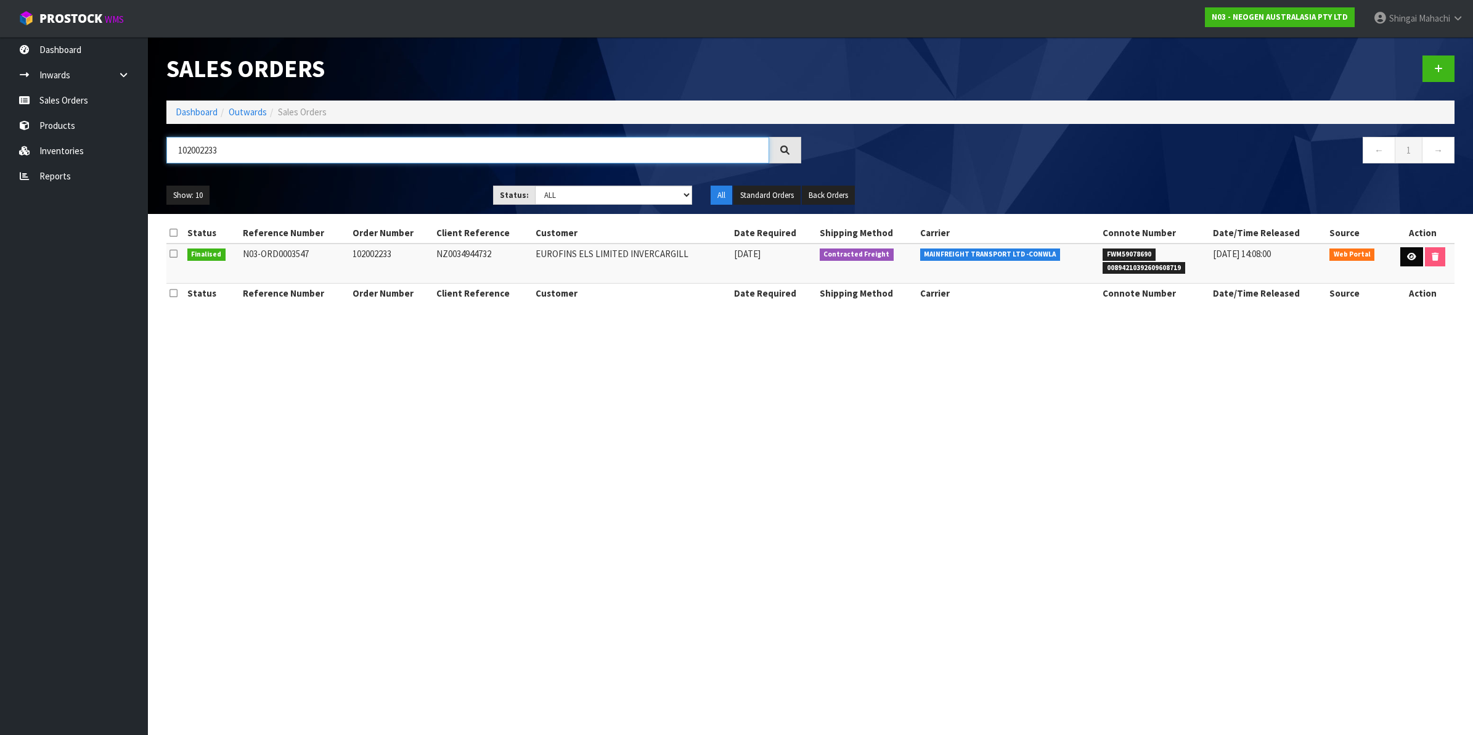
type input "102002233"
click at [1409, 258] on icon at bounding box center [1411, 257] width 9 height 8
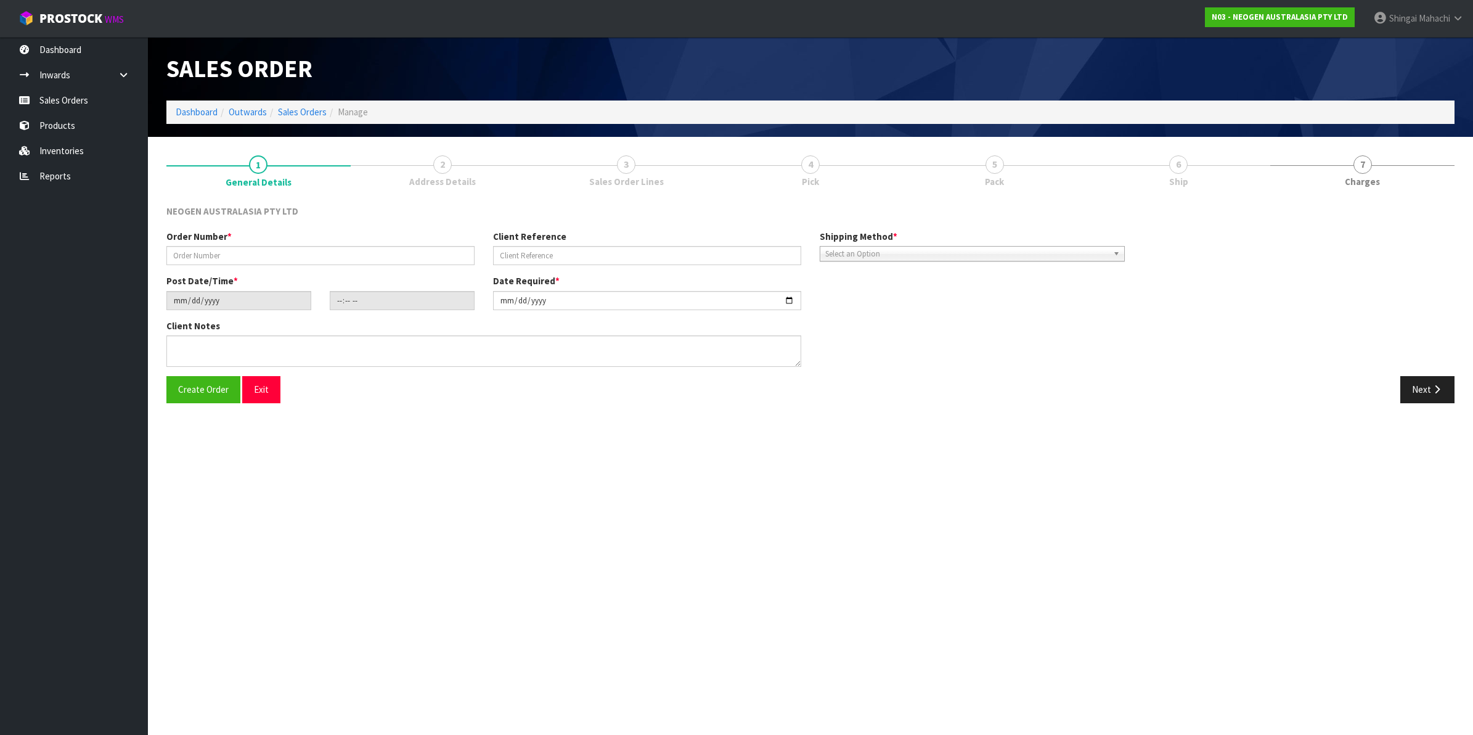
type input "102002233"
type input "NZ0034944732"
type input "[DATE]"
type input "10:31:00.000"
type input "[DATE]"
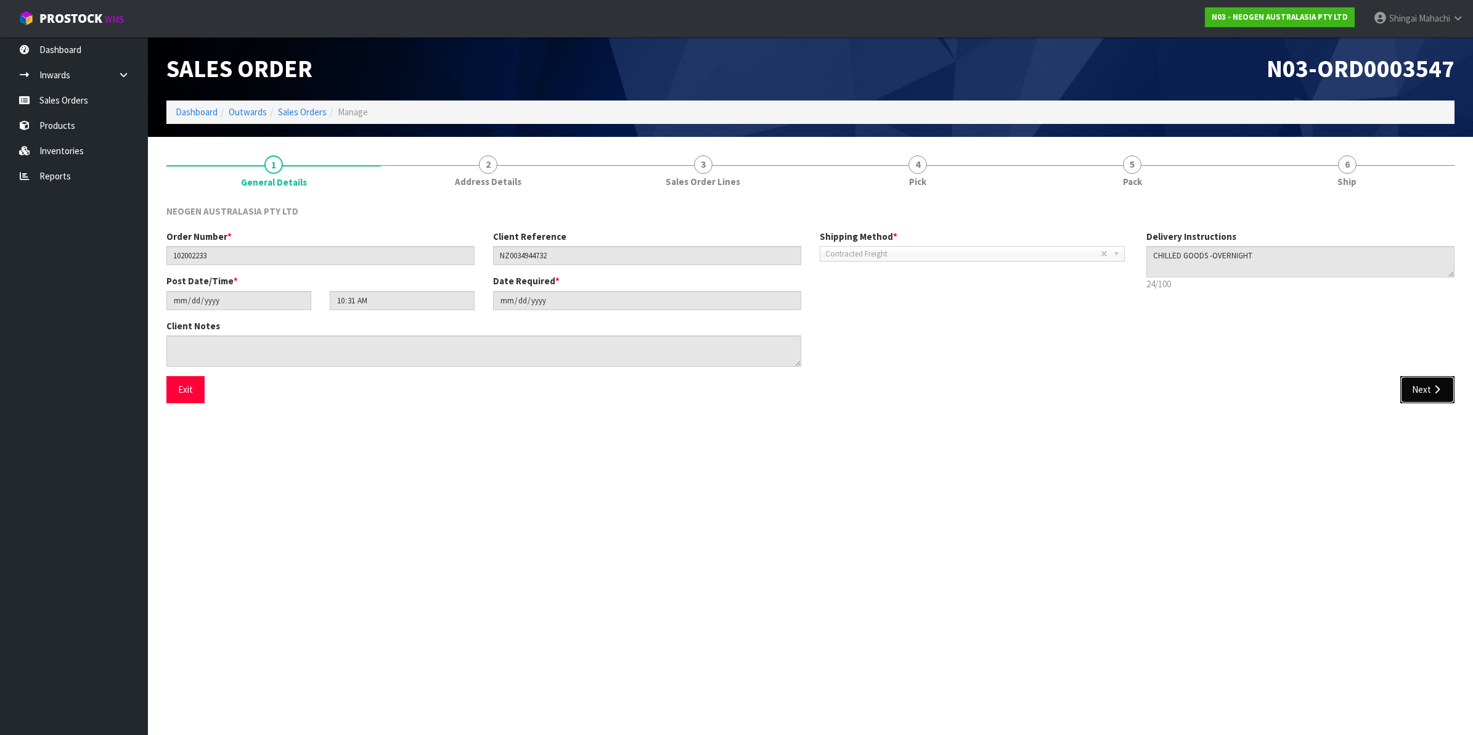
click at [1434, 393] on icon "button" at bounding box center [1437, 389] width 12 height 9
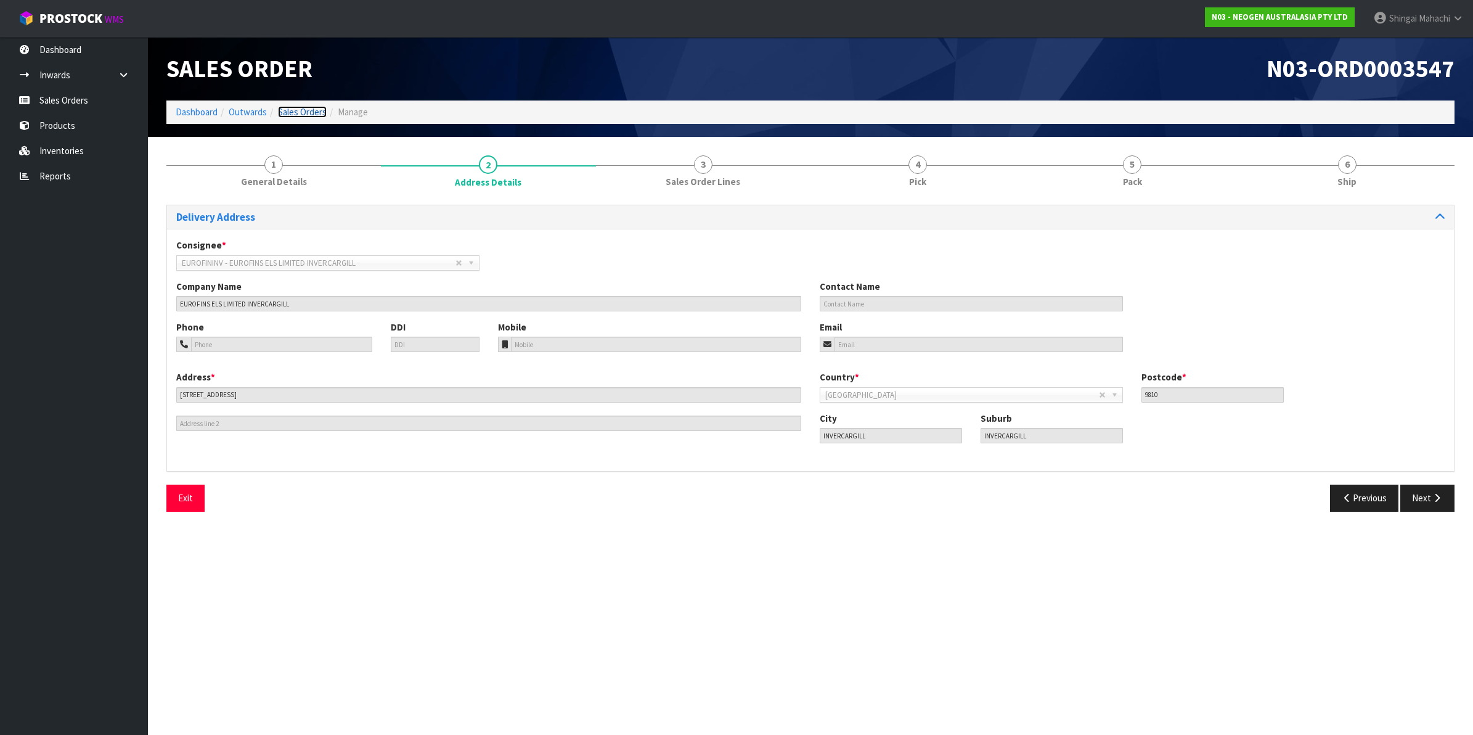
click at [298, 108] on link "Sales Orders" at bounding box center [302, 112] width 49 height 12
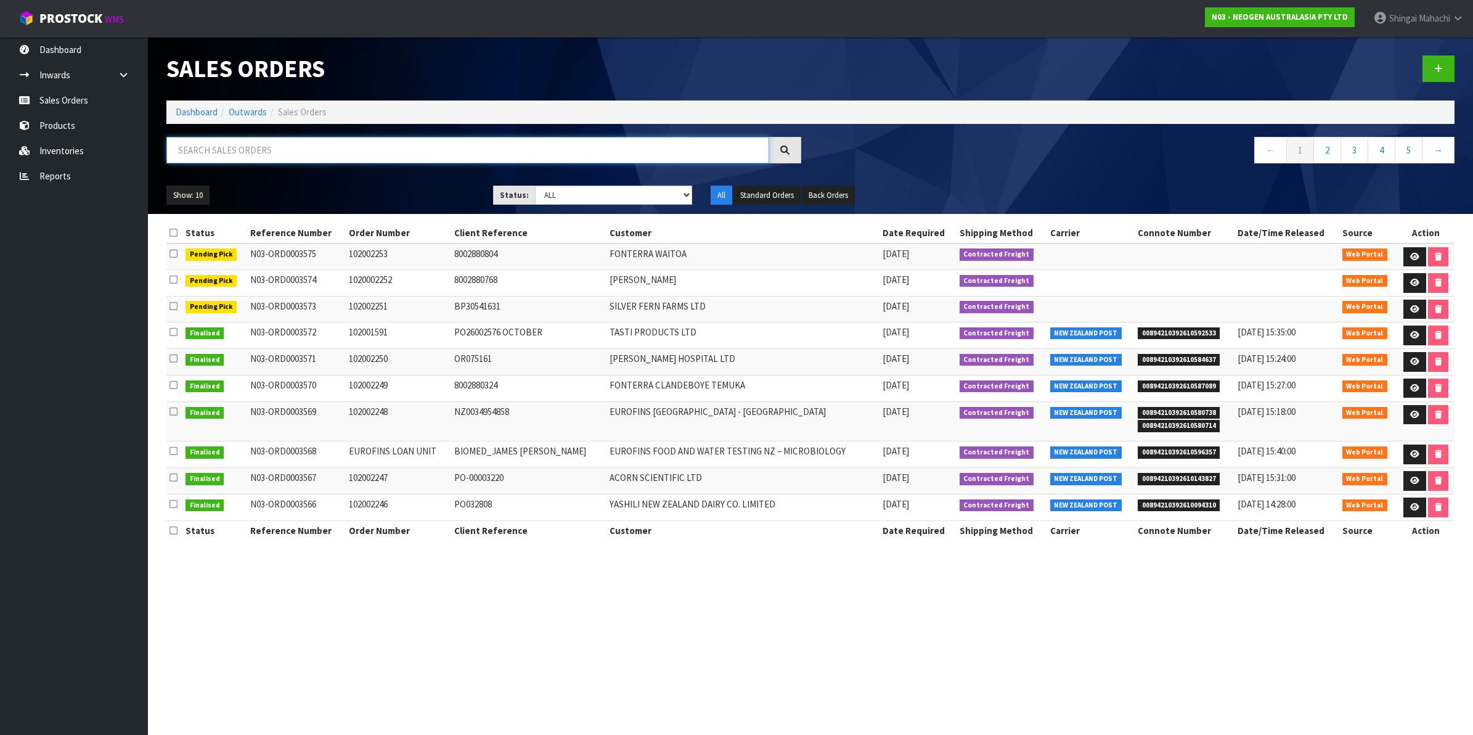
click at [223, 151] on input "text" at bounding box center [467, 150] width 603 height 27
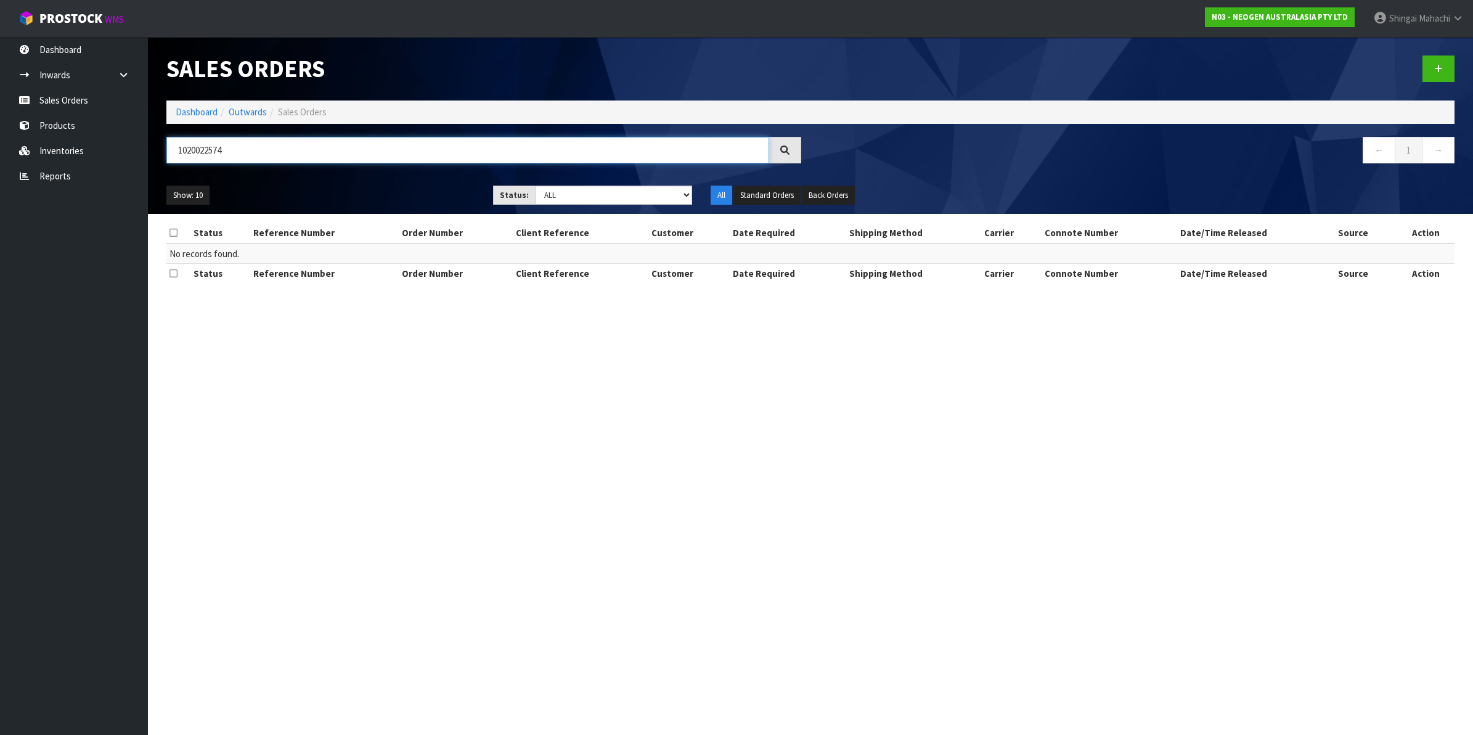
click at [218, 151] on input "1020022574" at bounding box center [467, 150] width 603 height 27
type input "102002254"
click at [1443, 66] on link at bounding box center [1439, 68] width 32 height 27
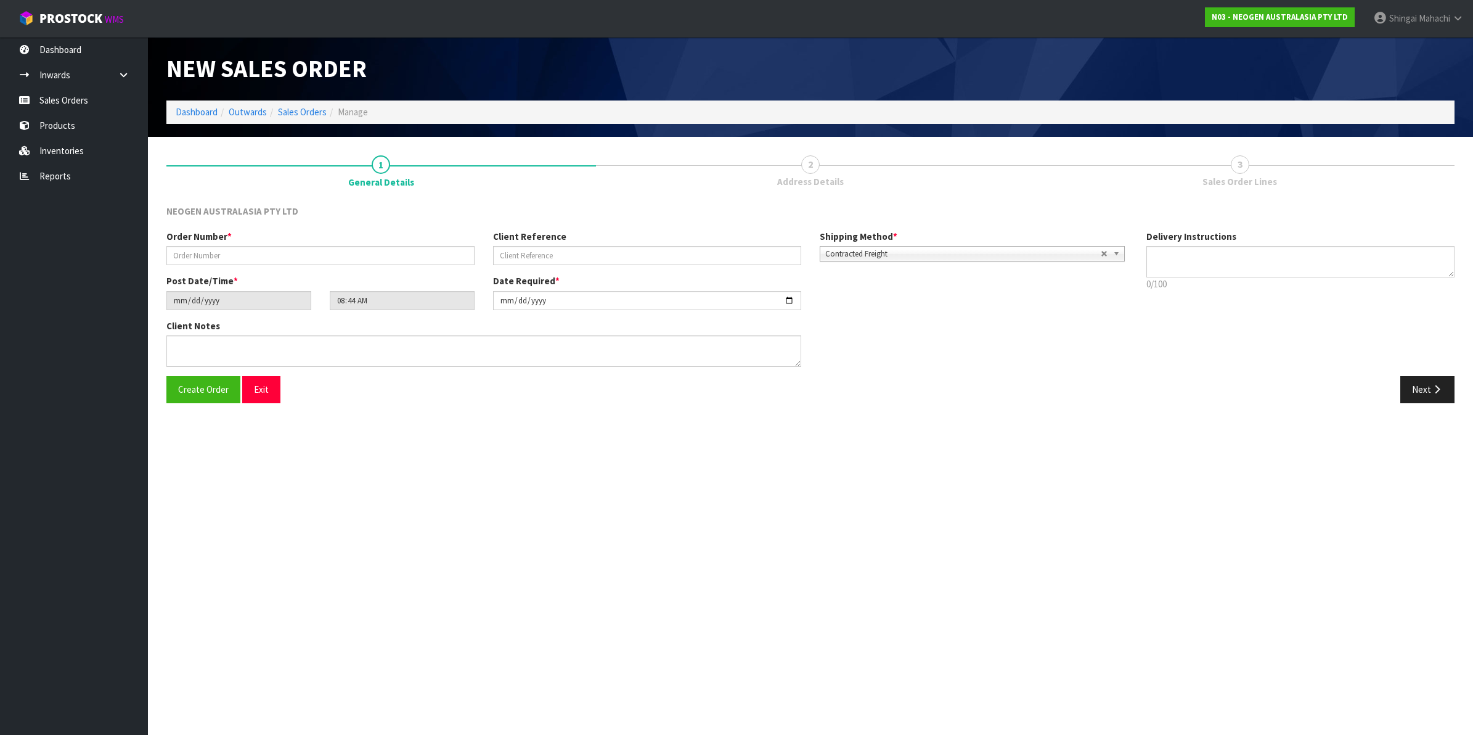
type textarea "CHILLED GOODS -OVERNIGHT"
click at [203, 250] on input "text" at bounding box center [320, 255] width 308 height 19
type input "102002254"
click at [535, 254] on input "text" at bounding box center [647, 255] width 308 height 19
paste input "PO107119"
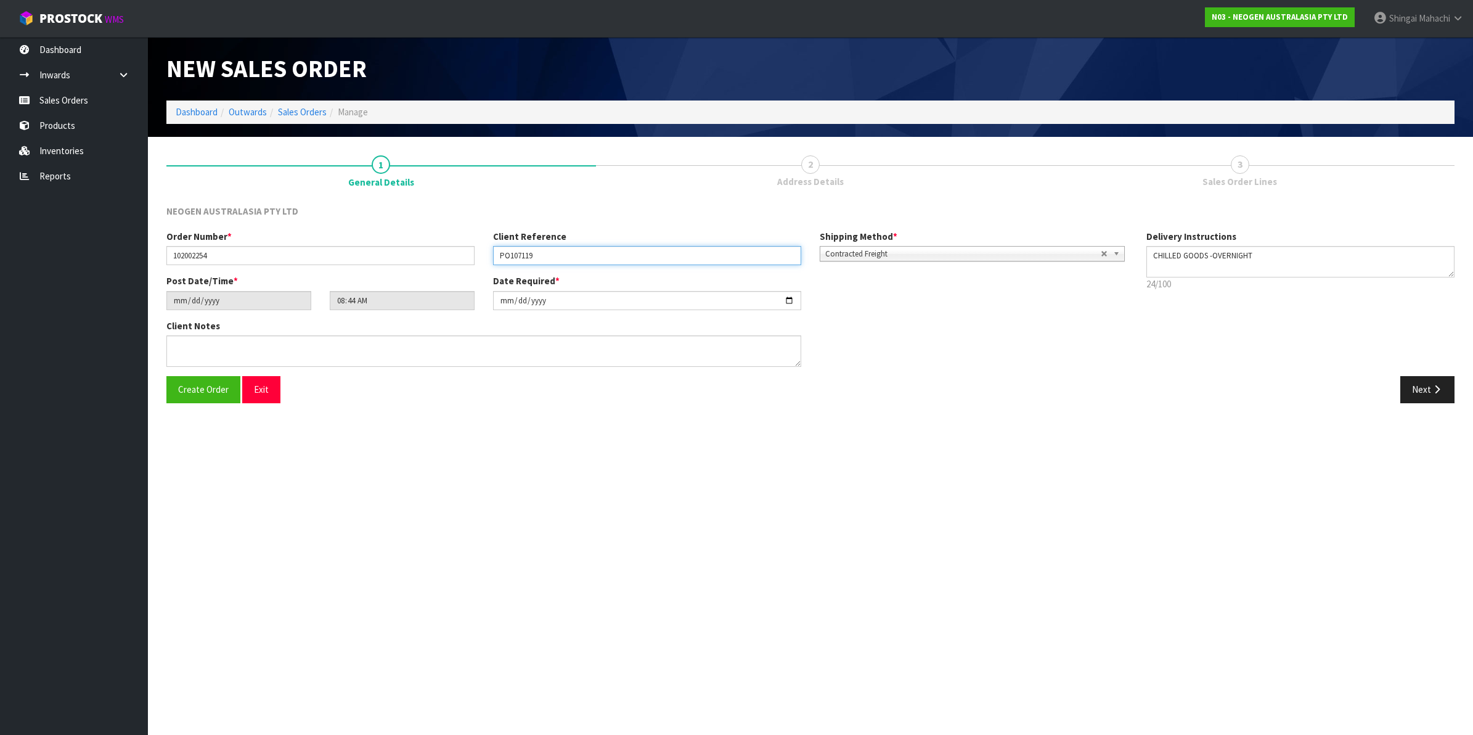
type input "PO107119"
click at [196, 350] on textarea at bounding box center [483, 350] width 635 height 31
paste textarea "INWARDS GOODS BAY 3"
type textarea "TTN: INWARDS GOODS BAY 3"
click at [1433, 388] on icon "button" at bounding box center [1437, 389] width 12 height 9
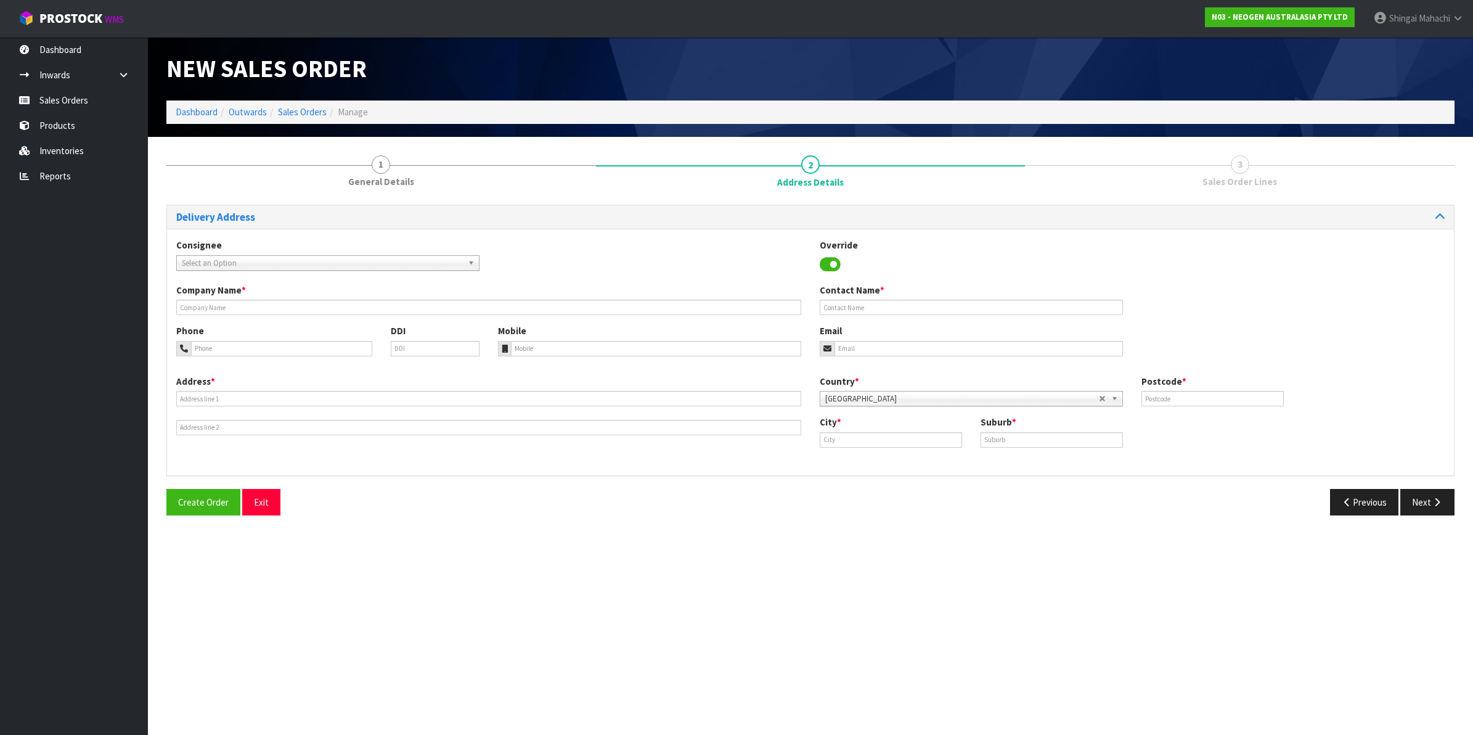
click at [210, 260] on span "Select an Option" at bounding box center [322, 263] width 281 height 15
type input "hill labs"
click at [214, 308] on li "RJHILLFRA - HILL LABS" at bounding box center [327, 313] width 297 height 15
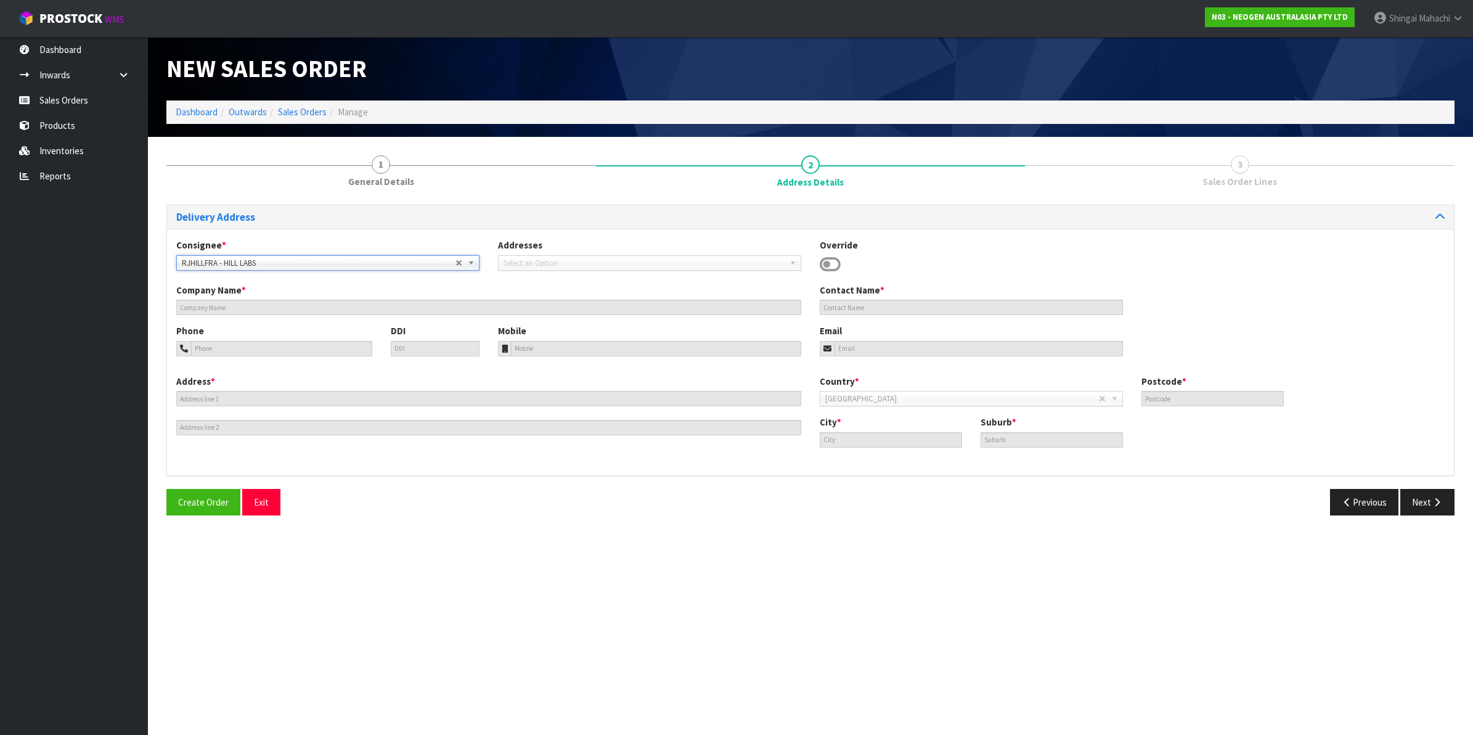
type input "HILL LABS"
type input "[PERSON_NAME], C/O- INWARDS GOODS"
type input "[STREET_ADDRESS][PERSON_NAME]"
type input "3204"
type input "[PERSON_NAME]"
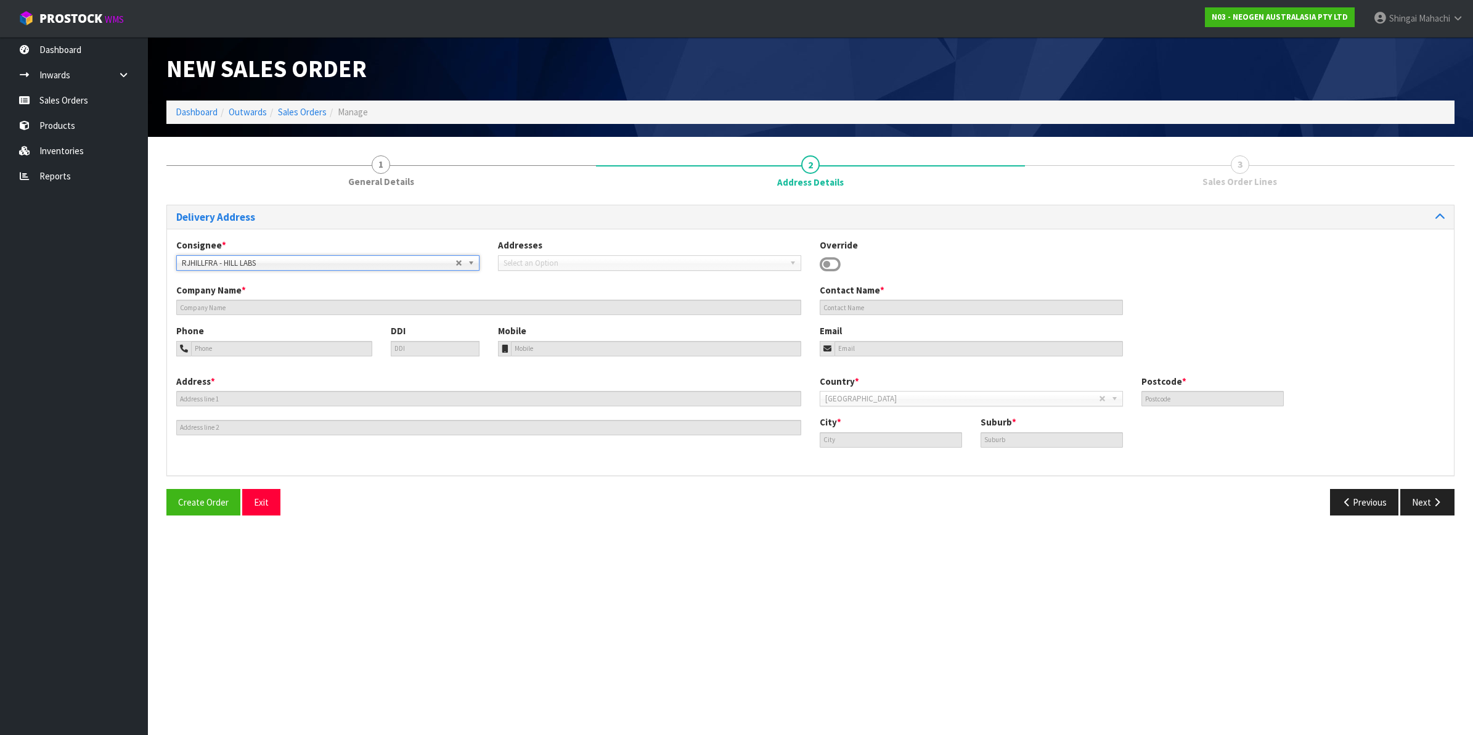
type input "FRANKTON"
click at [1425, 494] on button "Next" at bounding box center [1428, 502] width 54 height 27
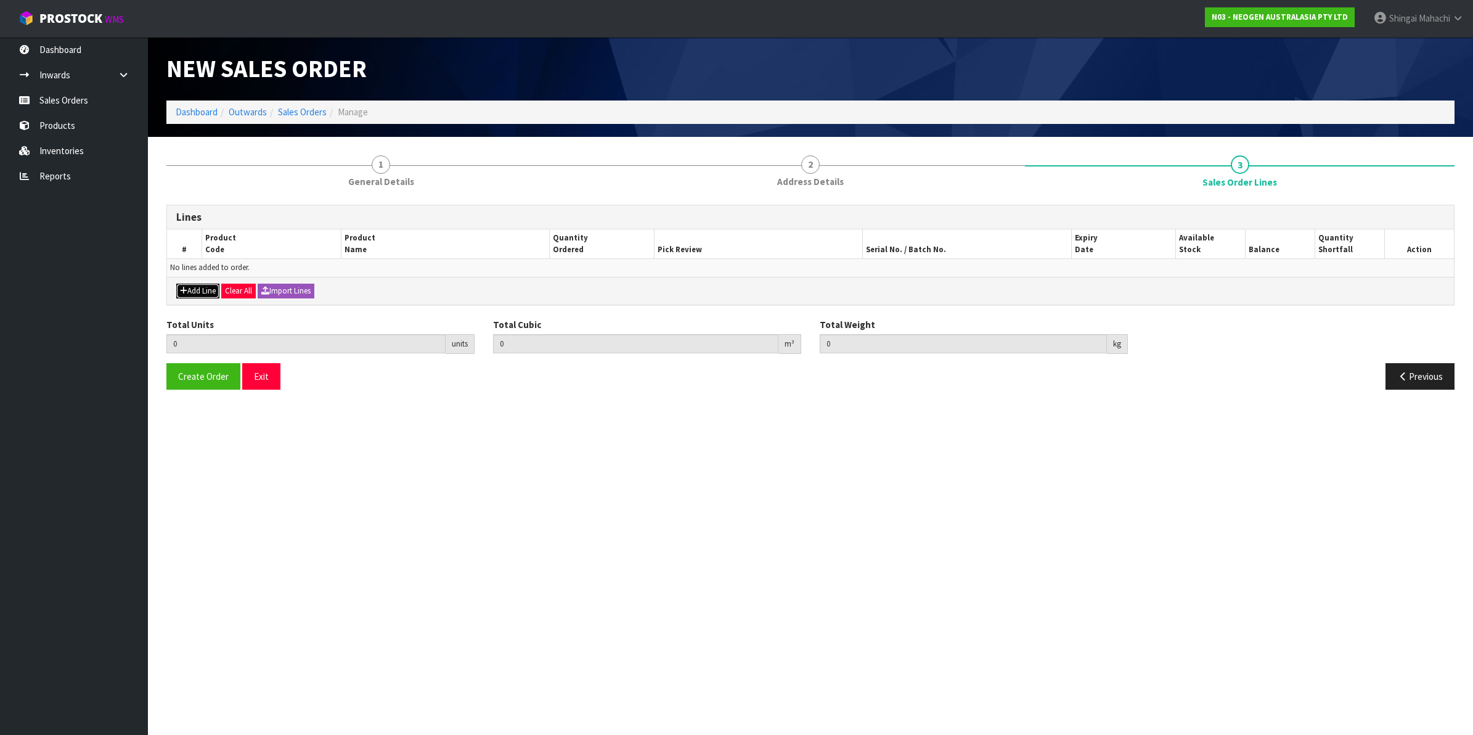
click at [208, 290] on button "Add Line" at bounding box center [197, 291] width 43 height 15
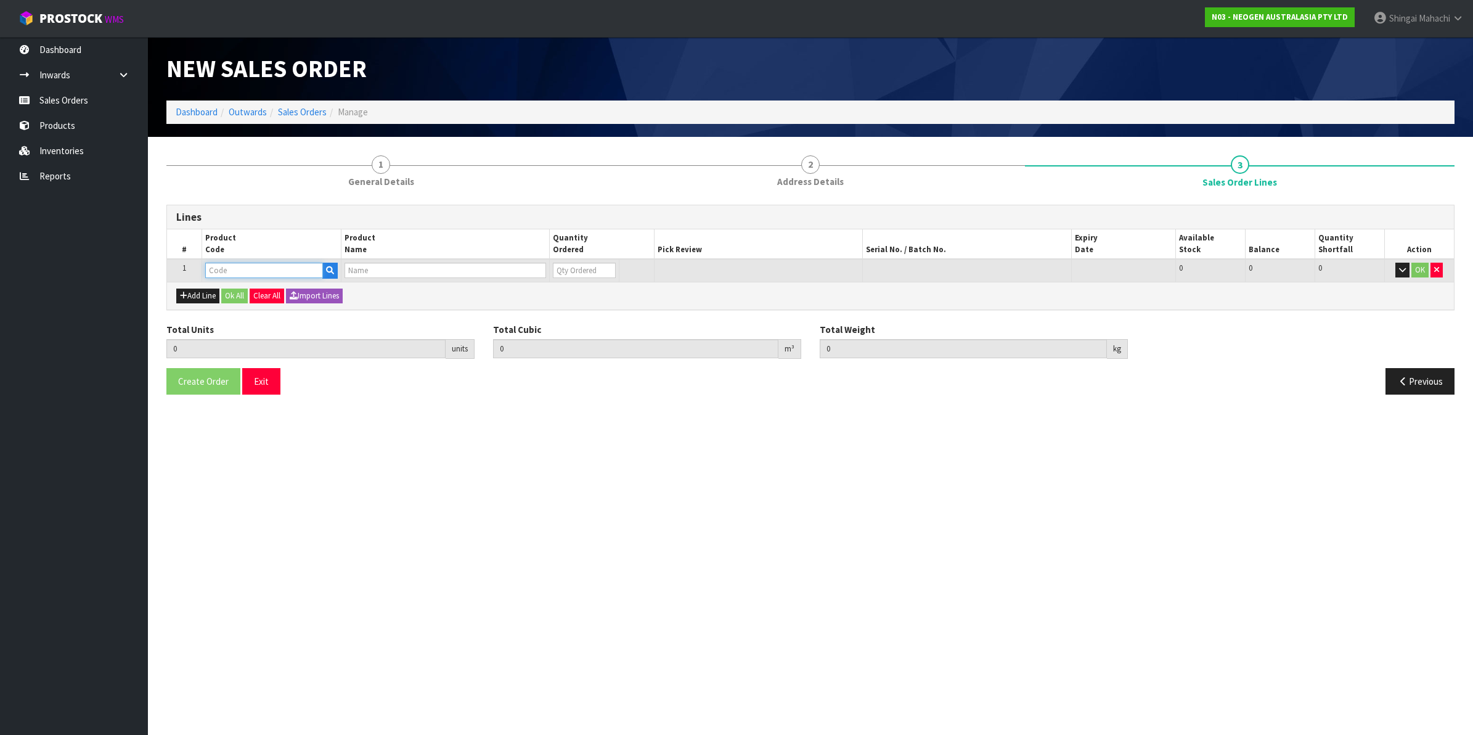
click at [223, 272] on input "text" at bounding box center [264, 270] width 118 height 15
click at [253, 272] on input "text" at bounding box center [264, 270] width 118 height 15
paste input "700002228"
type input "700002228"
type input "0.000000"
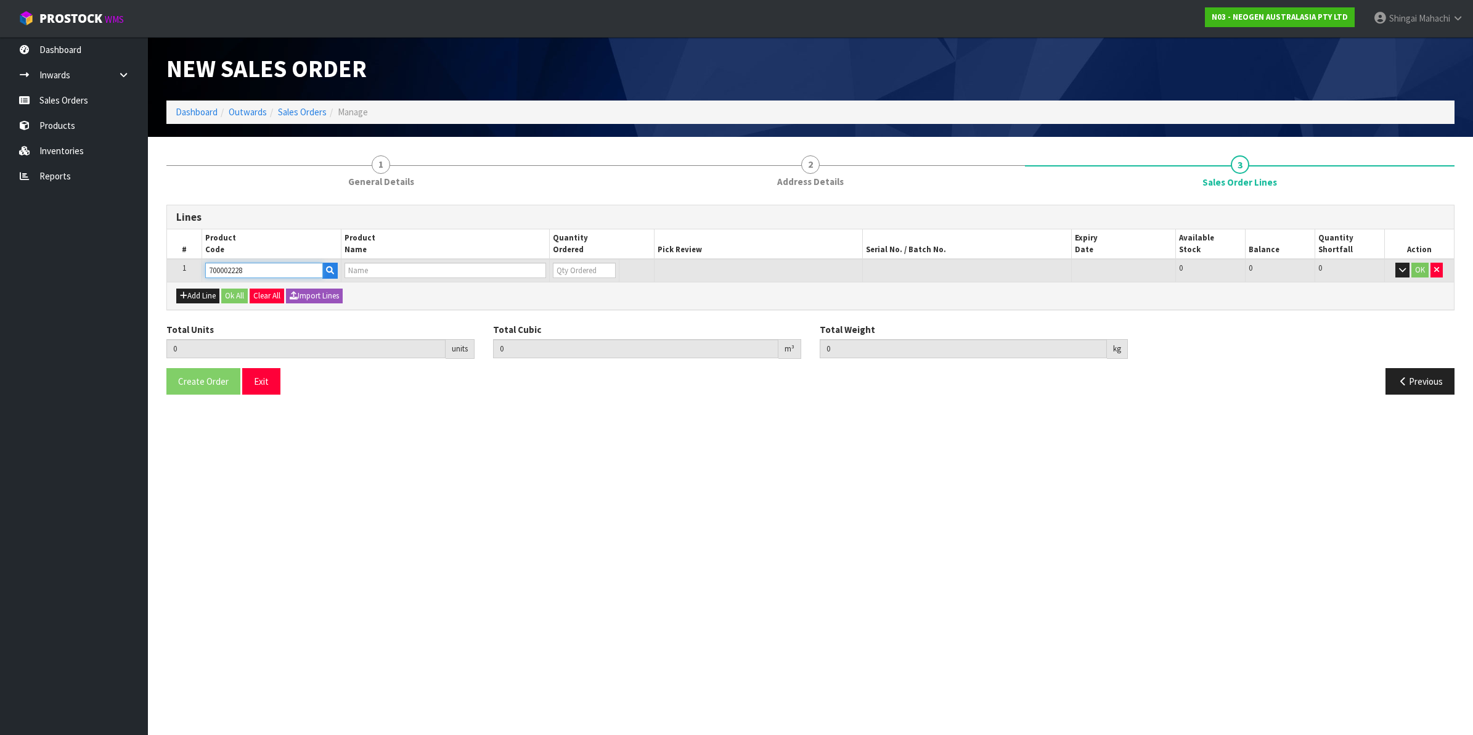
type input "0.000"
type input "7100088605 - 6461 PETRIFILM LAB CT PLT 50EA/CS"
type input "0"
type input "700002228"
drag, startPoint x: 571, startPoint y: 269, endPoint x: 546, endPoint y: 273, distance: 24.9
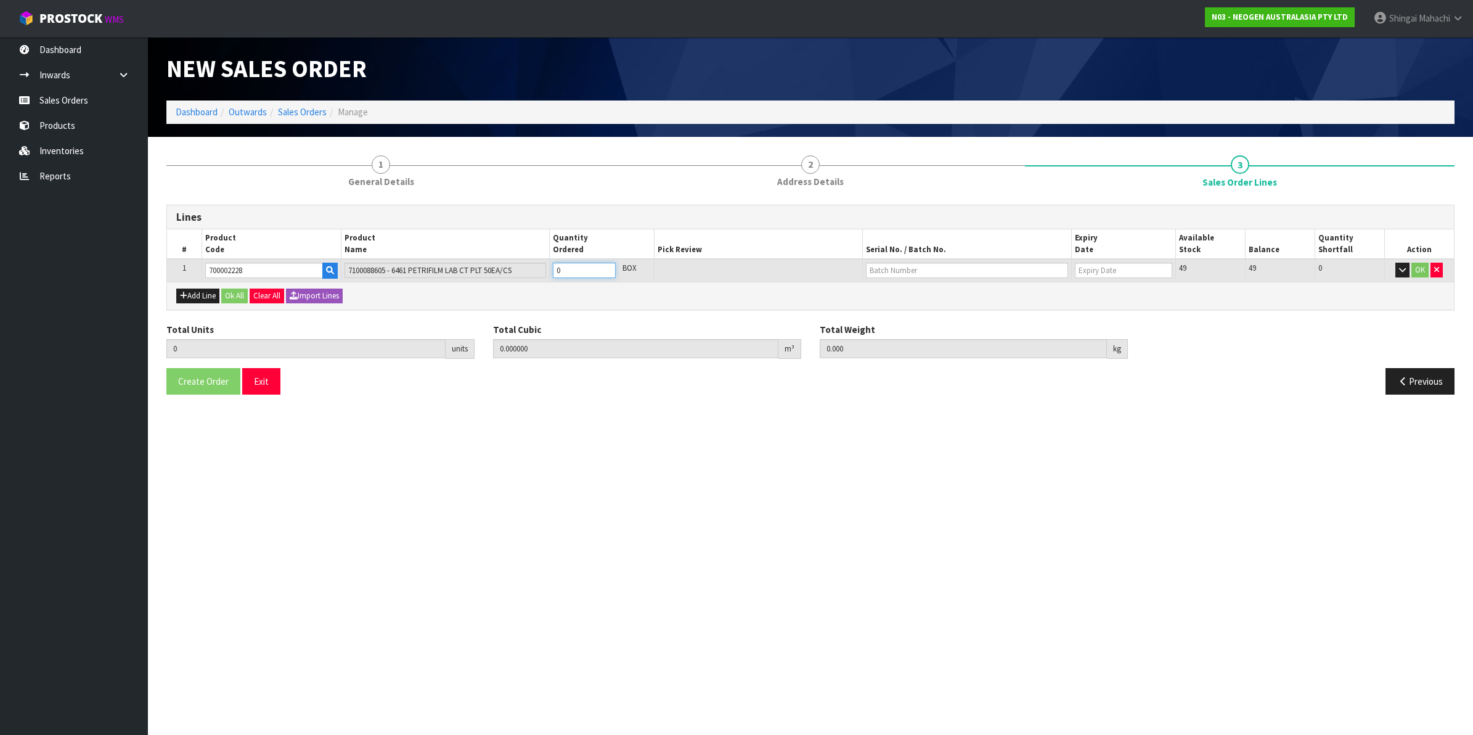
click at [546, 273] on tr "1 700002228 7100088605 - 6461 PETRIFILM LAB CT PLT 50EA/CS 0 BOX 49 49 0 OK" at bounding box center [810, 270] width 1287 height 23
type input "3"
type input "0.003876"
type input "1.2"
type input "3"
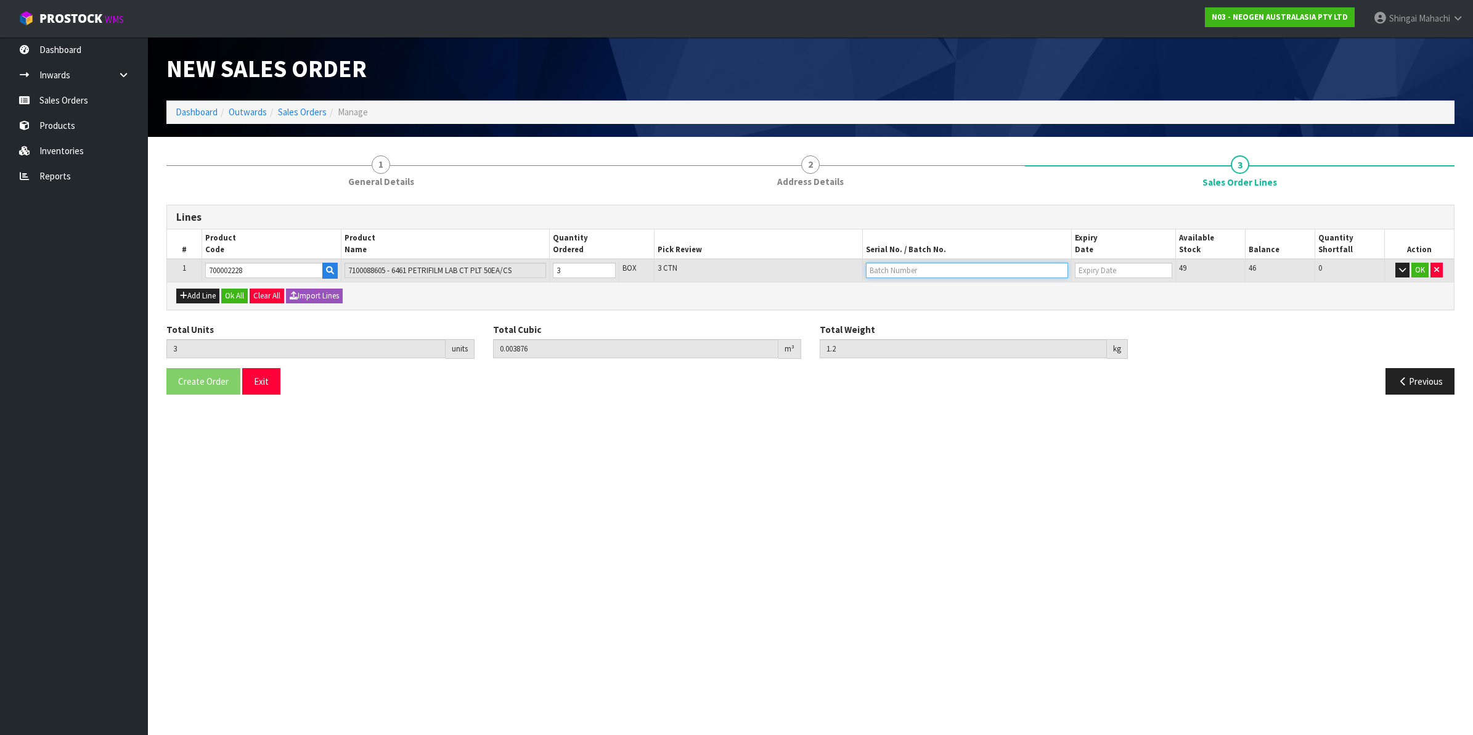
click at [886, 265] on input "text" at bounding box center [967, 270] width 202 height 15
click at [912, 290] on link "345ALP" at bounding box center [915, 290] width 97 height 17
type input "345ALP"
type input "[DATE]"
click at [1418, 266] on button "OK" at bounding box center [1420, 270] width 17 height 15
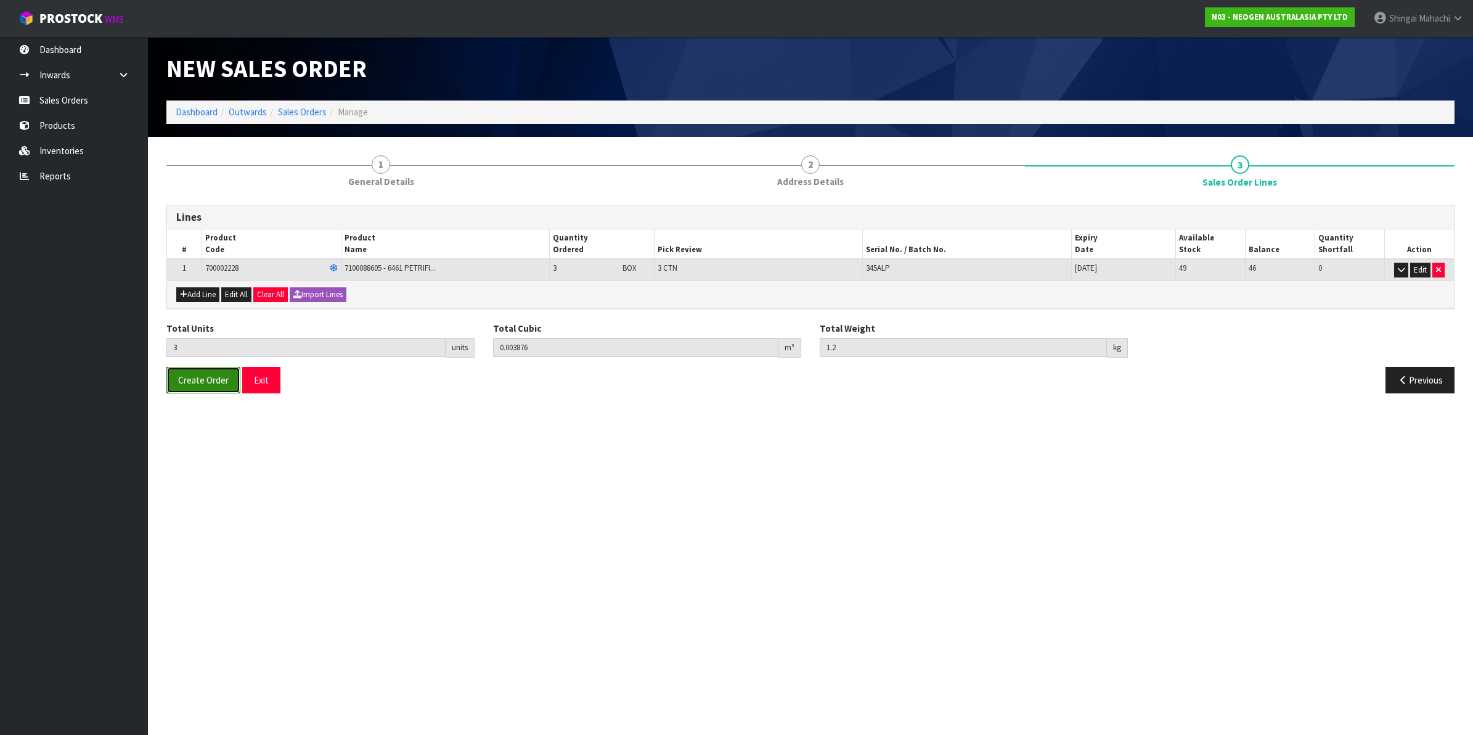
click at [192, 378] on span "Create Order" at bounding box center [203, 380] width 51 height 12
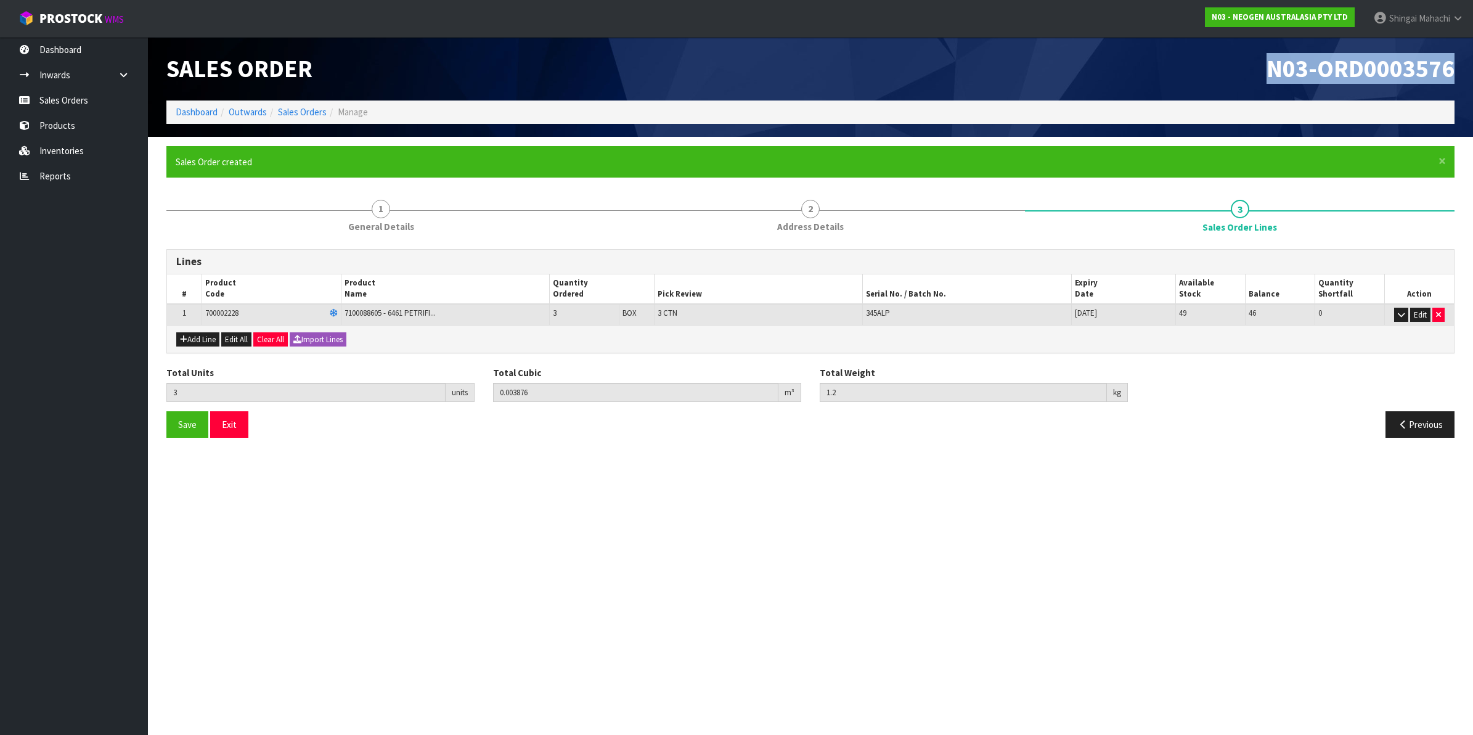
drag, startPoint x: 1269, startPoint y: 69, endPoint x: 1457, endPoint y: 77, distance: 188.2
click at [1457, 77] on div "N03-ORD0003576" at bounding box center [1137, 68] width 653 height 63
copy span "N03-ORD0003576"
